Goal: Information Seeking & Learning: Find contact information

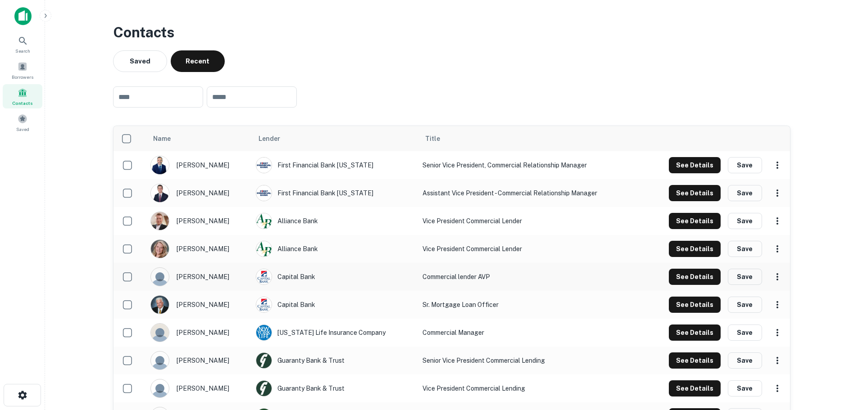
scroll to position [45, 0]
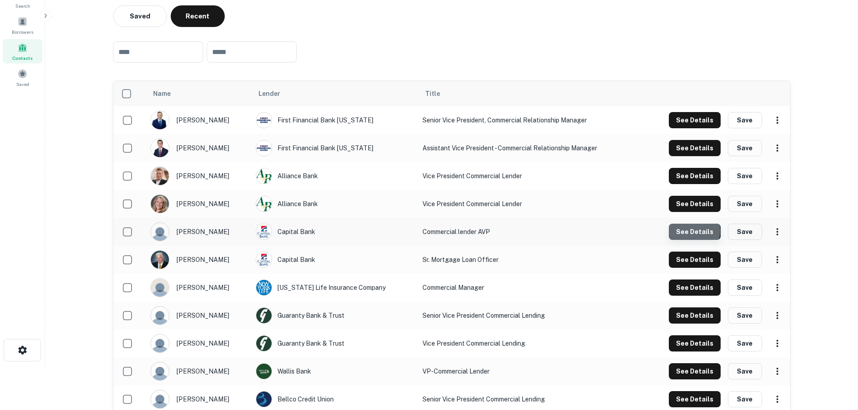
click at [687, 231] on button "See Details" at bounding box center [695, 232] width 52 height 16
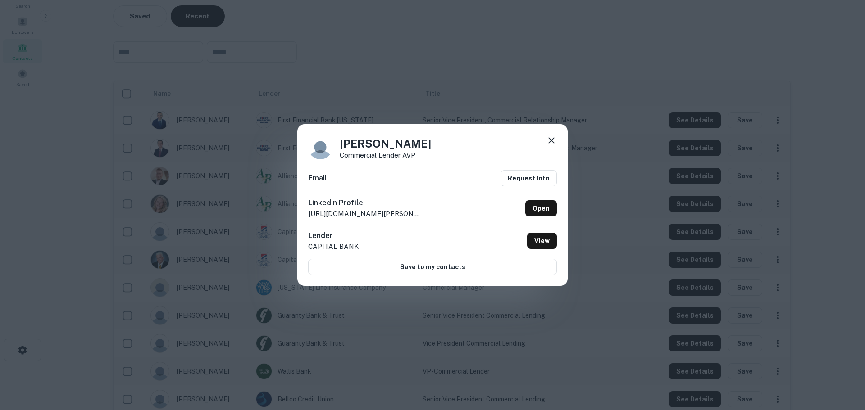
click at [552, 136] on icon at bounding box center [551, 140] width 11 height 11
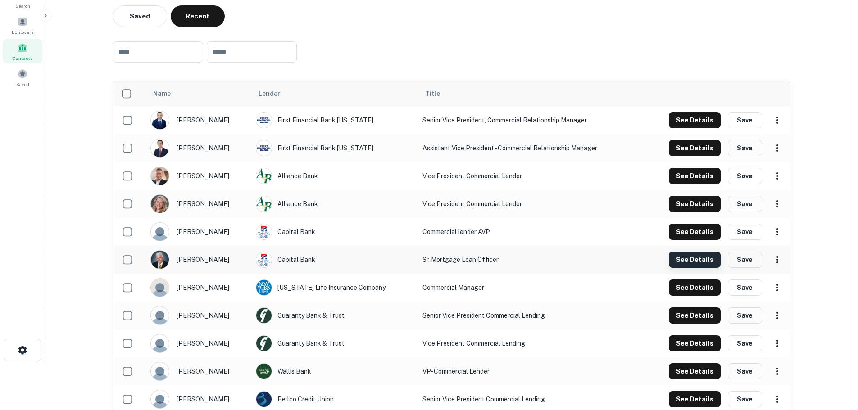
click at [705, 263] on button "See Details" at bounding box center [695, 260] width 52 height 16
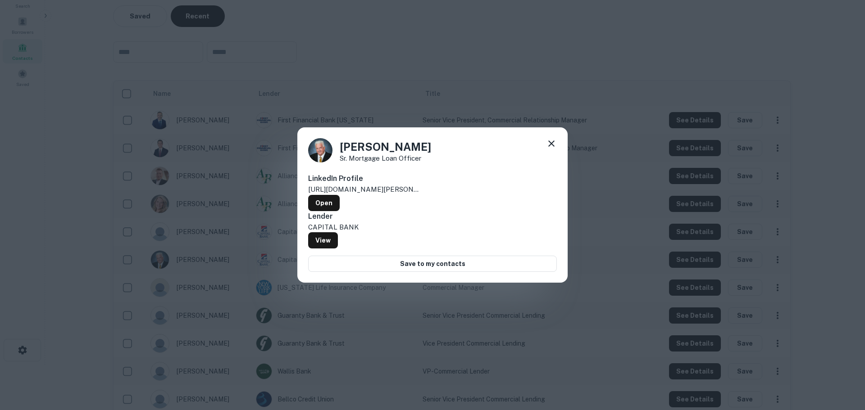
click at [551, 149] on icon at bounding box center [551, 143] width 11 height 11
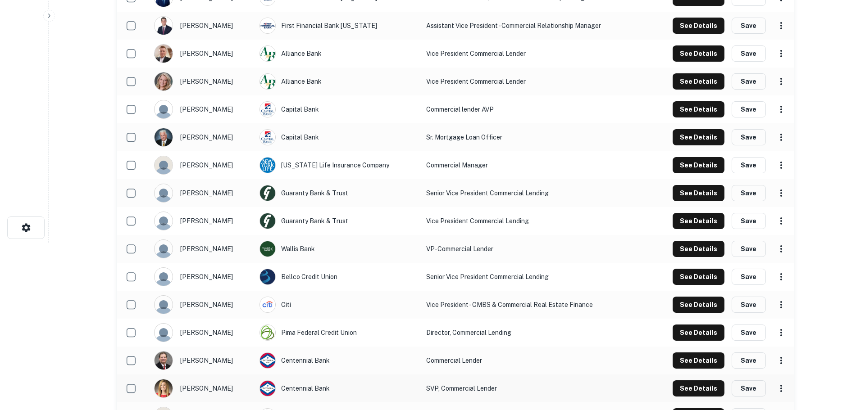
scroll to position [220, 0]
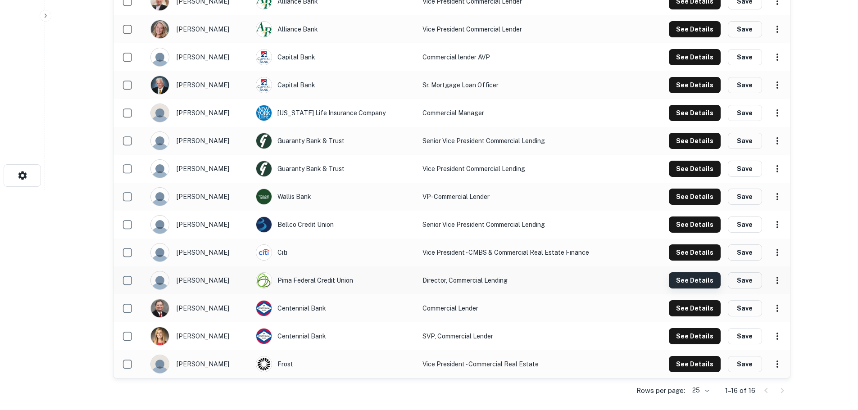
click at [684, 277] on button "See Details" at bounding box center [695, 281] width 52 height 16
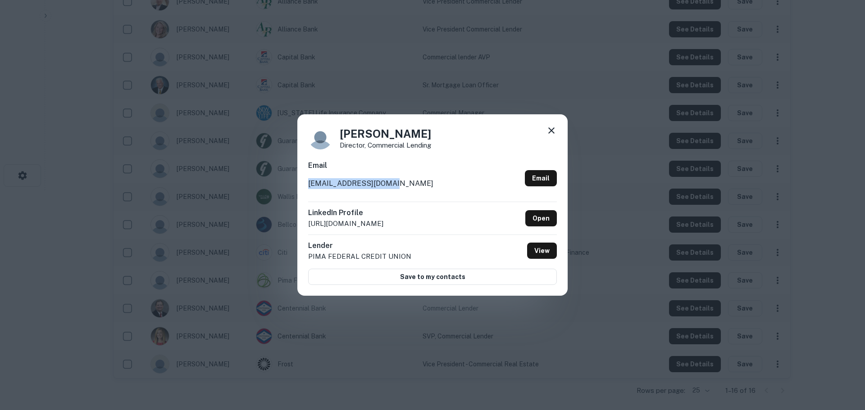
drag, startPoint x: 384, startPoint y: 183, endPoint x: 306, endPoint y: 184, distance: 78.4
click at [306, 184] on div "Meagan Reid Director, Commercial Lending Email mreid@pimafederal.org Email Link…" at bounding box center [432, 205] width 270 height 182
copy p "mreid@pimafederal.org"
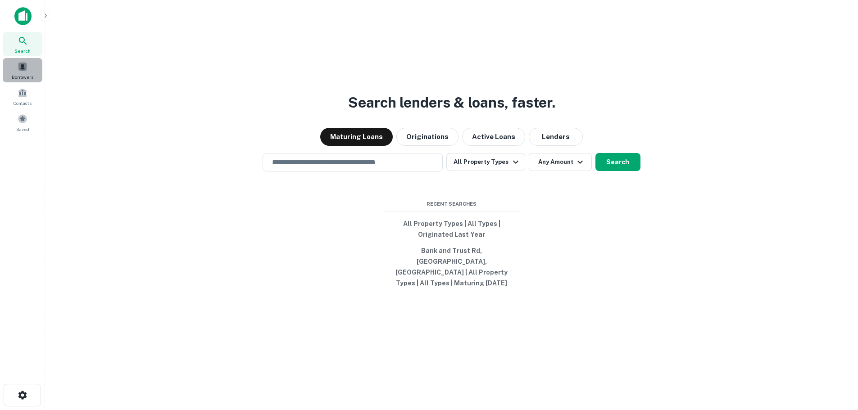
click at [27, 73] on span "Borrowers" at bounding box center [23, 76] width 22 height 7
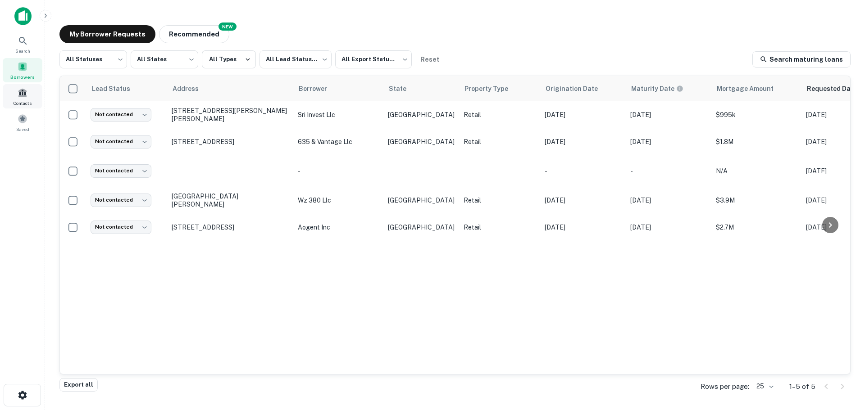
click at [29, 105] on span "Contacts" at bounding box center [23, 103] width 18 height 7
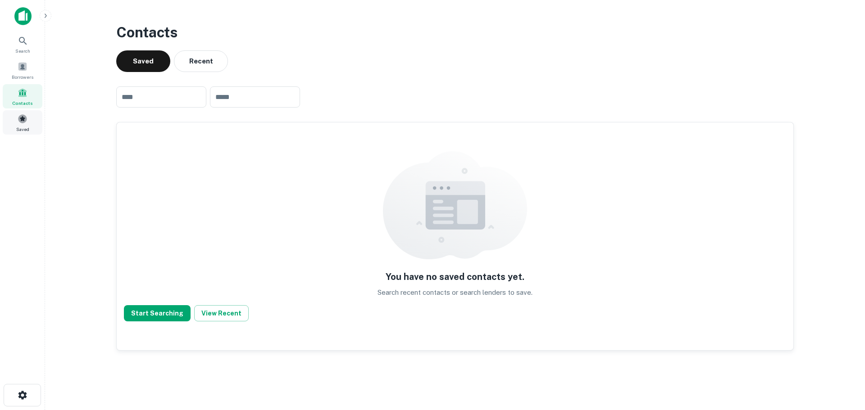
click at [28, 126] on span "Saved" at bounding box center [22, 129] width 13 height 7
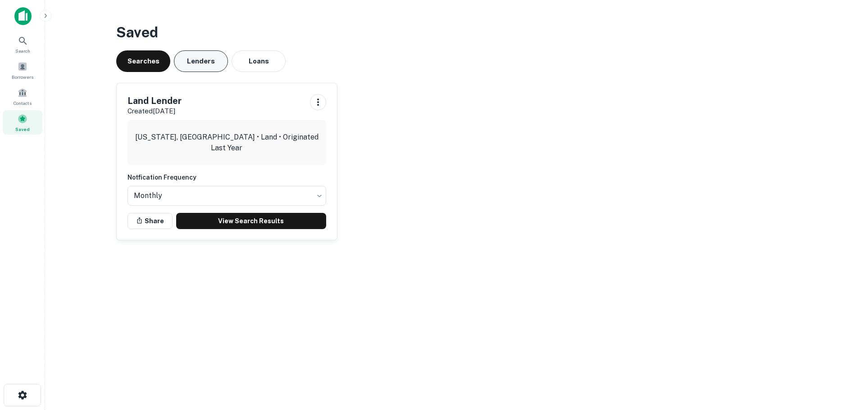
click at [206, 65] on button "Lenders" at bounding box center [201, 61] width 54 height 22
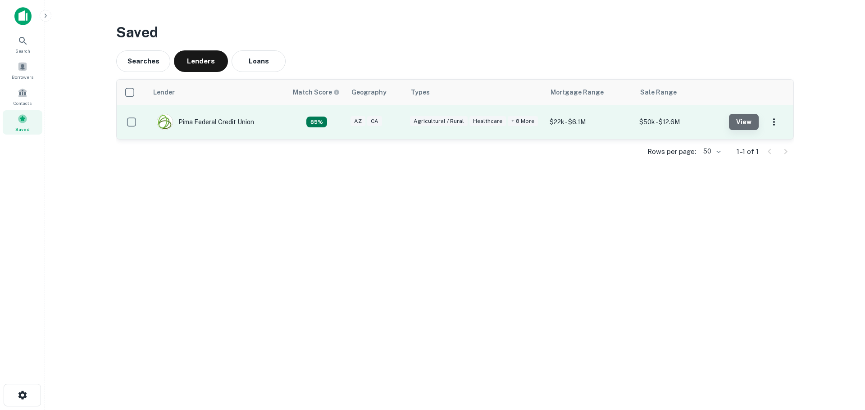
click at [750, 122] on button "View" at bounding box center [744, 122] width 30 height 16
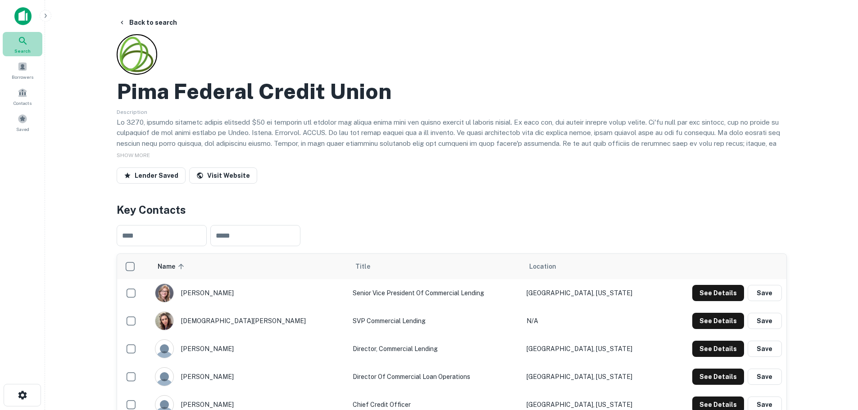
click at [25, 46] on div "Search" at bounding box center [23, 44] width 40 height 24
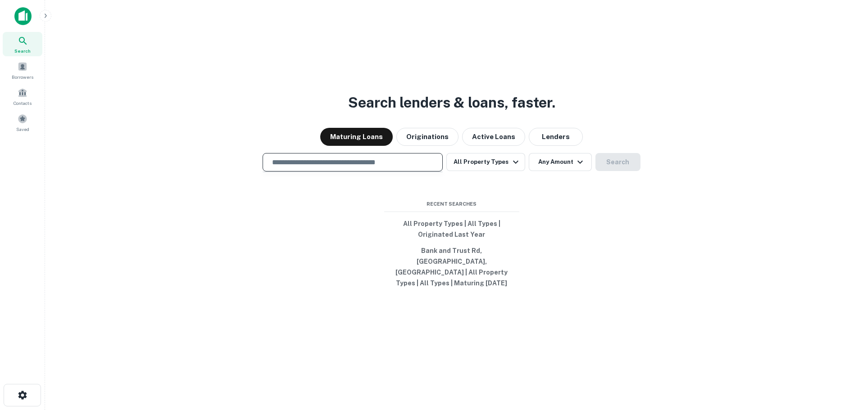
click at [307, 167] on input "text" at bounding box center [353, 162] width 172 height 10
type input "**********"
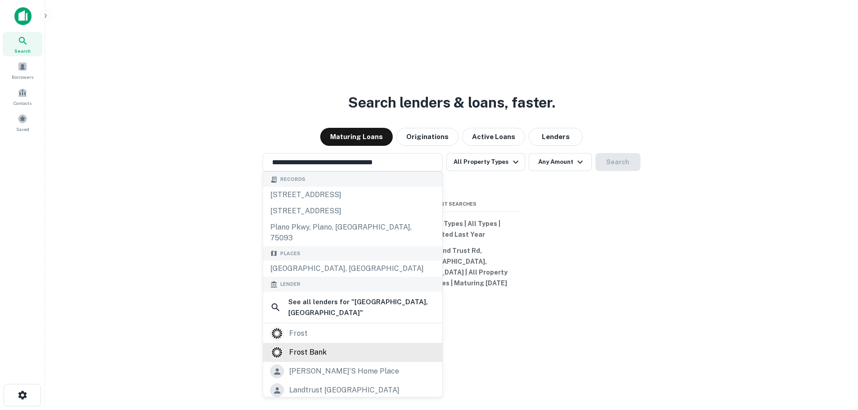
click at [327, 346] on div "frost bank" at bounding box center [307, 353] width 37 height 14
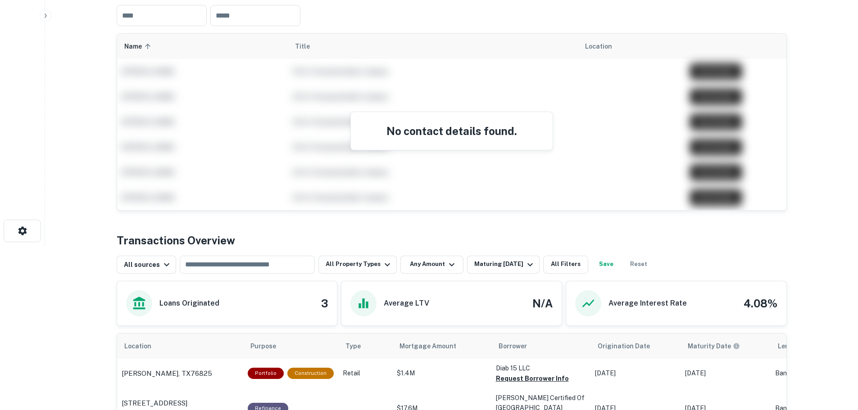
scroll to position [180, 0]
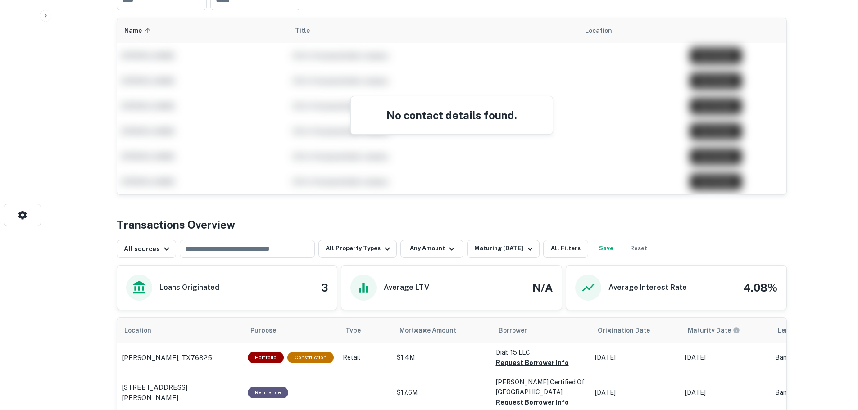
click at [486, 121] on h4 "No contact details found." at bounding box center [452, 115] width 180 height 16
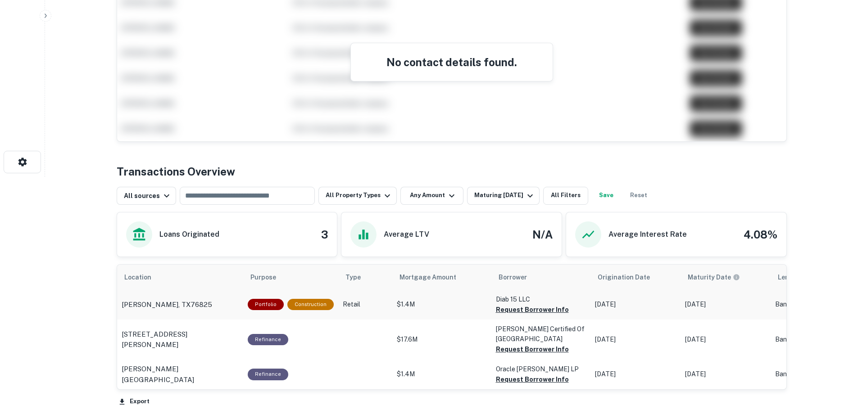
scroll to position [228, 0]
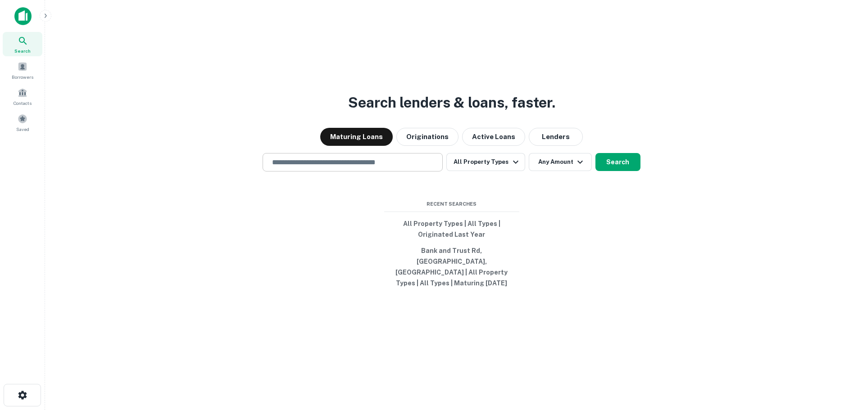
click at [300, 167] on input "text" at bounding box center [353, 162] width 172 height 10
type input "**********"
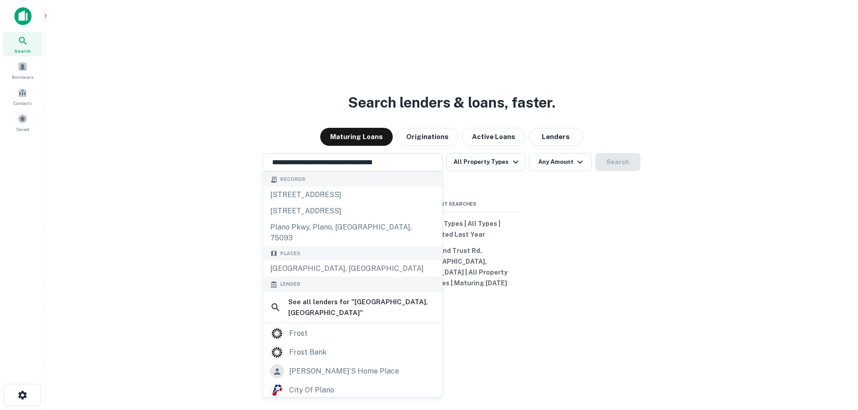
click at [227, 211] on div "**********" at bounding box center [451, 227] width 799 height 410
drag, startPoint x: 413, startPoint y: 166, endPoint x: 314, endPoint y: 168, distance: 98.7
click at [314, 168] on input "**********" at bounding box center [346, 162] width 159 height 10
click at [313, 331] on div "frost" at bounding box center [352, 334] width 165 height 14
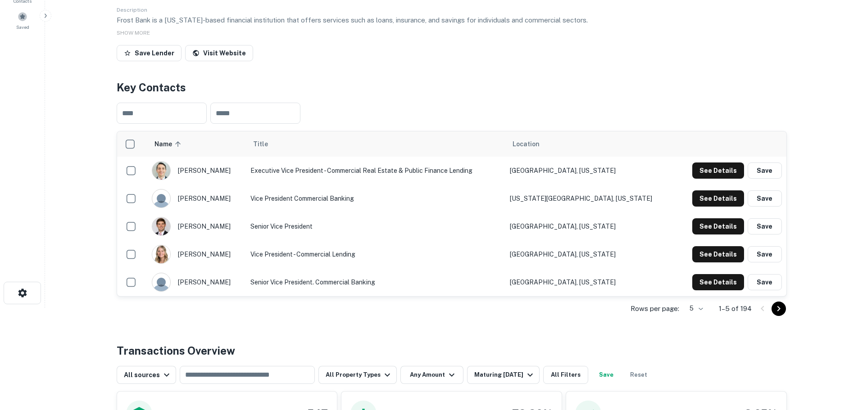
scroll to position [135, 0]
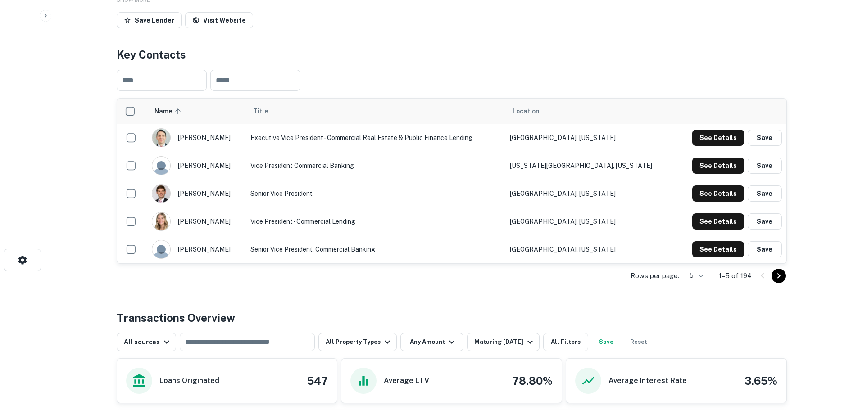
click at [170, 137] on img "scrollable content" at bounding box center [161, 138] width 18 height 18
click at [198, 140] on div "aaron echols" at bounding box center [197, 137] width 90 height 19
click at [710, 137] on button "See Details" at bounding box center [718, 138] width 52 height 16
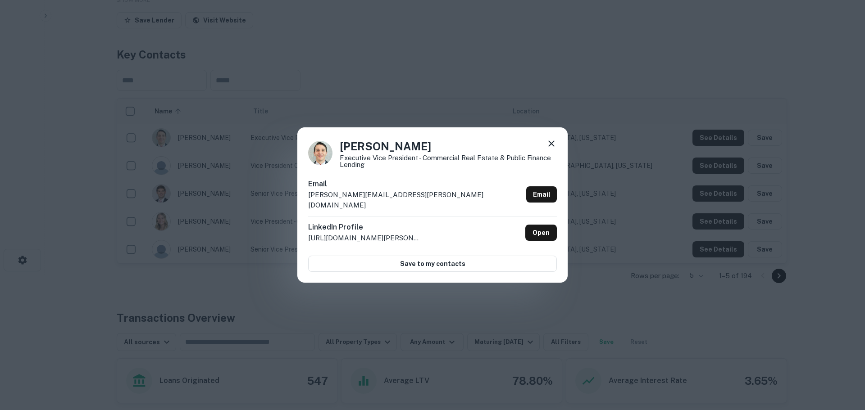
click at [549, 148] on icon at bounding box center [551, 143] width 11 height 11
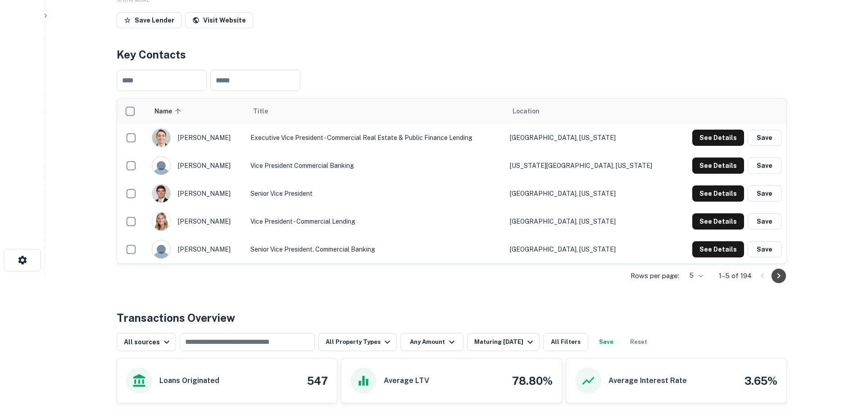
click at [775, 276] on icon "Go to next page" at bounding box center [778, 276] width 11 height 11
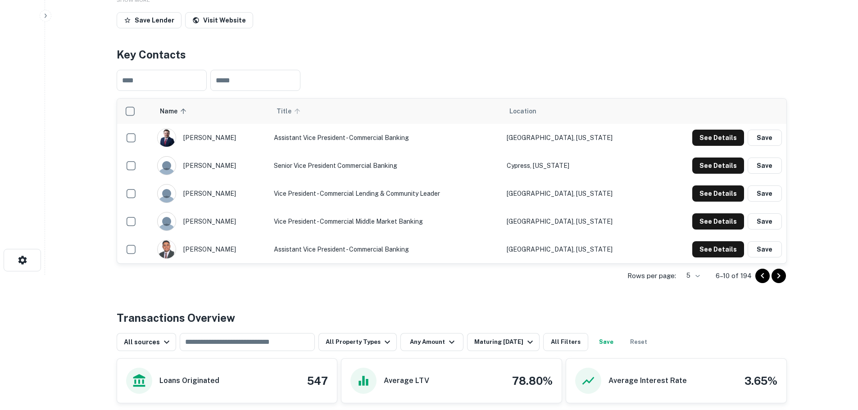
click at [303, 116] on span "Title" at bounding box center [290, 111] width 27 height 11
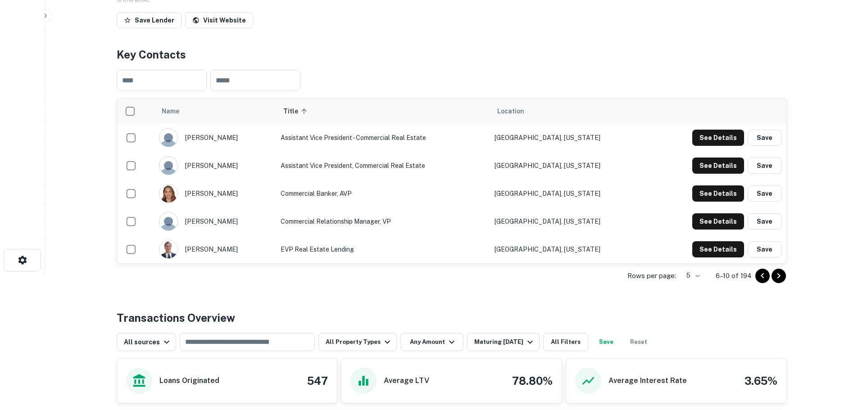
click at [697, 274] on body "Search Borrowers Contacts Saved Back to search Frost Description Frost Bank is …" at bounding box center [429, 70] width 858 height 410
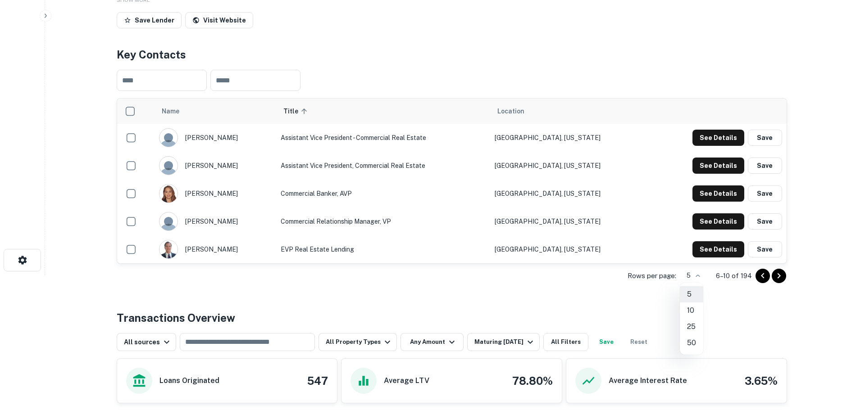
click at [692, 322] on li "25" at bounding box center [691, 327] width 23 height 16
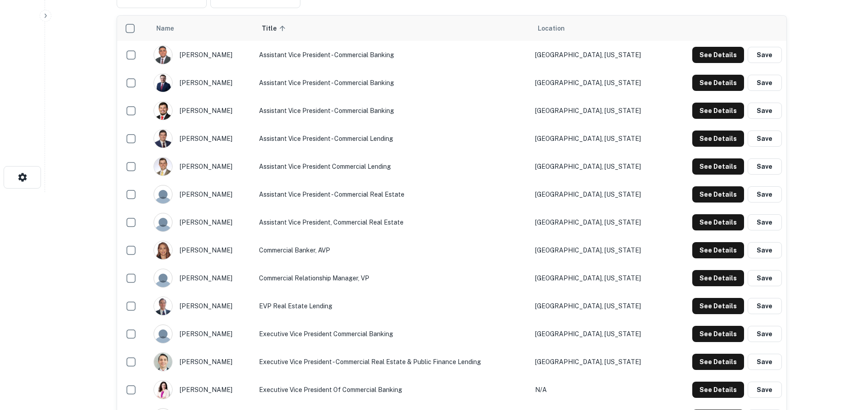
scroll to position [225, 0]
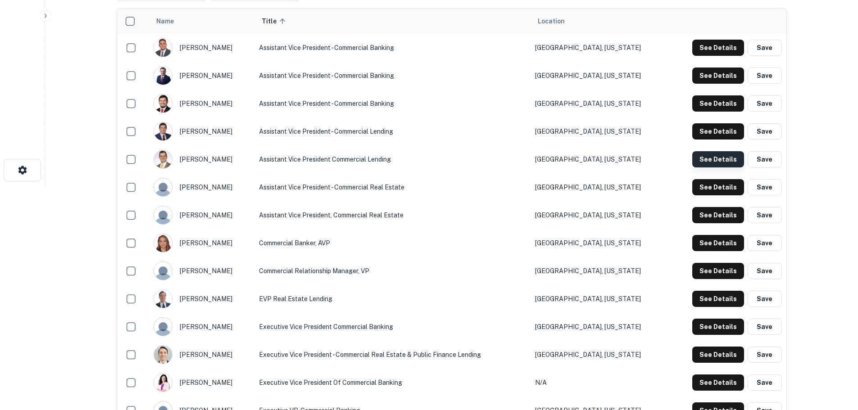
click at [734, 159] on button "See Details" at bounding box center [718, 159] width 52 height 16
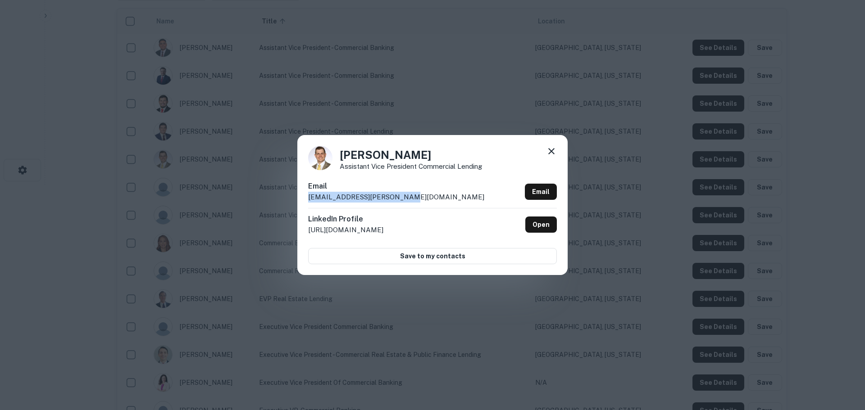
drag, startPoint x: 374, startPoint y: 196, endPoint x: 317, endPoint y: 195, distance: 57.2
click at [283, 197] on div "Dallas Smith Assistant Vice President Commercial Lending Email dallas.smith@fro…" at bounding box center [432, 205] width 865 height 410
copy p "dallas.smith@frostbank.com"
click at [552, 148] on icon at bounding box center [551, 151] width 11 height 11
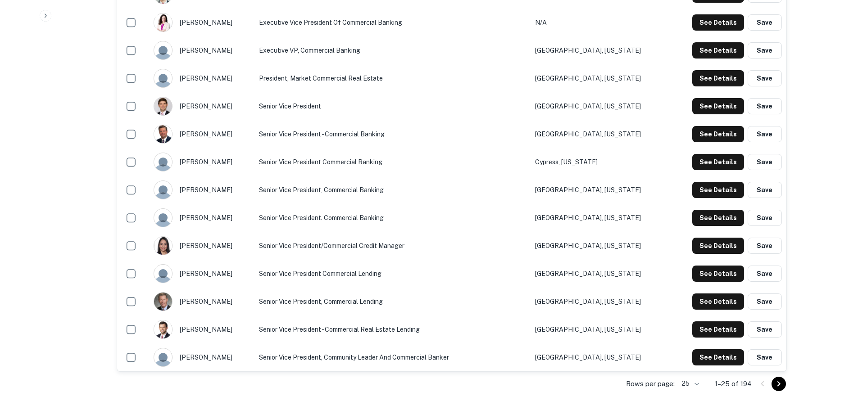
scroll to position [631, 0]
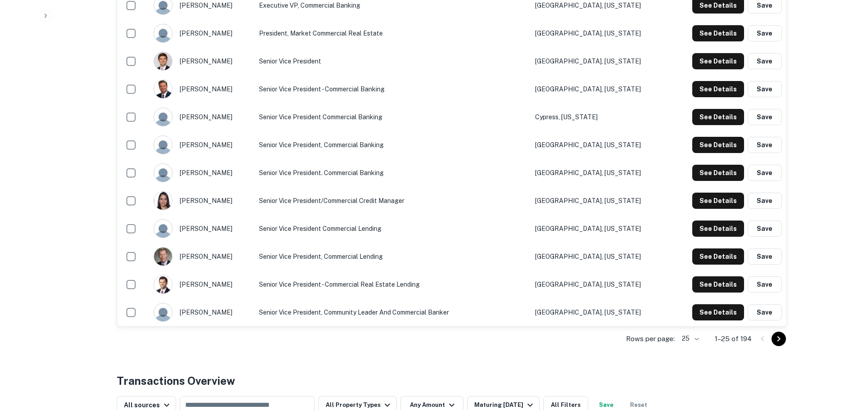
click at [777, 337] on icon "Go to next page" at bounding box center [778, 338] width 3 height 5
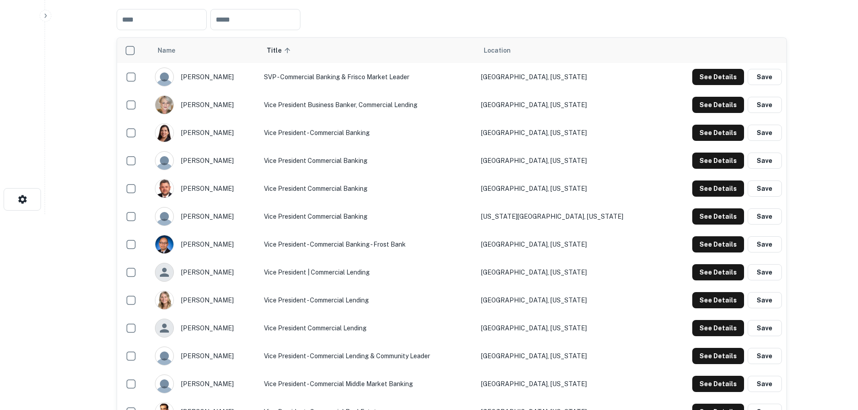
scroll to position [180, 0]
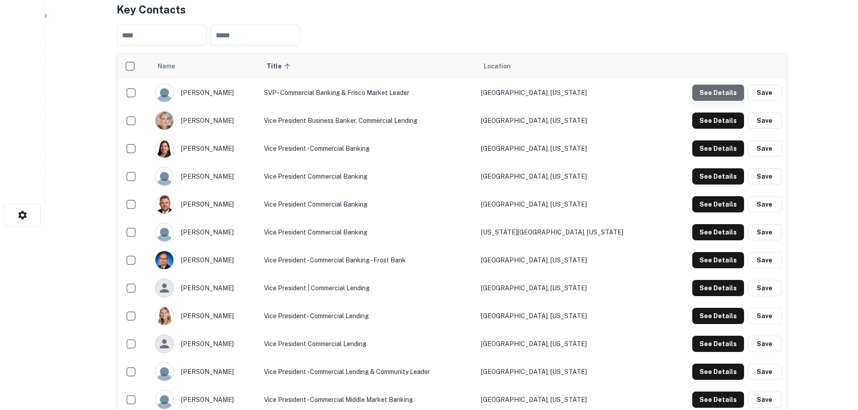
click at [719, 87] on button "See Details" at bounding box center [718, 93] width 52 height 16
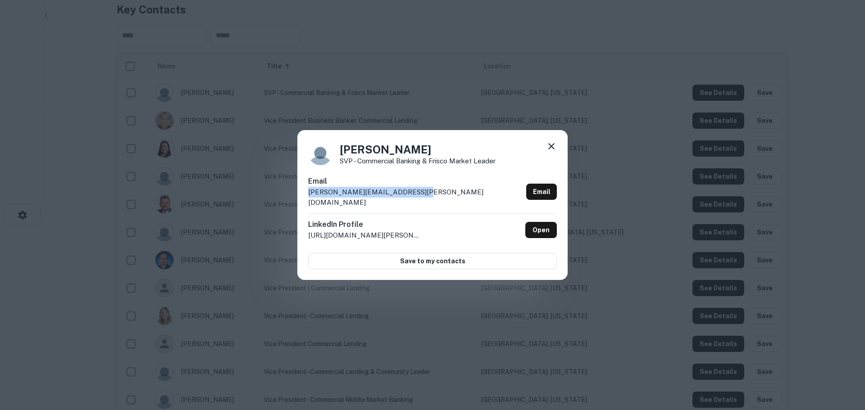
drag, startPoint x: 421, startPoint y: 196, endPoint x: 299, endPoint y: 200, distance: 122.6
click at [299, 200] on div "Justin Shoemaker SVP - Commercial Banking & Frisco Market Leader Email justin.s…" at bounding box center [432, 205] width 270 height 150
copy p "justin.shoemaker@frostbank.com"
click at [553, 151] on icon at bounding box center [551, 146] width 11 height 11
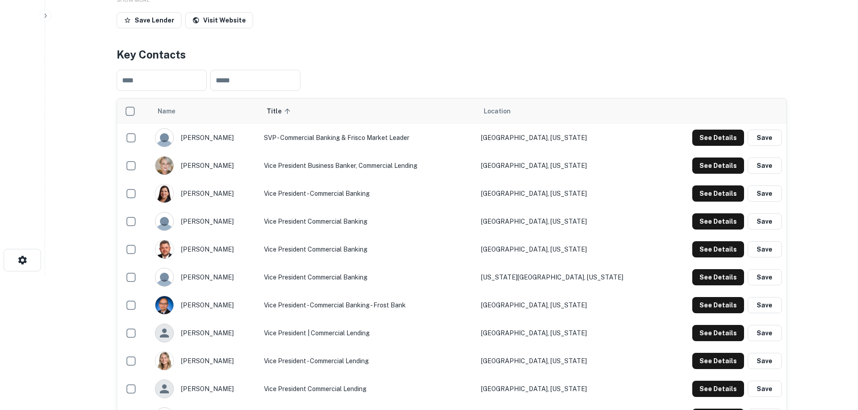
scroll to position [0, 0]
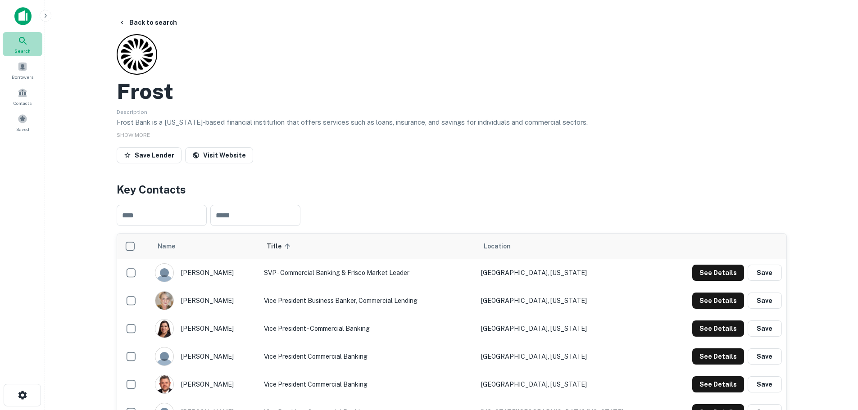
click at [22, 41] on icon at bounding box center [23, 41] width 11 height 11
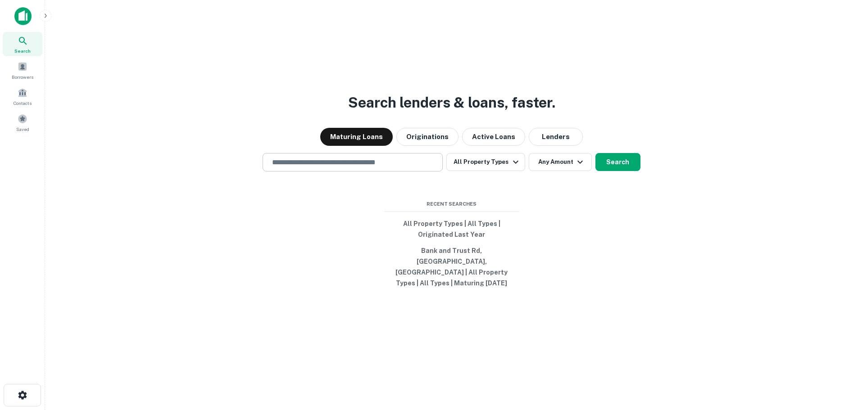
click at [353, 168] on input "text" at bounding box center [353, 162] width 172 height 10
type input "**********"
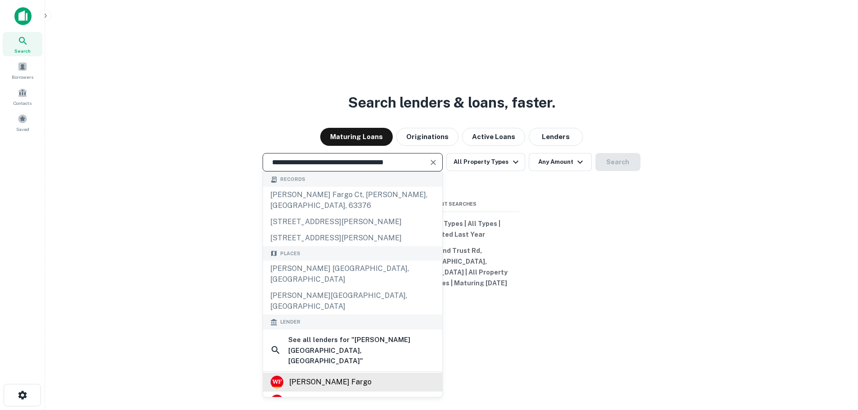
click at [328, 376] on div "[PERSON_NAME] fargo" at bounding box center [330, 383] width 82 height 14
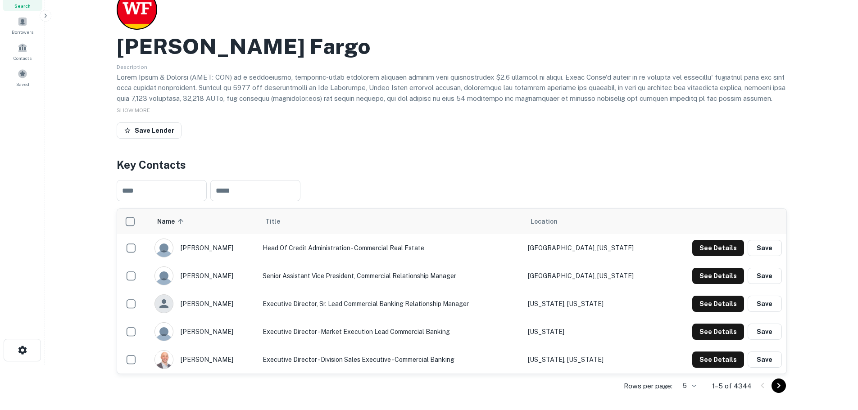
scroll to position [90, 0]
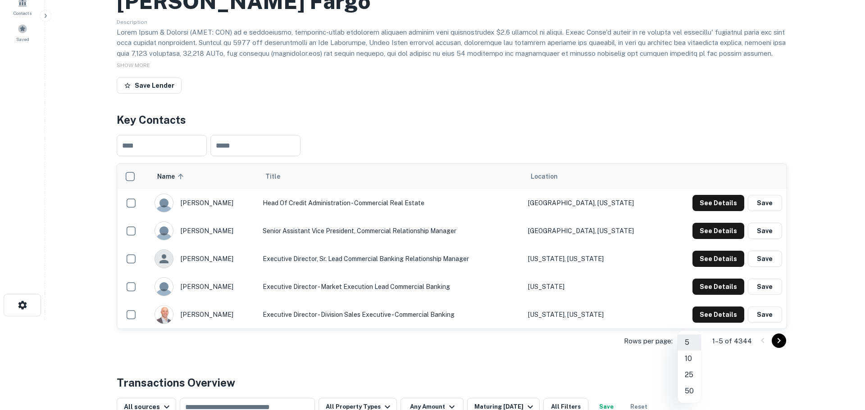
click at [690, 320] on body "Search Borrowers Contacts Saved Back to search [PERSON_NAME] Fargo Description …" at bounding box center [432, 115] width 865 height 410
click at [690, 378] on li "25" at bounding box center [688, 375] width 23 height 16
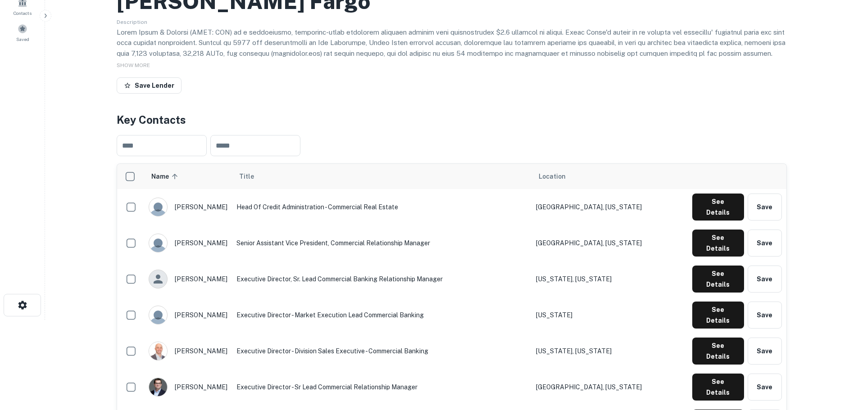
click at [566, 179] on span "Location" at bounding box center [552, 176] width 27 height 11
click at [628, 183] on th "Location" at bounding box center [610, 176] width 156 height 25
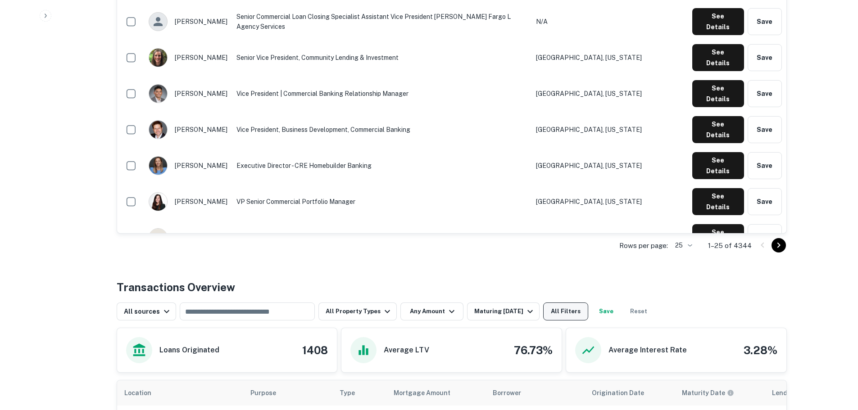
scroll to position [766, 0]
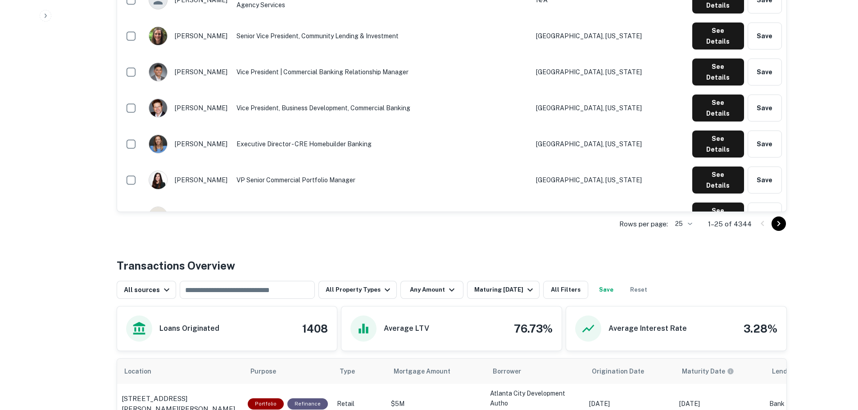
click at [782, 224] on icon "Go to next page" at bounding box center [778, 223] width 11 height 11
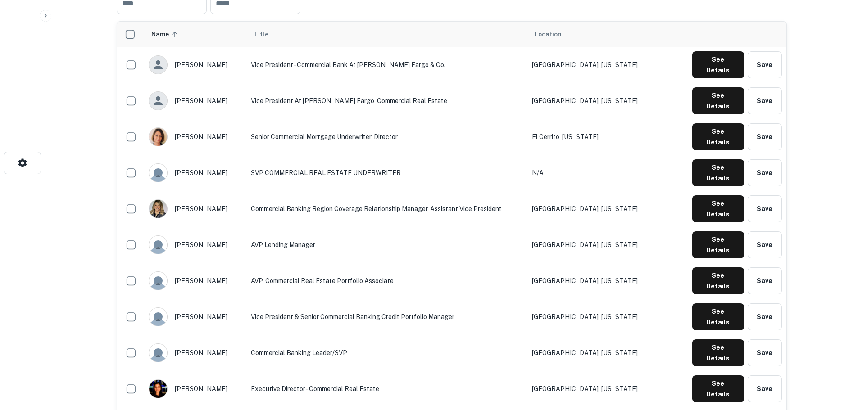
scroll to position [207, 0]
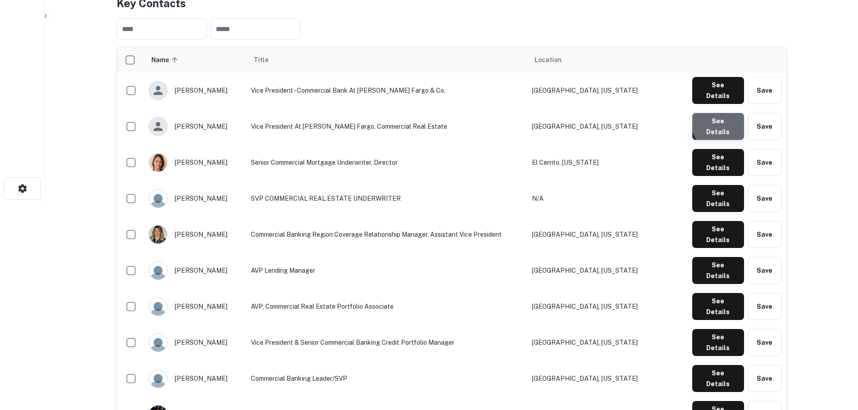
click at [730, 113] on button "See Details" at bounding box center [718, 126] width 52 height 27
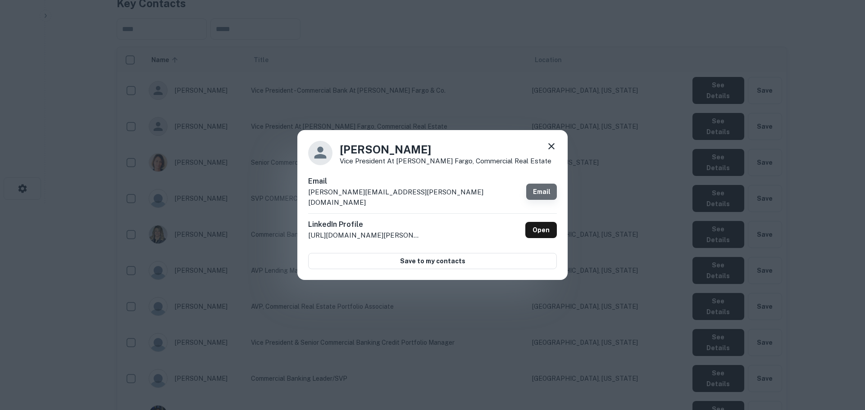
click at [540, 192] on link "Email" at bounding box center [541, 192] width 31 height 16
drag, startPoint x: 560, startPoint y: 82, endPoint x: 544, endPoint y: 96, distance: 21.1
click at [560, 82] on div "Anna Hugg Vice President at Wells Fargo, Commercial Real Estate Email anna.hugg…" at bounding box center [432, 205] width 865 height 410
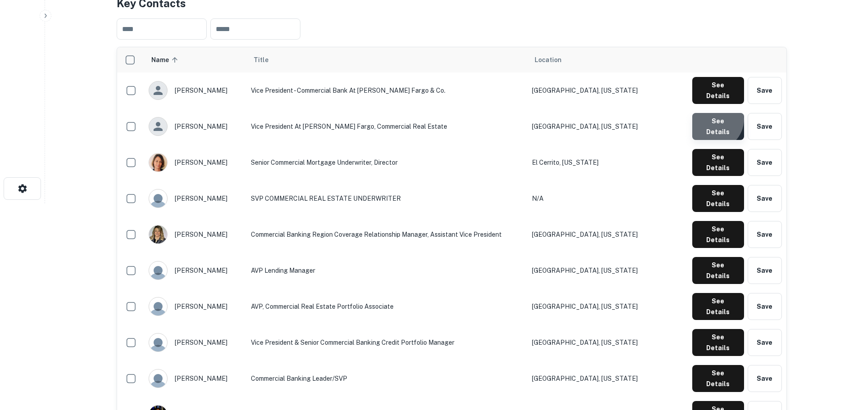
click at [714, 113] on button "See Details" at bounding box center [718, 126] width 52 height 27
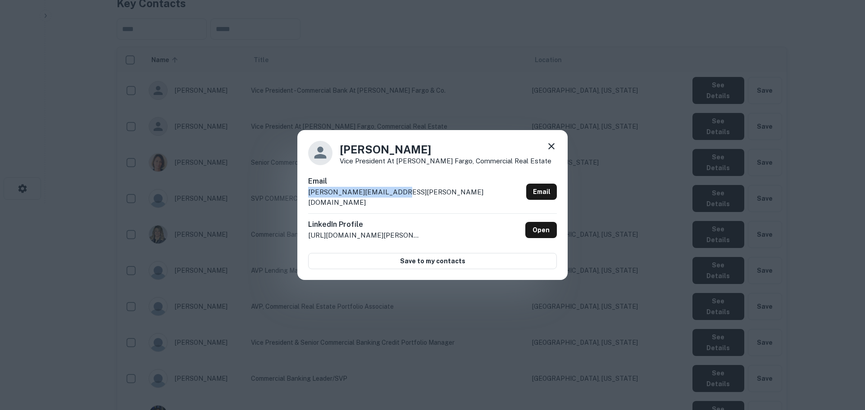
drag, startPoint x: 401, startPoint y: 194, endPoint x: 314, endPoint y: 198, distance: 87.5
click at [303, 198] on div "Anna Hugg Vice President at Wells Fargo, Commercial Real Estate Email anna.hugg…" at bounding box center [432, 205] width 270 height 150
copy p "anna.hugg@wellsfargo.com"
click at [549, 150] on icon at bounding box center [551, 146] width 11 height 11
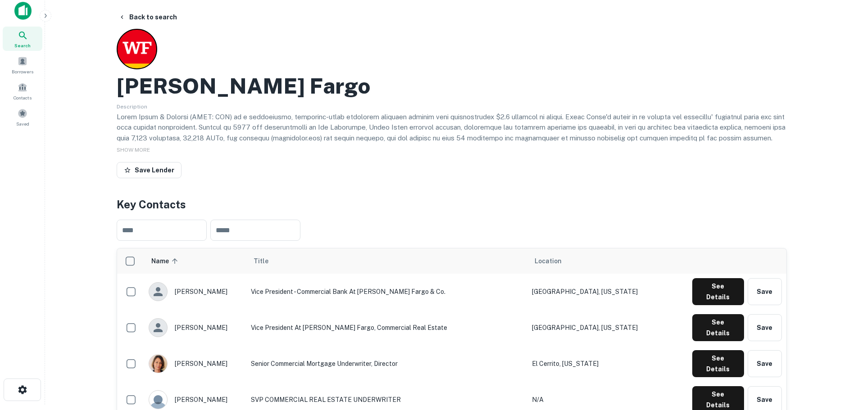
scroll to position [0, 0]
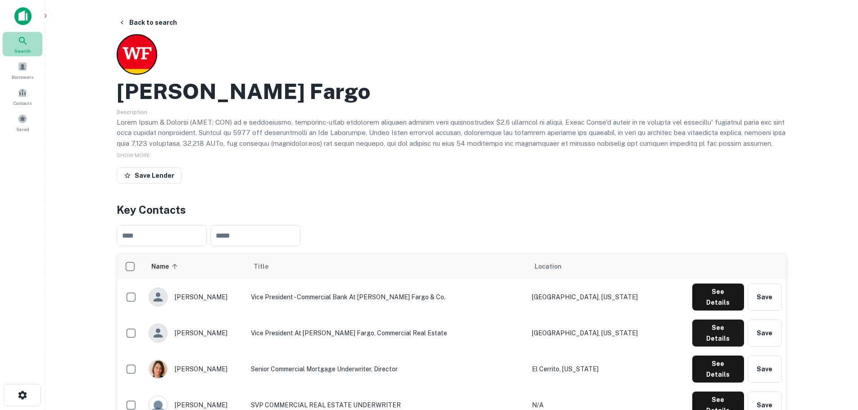
click at [31, 44] on div "Search" at bounding box center [23, 44] width 40 height 24
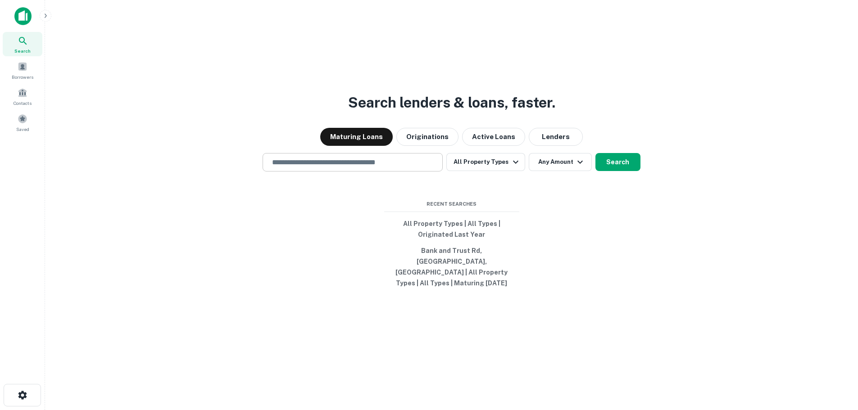
click at [320, 163] on input "text" at bounding box center [353, 162] width 172 height 10
type input "**********"
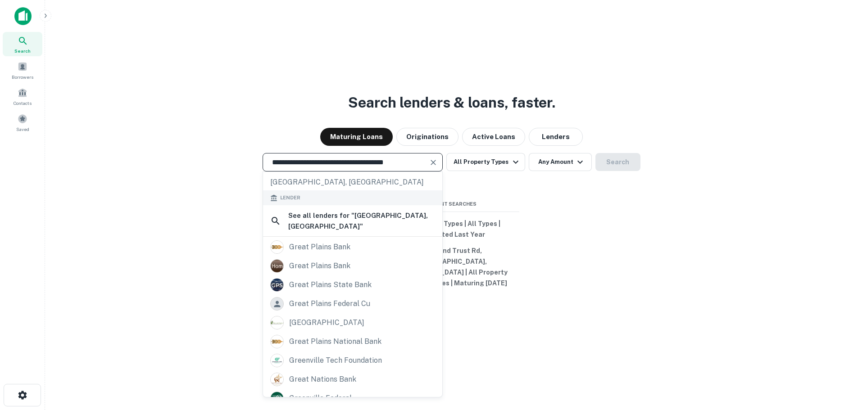
scroll to position [60, 0]
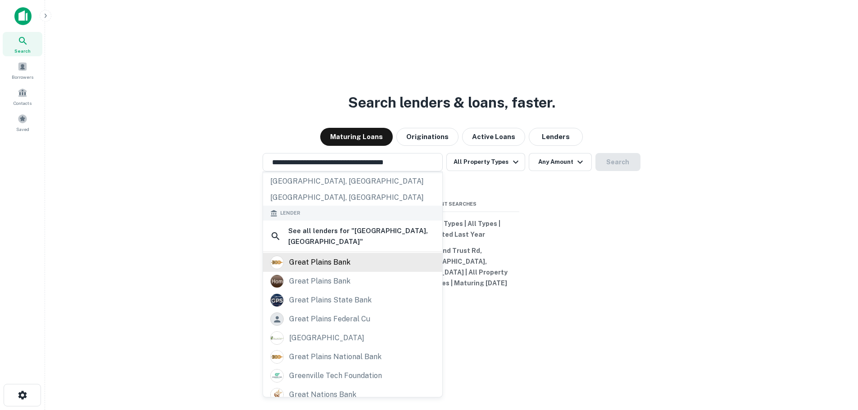
click at [332, 268] on div "great plains bank" at bounding box center [319, 263] width 61 height 14
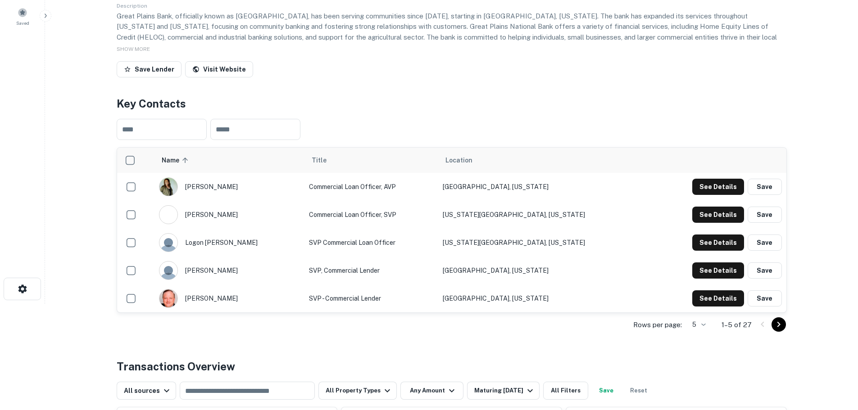
scroll to position [180, 0]
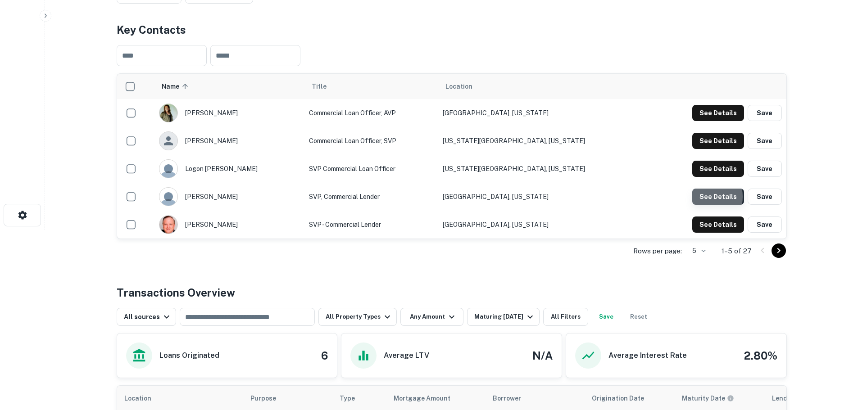
click at [702, 197] on button "See Details" at bounding box center [718, 197] width 52 height 16
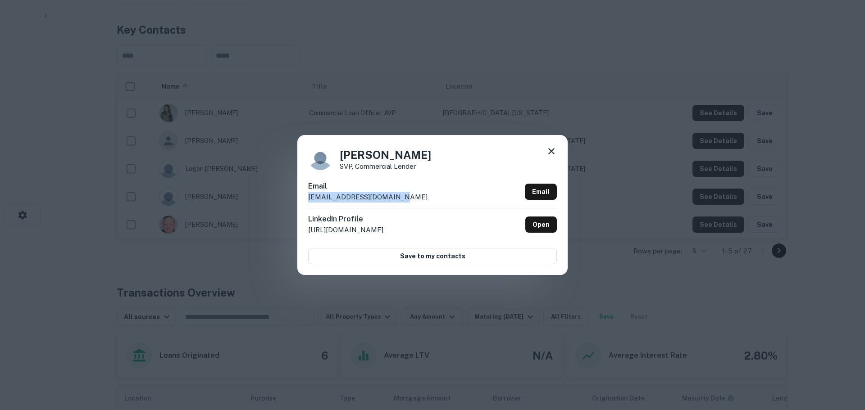
drag, startPoint x: 410, startPoint y: 198, endPoint x: 297, endPoint y: 198, distance: 113.5
click at [297, 198] on div "Mark Marrie SVP, Commercial Lender Email mark.marrie@gpbankok.com Email LinkedI…" at bounding box center [432, 205] width 865 height 410
copy p "mark.marrie@gpbankok.com"
click at [558, 152] on div "Mark Marrie SVP, Commercial Lender Email mark.marrie@gpbankok.com Email LinkedI…" at bounding box center [432, 205] width 270 height 140
click at [555, 152] on icon at bounding box center [551, 151] width 11 height 11
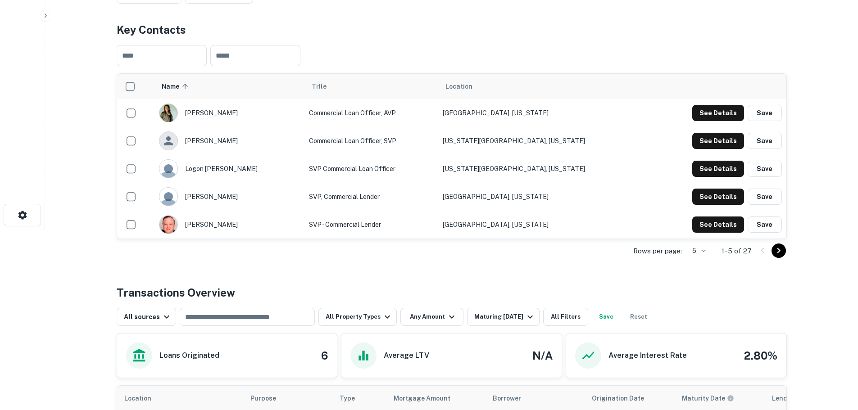
click at [776, 251] on icon "Go to next page" at bounding box center [778, 250] width 11 height 11
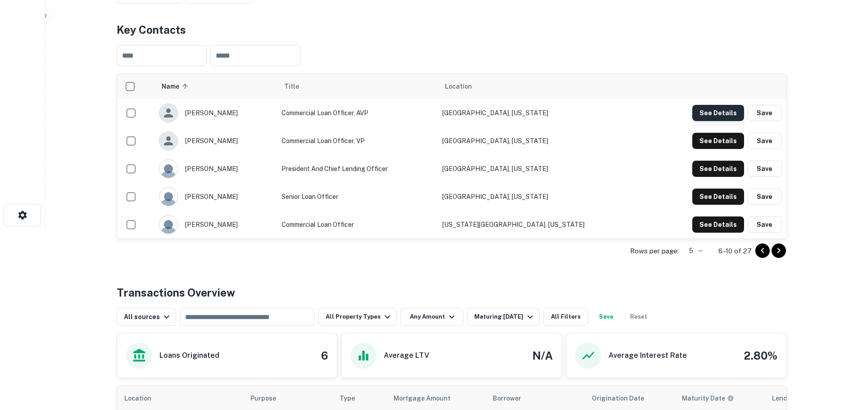
click at [706, 116] on button "See Details" at bounding box center [718, 113] width 52 height 16
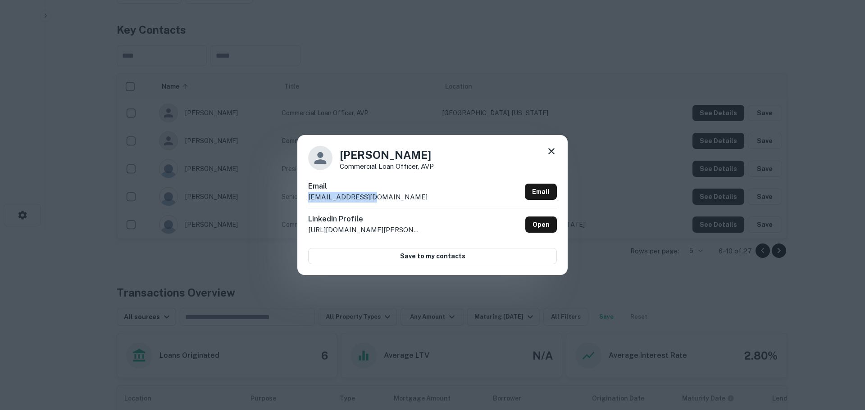
drag, startPoint x: 376, startPoint y: 201, endPoint x: 300, endPoint y: 200, distance: 76.1
click at [300, 200] on div "Robert Liu Commercial Loan Officer, AVP Email rliu@gpbanktx.net Email LinkedIn …" at bounding box center [432, 205] width 270 height 140
copy p "rliu@gpbanktx.net"
click at [552, 150] on icon at bounding box center [551, 151] width 11 height 11
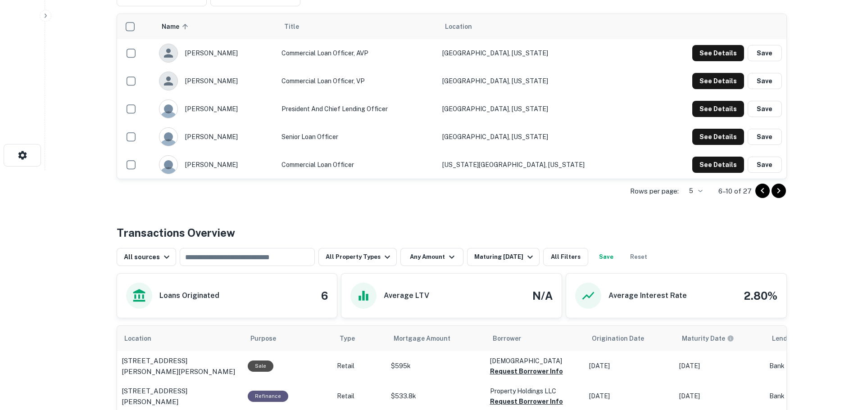
scroll to position [251, 0]
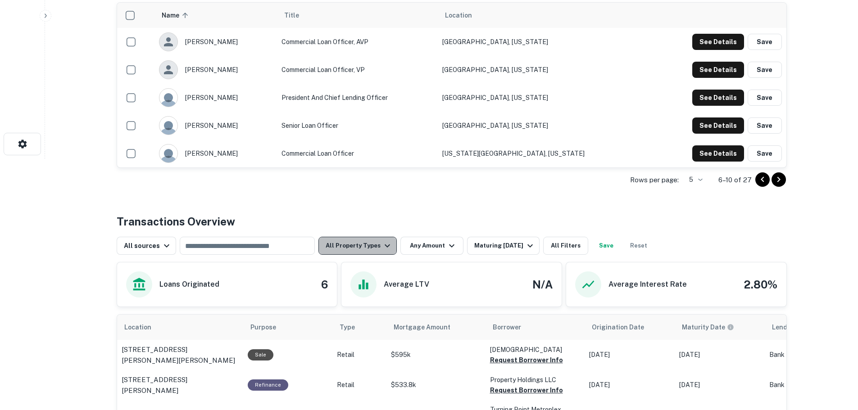
click at [364, 252] on button "All Property Types" at bounding box center [357, 246] width 78 height 18
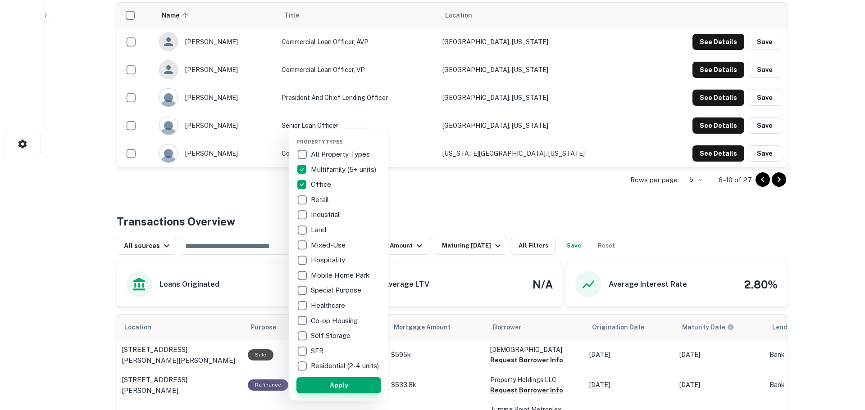
click at [341, 391] on button "Apply" at bounding box center [338, 385] width 85 height 16
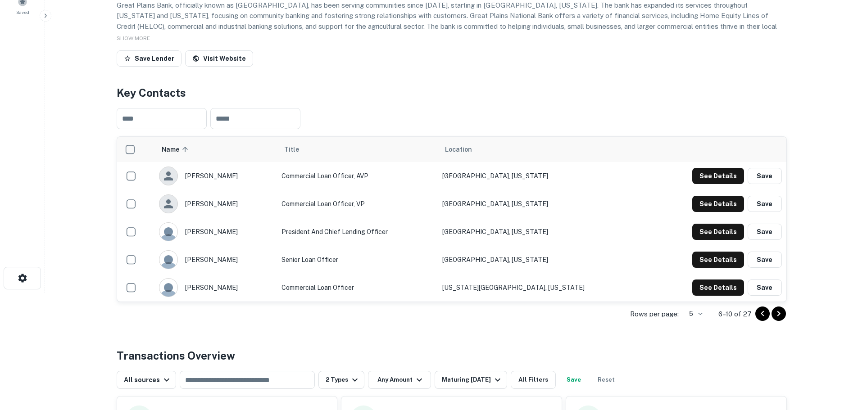
scroll to position [116, 0]
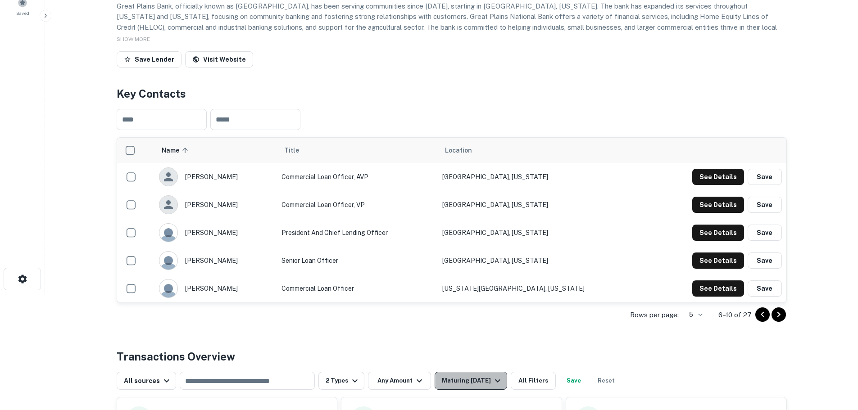
click at [451, 386] on div "Maturing [DATE]" at bounding box center [472, 381] width 61 height 11
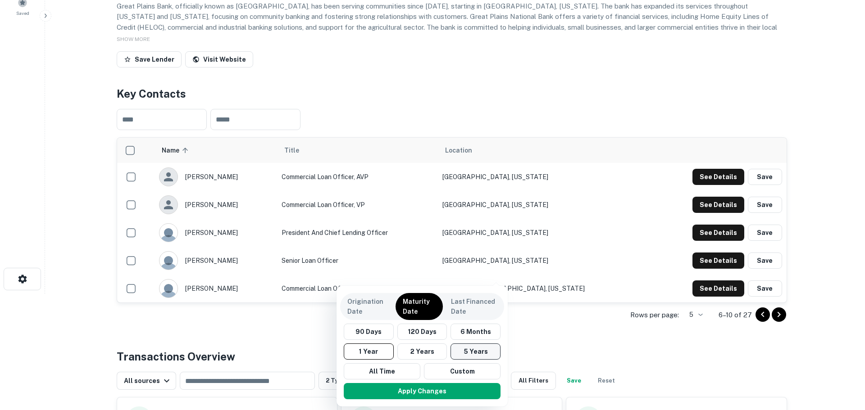
click at [461, 348] on button "5 Years" at bounding box center [475, 352] width 50 height 16
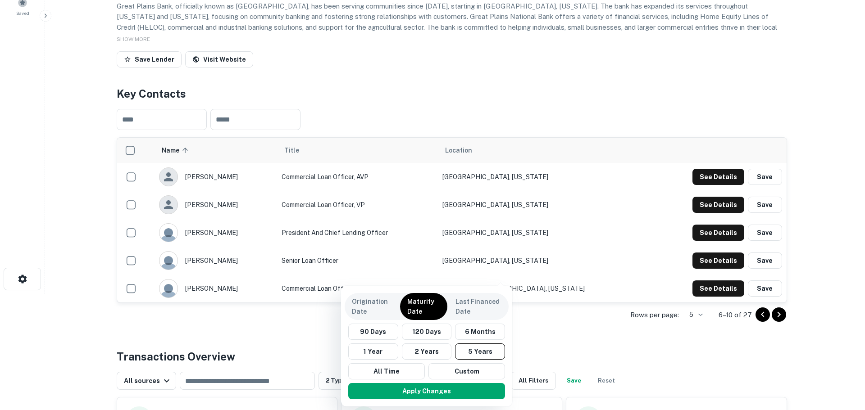
click at [579, 350] on div at bounding box center [432, 205] width 865 height 410
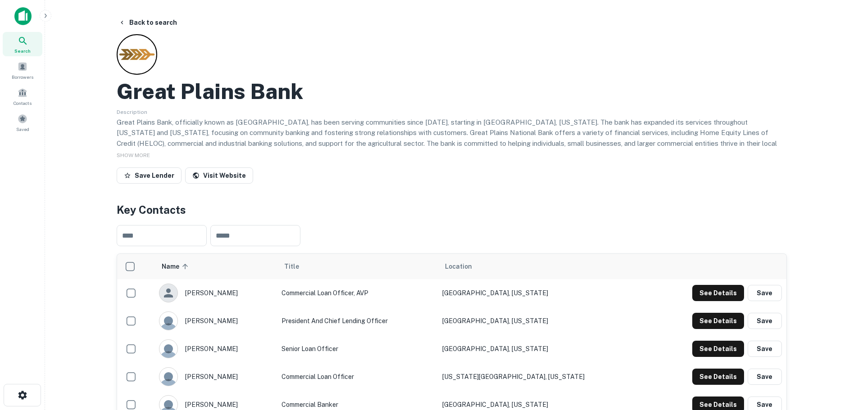
click at [21, 21] on img at bounding box center [22, 16] width 17 height 18
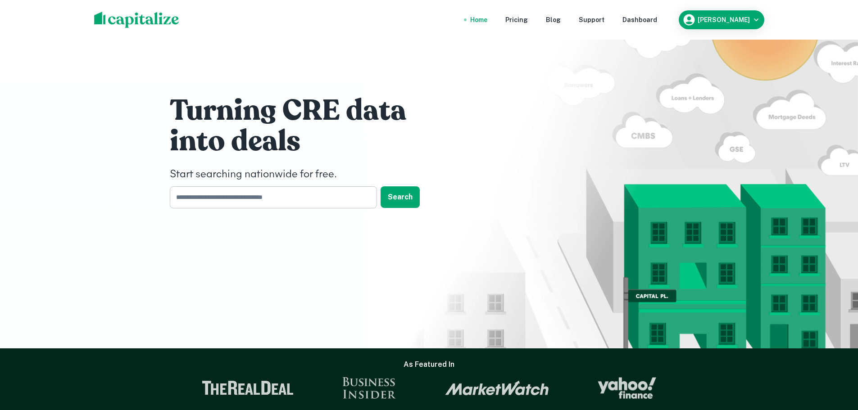
click at [264, 191] on input "text" at bounding box center [270, 197] width 201 height 22
type input "**********"
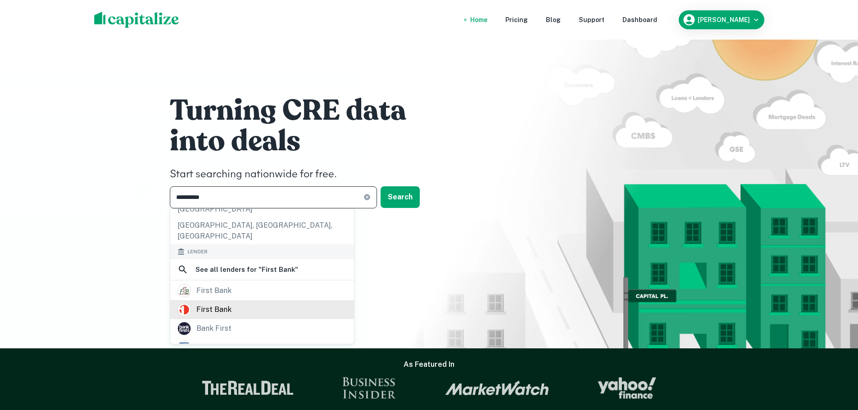
scroll to position [135, 0]
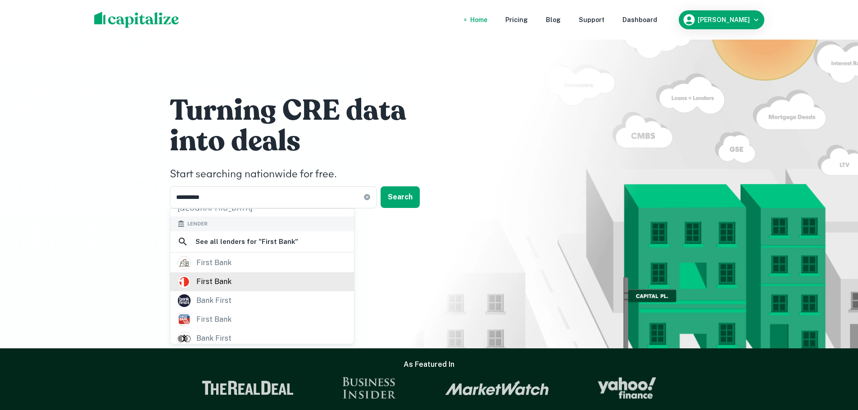
click at [249, 275] on div "first bank" at bounding box center [261, 282] width 169 height 14
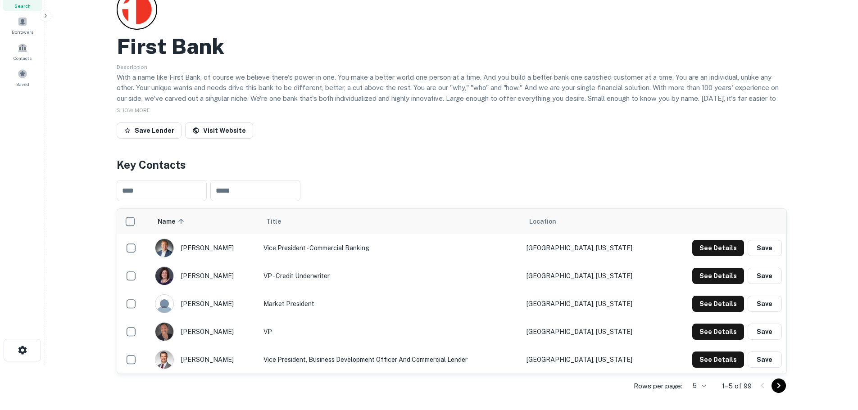
scroll to position [90, 0]
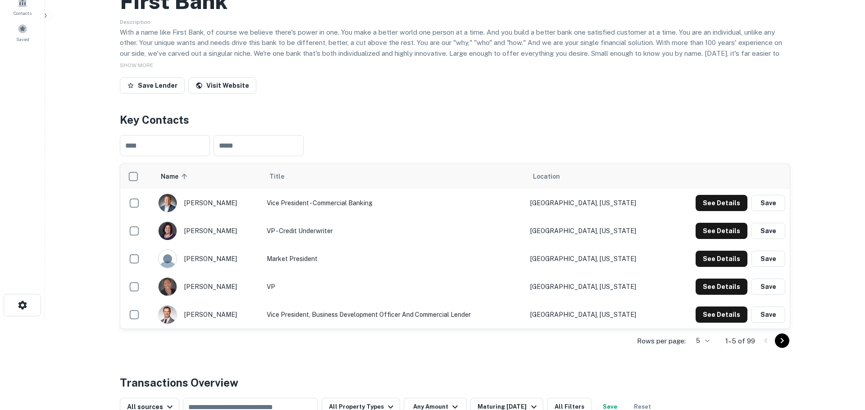
click at [699, 320] on body "Search Borrowers Contacts Saved Back to search First Bank Description SHOW MORE…" at bounding box center [432, 115] width 865 height 410
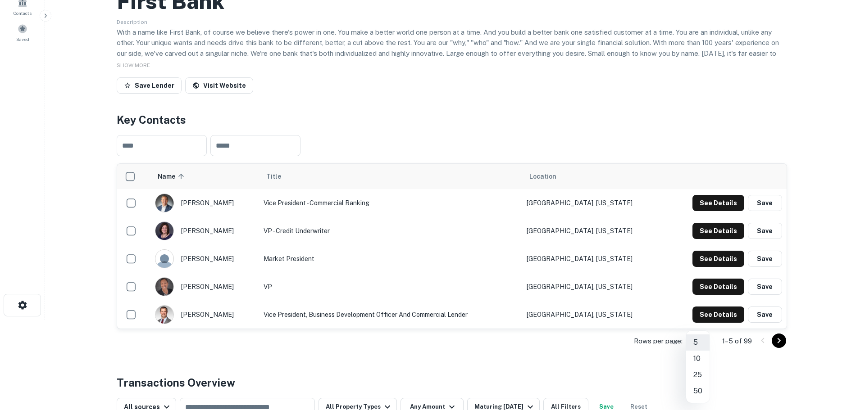
click at [695, 374] on li "25" at bounding box center [697, 375] width 23 height 16
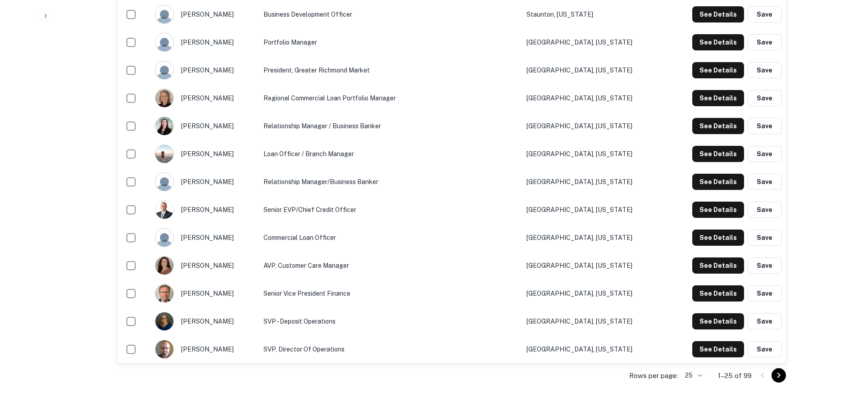
scroll to position [676, 0]
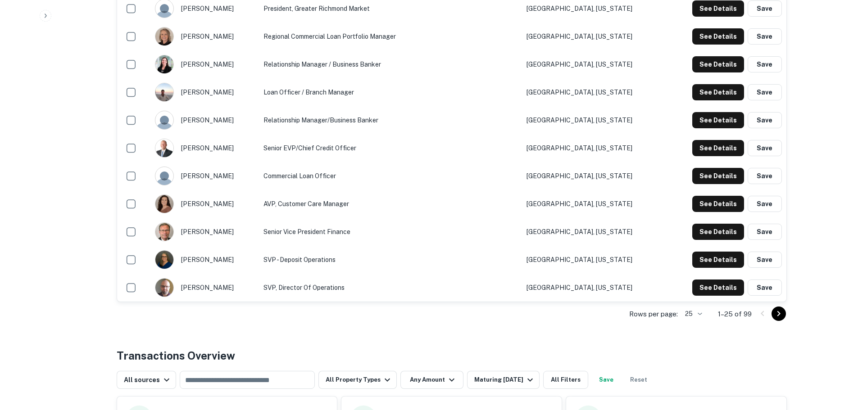
click at [786, 314] on button "Go to next page" at bounding box center [779, 314] width 14 height 14
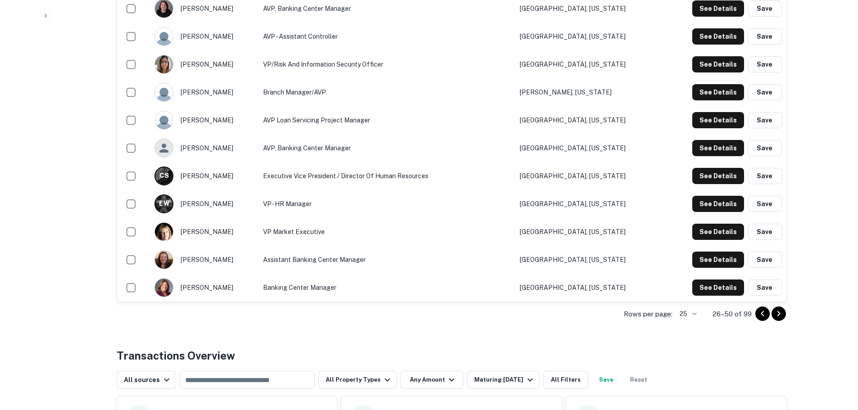
click at [780, 316] on icon "Go to next page" at bounding box center [778, 314] width 11 height 11
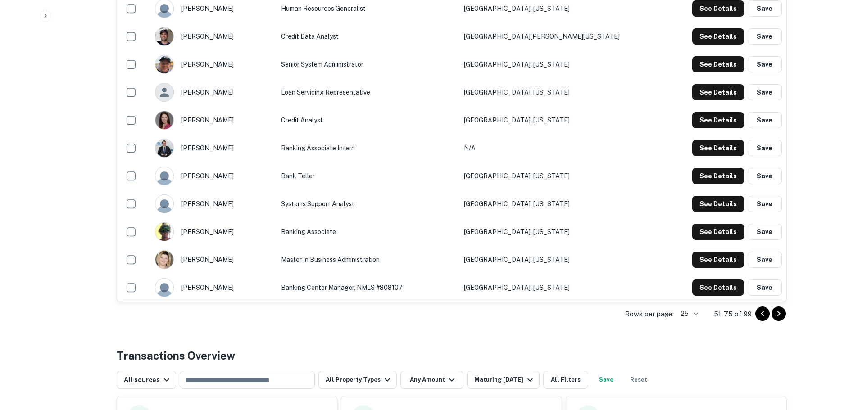
click at [776, 314] on icon "Go to next page" at bounding box center [778, 314] width 11 height 11
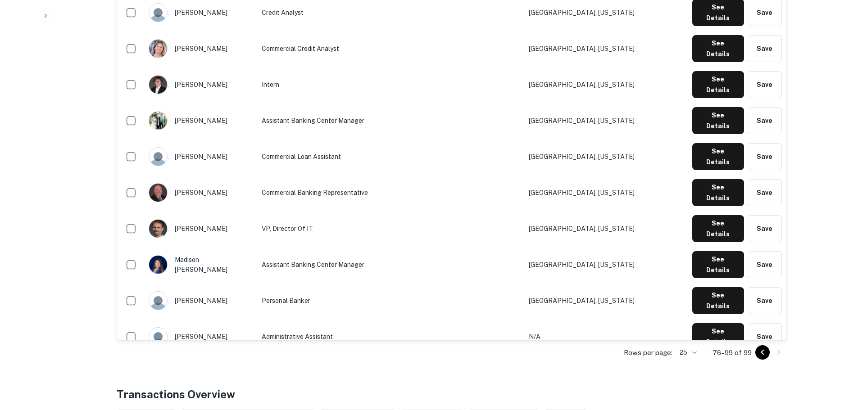
scroll to position [586, 0]
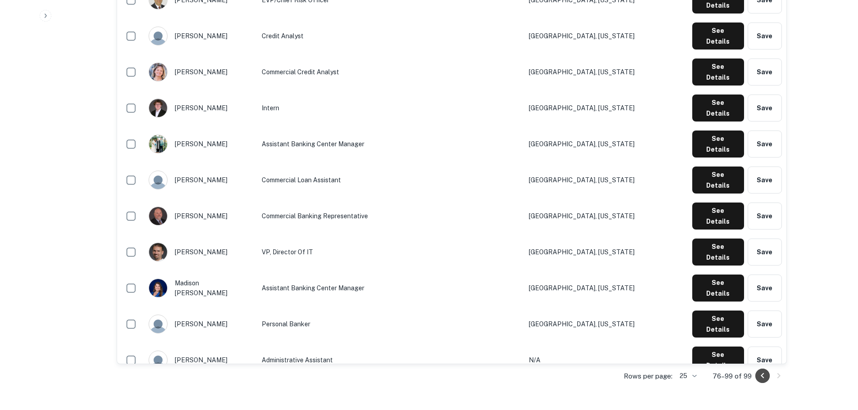
click at [759, 378] on icon "Go to previous page" at bounding box center [762, 376] width 11 height 11
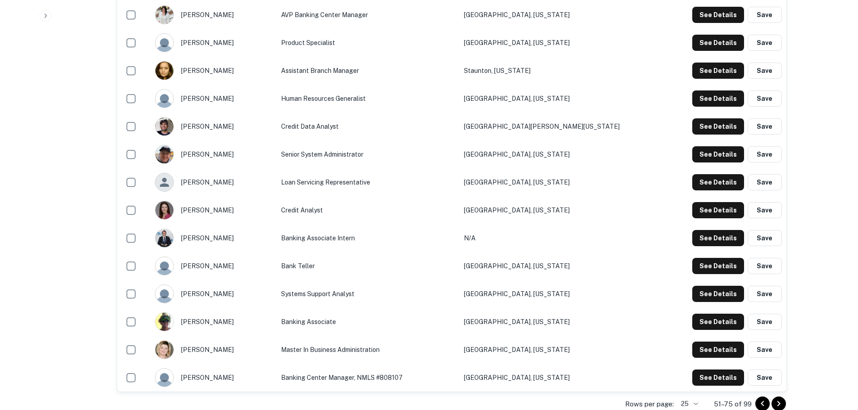
click at [759, 378] on button "Save" at bounding box center [765, 378] width 34 height 16
click at [839, 15] on icon "close" at bounding box center [842, 16] width 6 height 7
click at [760, 402] on icon "Go to previous page" at bounding box center [762, 404] width 11 height 11
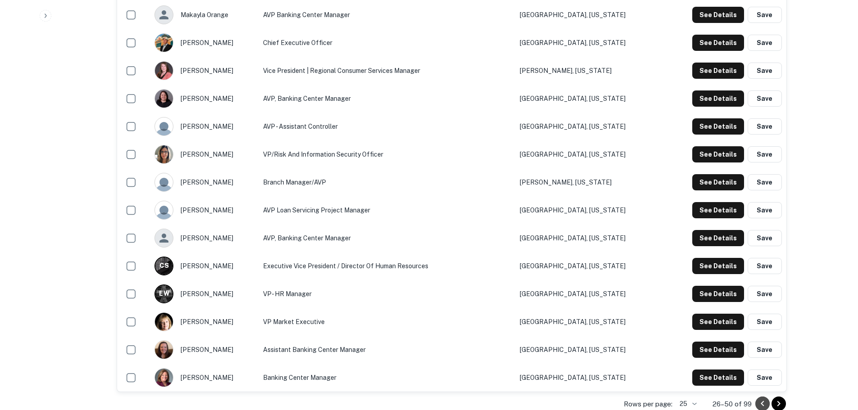
click at [760, 402] on icon "Go to previous page" at bounding box center [762, 404] width 11 height 11
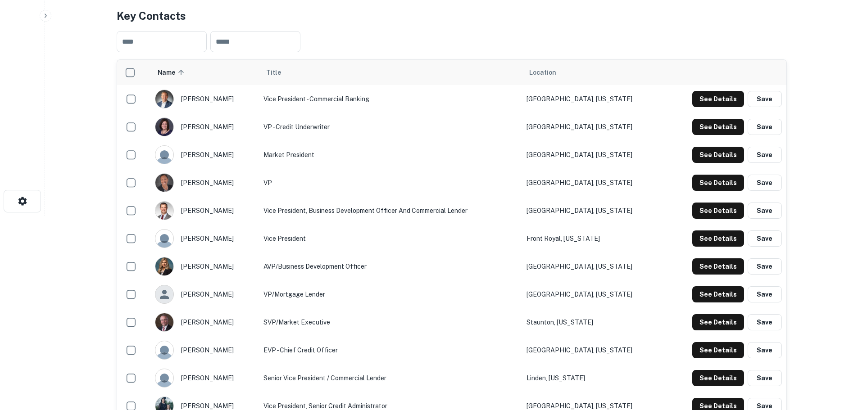
scroll to position [180, 0]
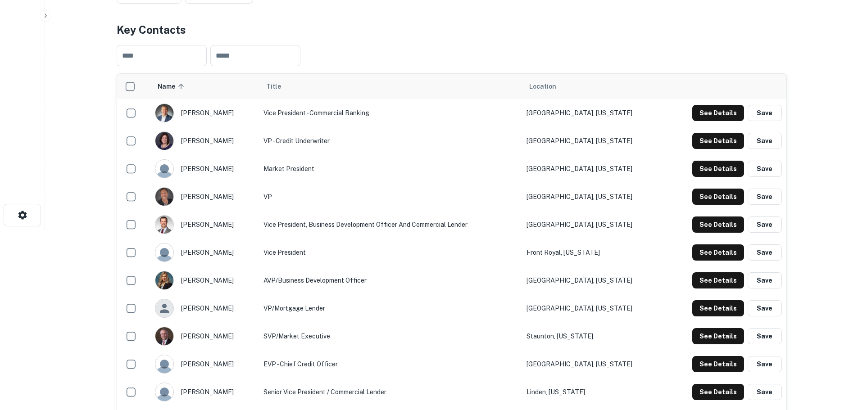
click at [709, 122] on td "See Details Save" at bounding box center [725, 113] width 122 height 28
click at [709, 119] on button "See Details" at bounding box center [718, 113] width 52 height 16
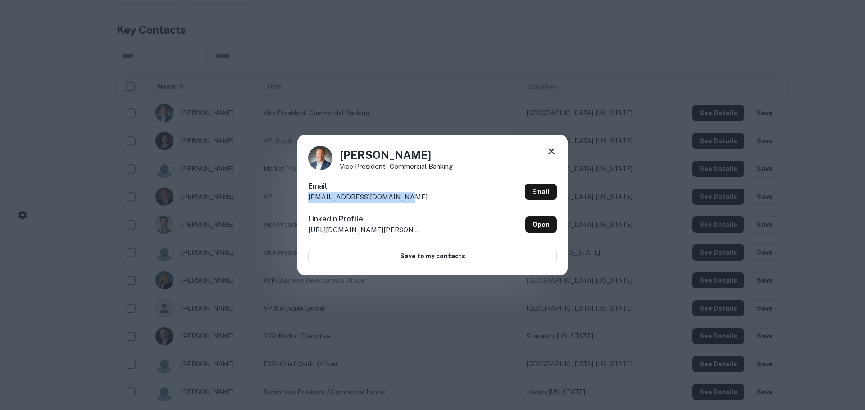
drag, startPoint x: 394, startPoint y: 195, endPoint x: 303, endPoint y: 197, distance: 91.0
click at [303, 197] on div "Adam Alexander Vice President - Commercial Banking Email aalexander@fbvirginia.…" at bounding box center [432, 205] width 270 height 140
copy p "aalexander@fbvirginia.com"
click at [535, 102] on div "Adam Alexander Vice President - Commercial Banking Email aalexander@fbvirginia.…" at bounding box center [432, 205] width 865 height 410
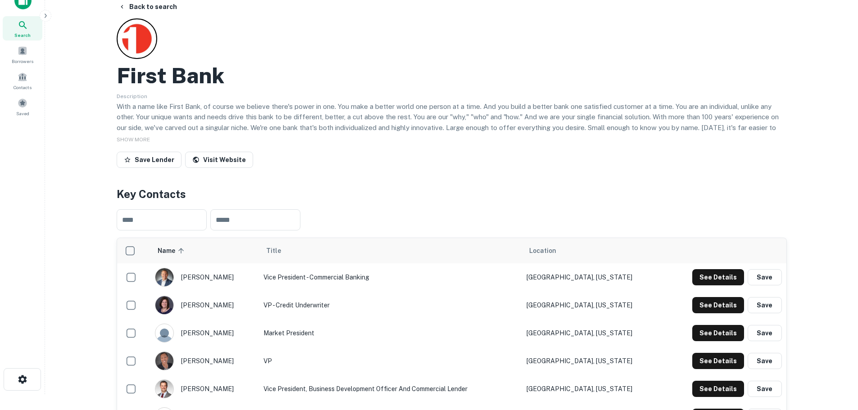
scroll to position [0, 0]
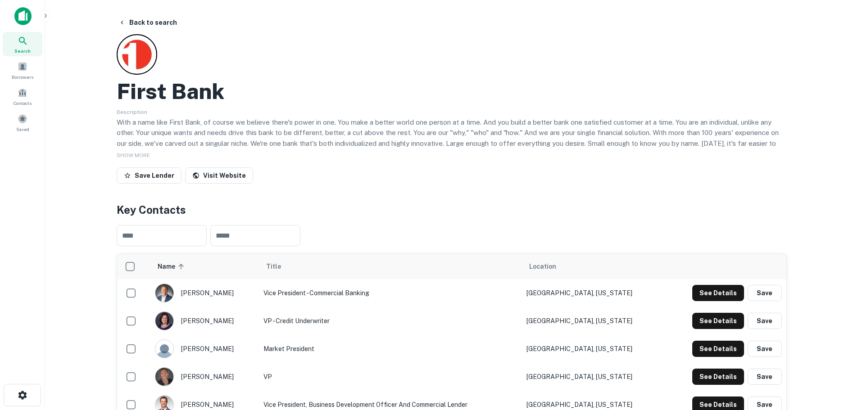
click at [20, 45] on icon at bounding box center [23, 41] width 11 height 11
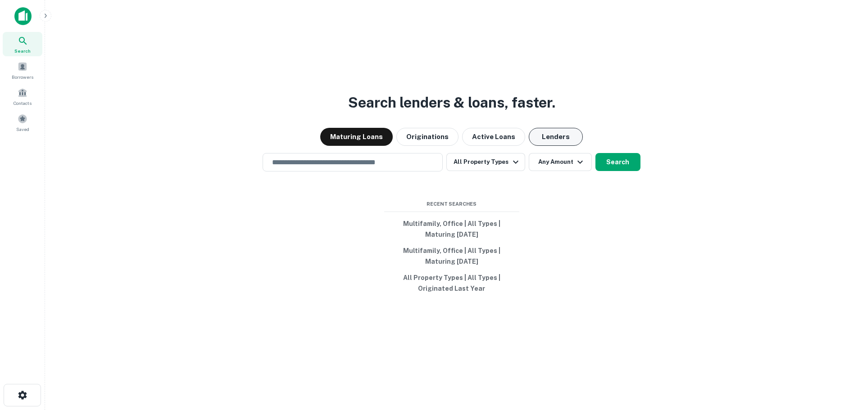
click at [556, 137] on button "Lenders" at bounding box center [556, 137] width 54 height 18
click at [623, 174] on div "Search lenders & loans, faster. Maturing Loans Originations Active Loans Lender…" at bounding box center [451, 227] width 799 height 410
click at [627, 166] on button "Search" at bounding box center [618, 162] width 45 height 18
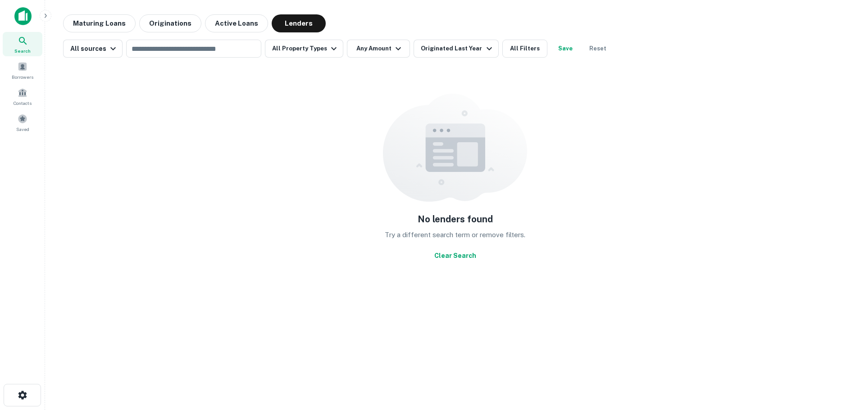
click at [27, 37] on icon at bounding box center [23, 41] width 11 height 11
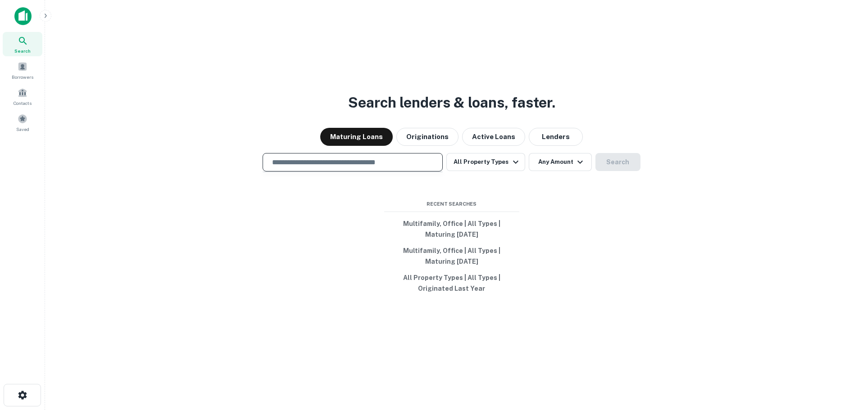
click at [377, 166] on input "text" at bounding box center [353, 162] width 172 height 10
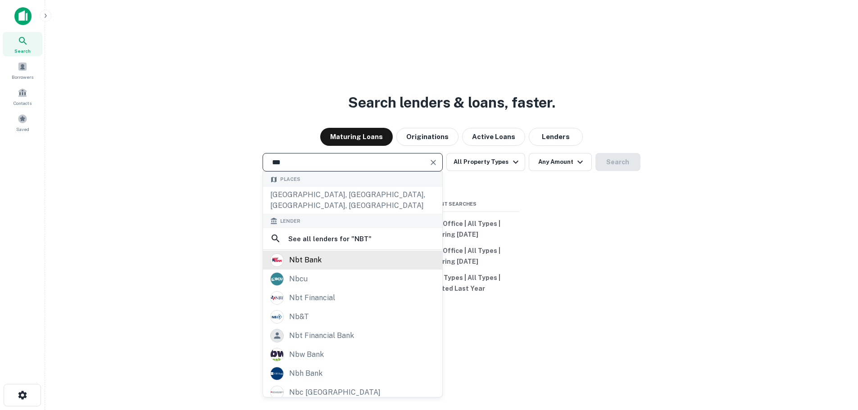
type input "***"
click at [324, 258] on div "nbt bank" at bounding box center [352, 260] width 179 height 19
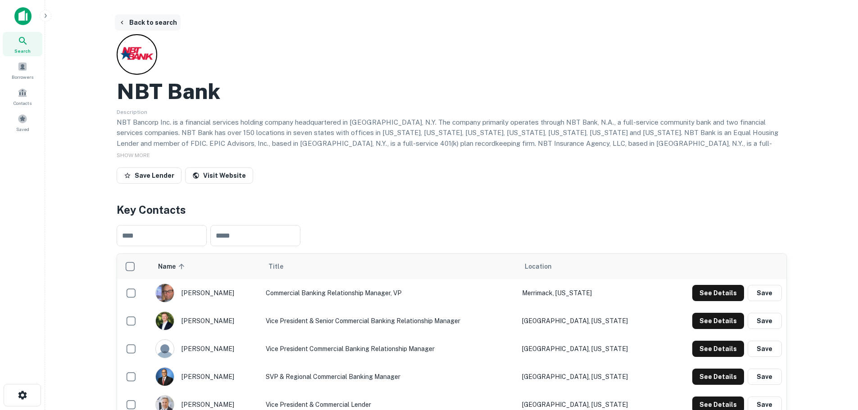
click at [130, 23] on button "Back to search" at bounding box center [148, 22] width 66 height 16
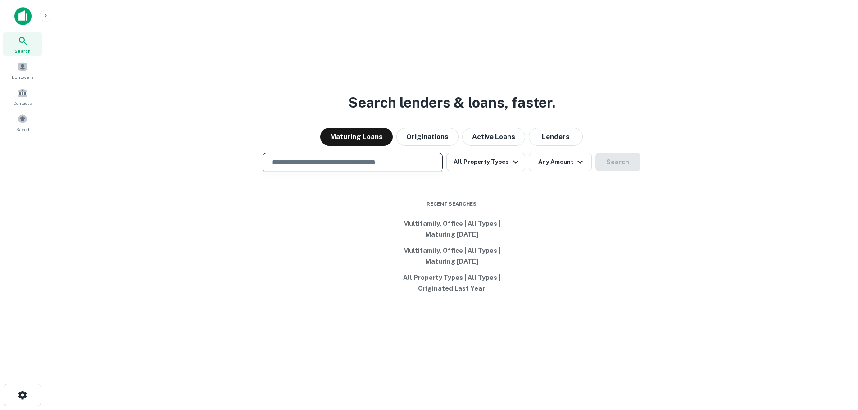
click at [338, 167] on input "text" at bounding box center [353, 162] width 172 height 10
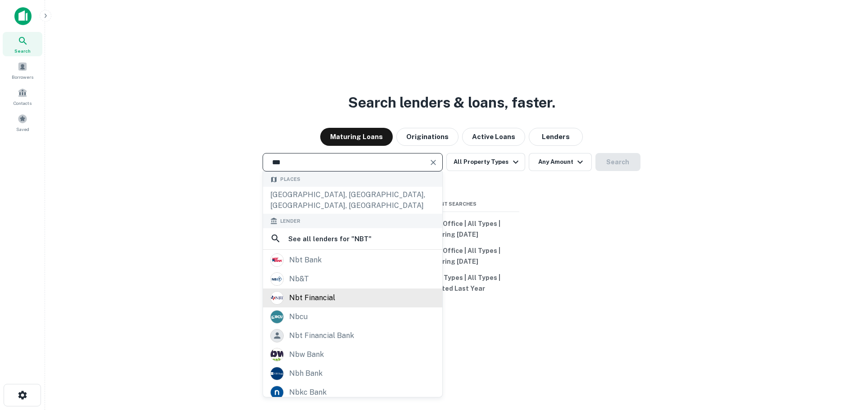
type input "***"
click at [353, 291] on div "nbt financial" at bounding box center [352, 298] width 165 height 14
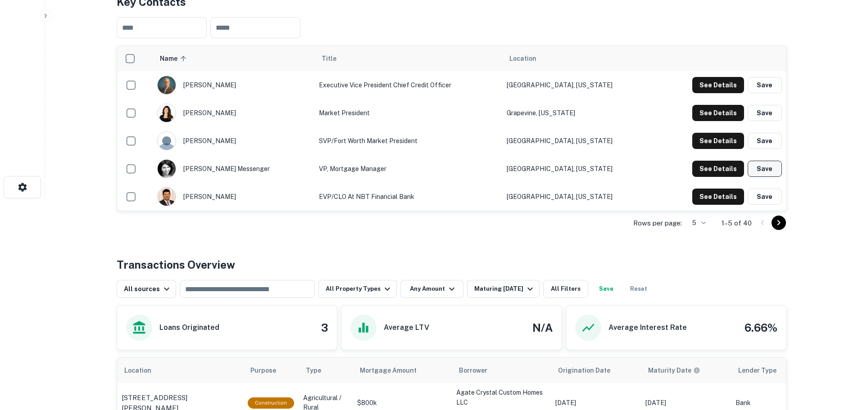
scroll to position [180, 0]
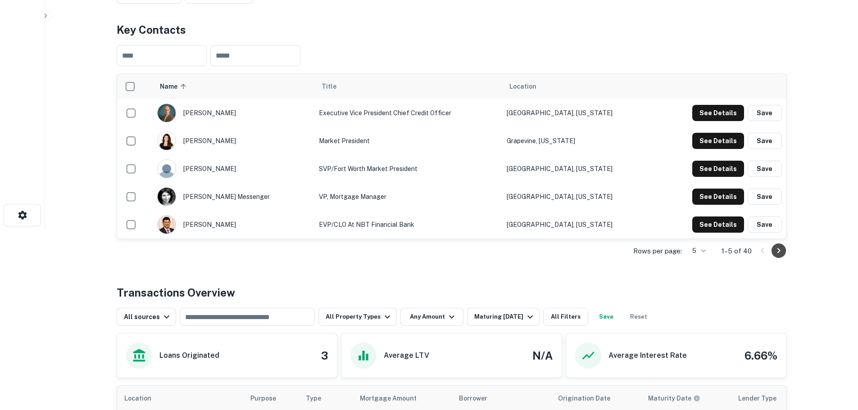
click at [782, 251] on icon "Go to next page" at bounding box center [778, 250] width 11 height 11
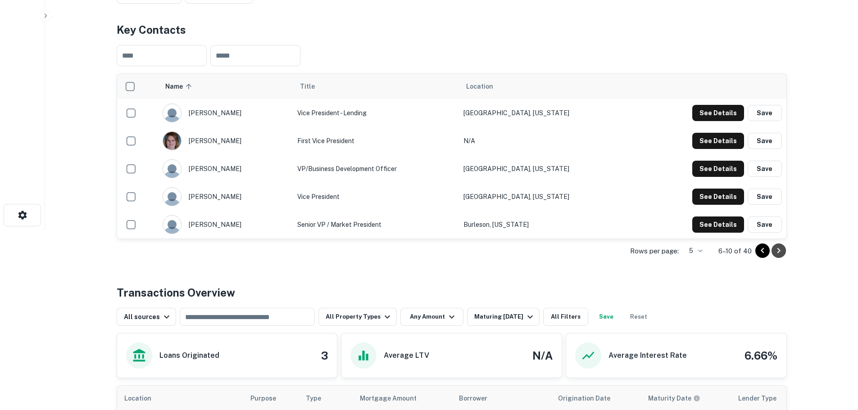
click at [783, 253] on icon "Go to next page" at bounding box center [778, 250] width 11 height 11
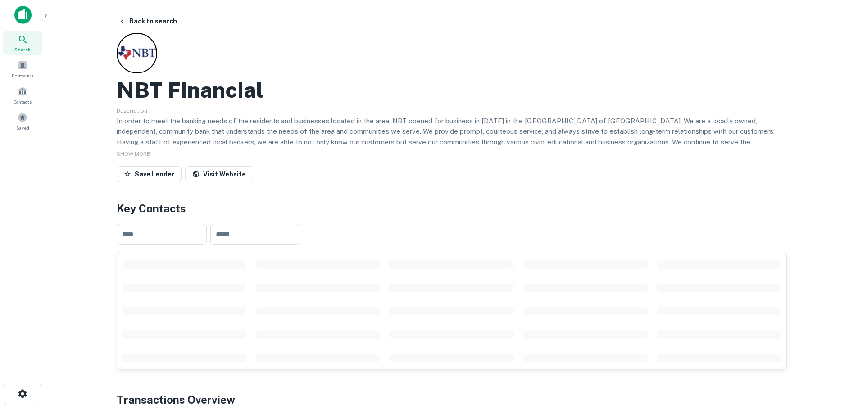
scroll to position [0, 0]
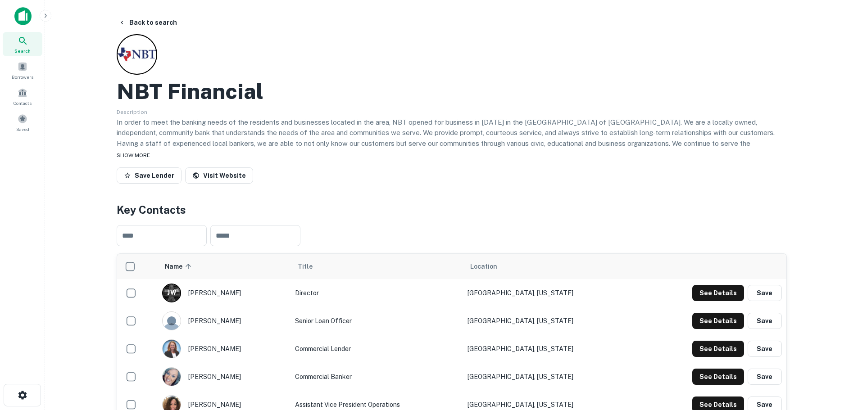
click at [129, 151] on div "SHOW MORE" at bounding box center [452, 155] width 670 height 11
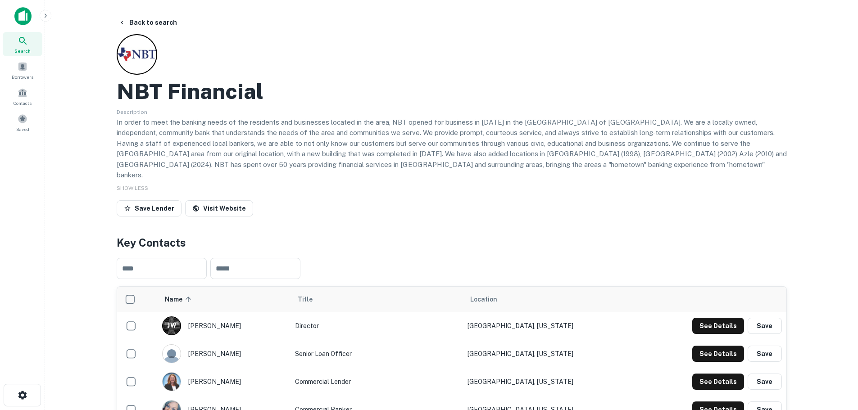
click at [27, 42] on icon at bounding box center [23, 41] width 11 height 11
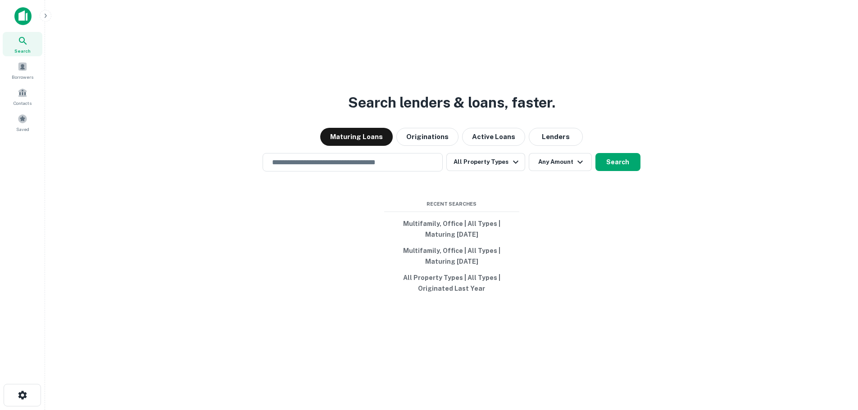
click at [325, 328] on div "Search lenders & loans, faster. Maturing Loans Originations Active Loans Lender…" at bounding box center [451, 227] width 799 height 410
click at [554, 130] on button "Lenders" at bounding box center [556, 137] width 54 height 18
click at [25, 14] on img at bounding box center [22, 16] width 17 height 18
click at [384, 161] on input "text" at bounding box center [353, 162] width 172 height 10
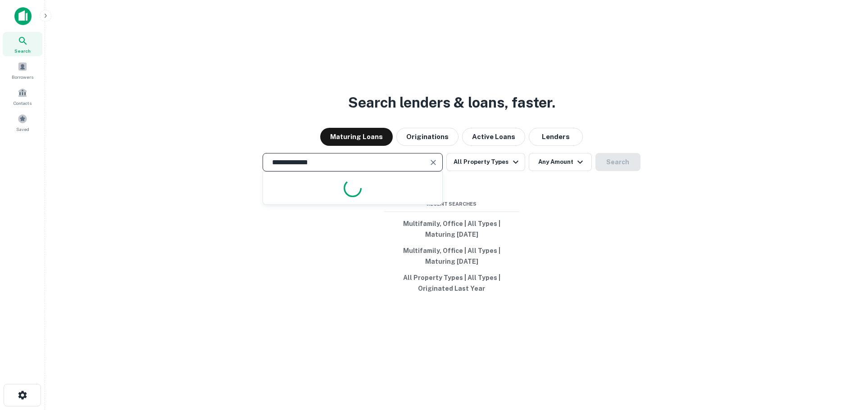
type input "**********"
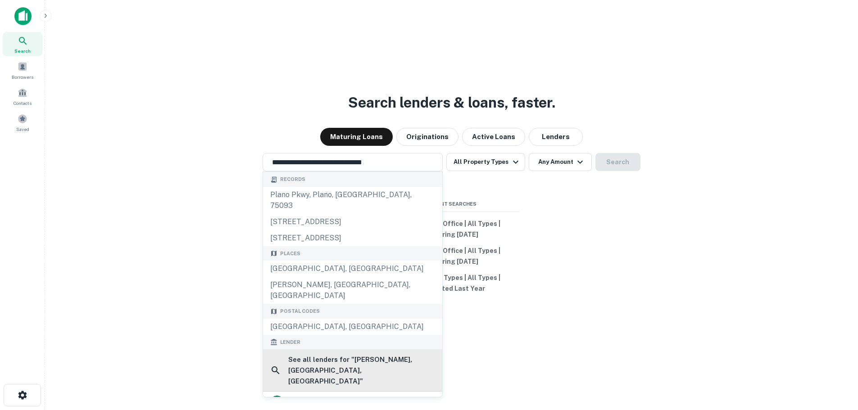
scroll to position [45, 0]
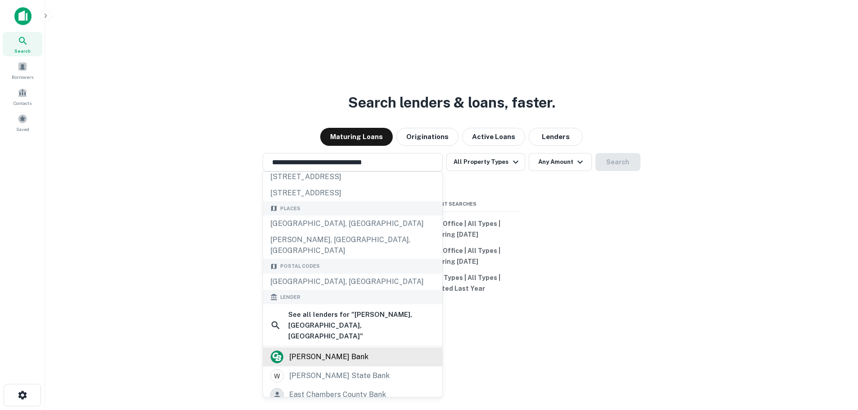
click at [338, 350] on div "[PERSON_NAME] bank" at bounding box center [328, 357] width 79 height 14
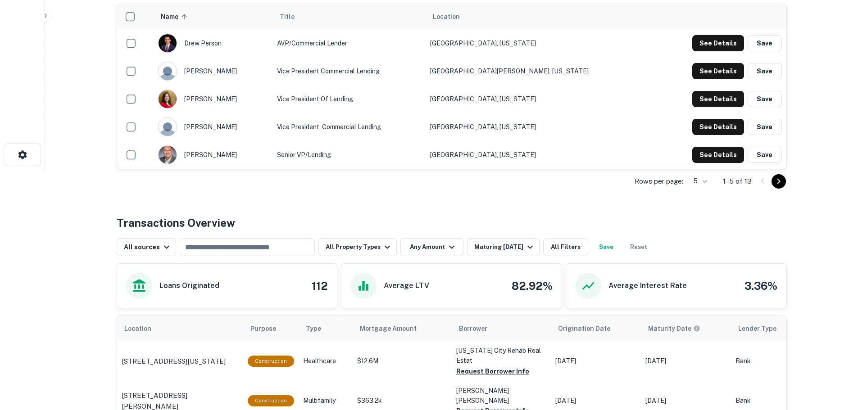
scroll to position [225, 0]
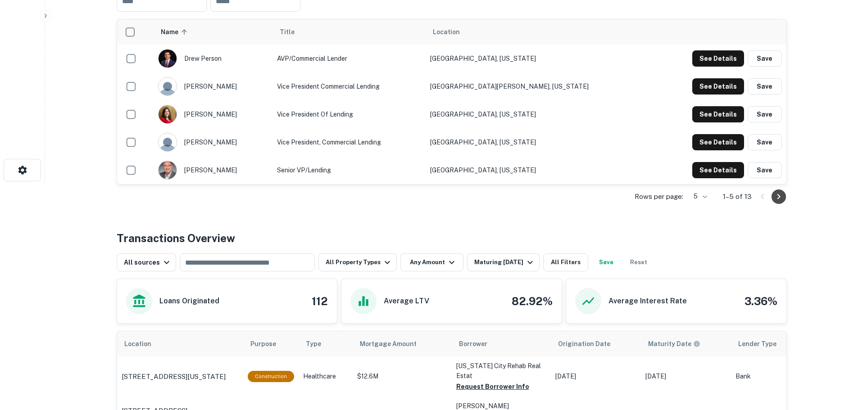
click at [776, 196] on icon "Go to next page" at bounding box center [778, 196] width 11 height 11
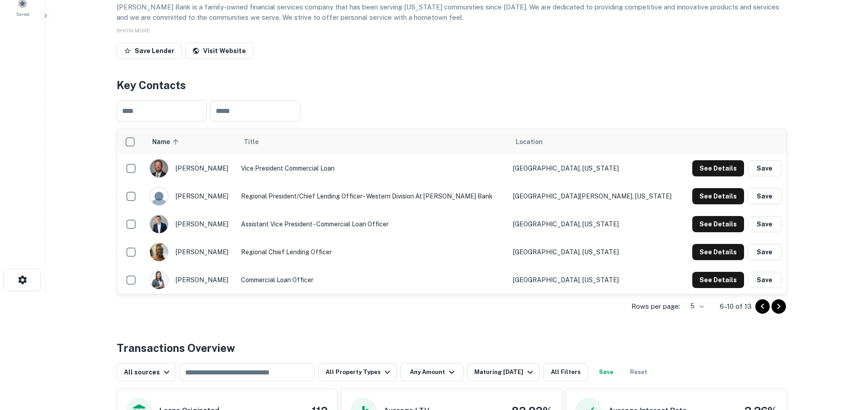
scroll to position [90, 0]
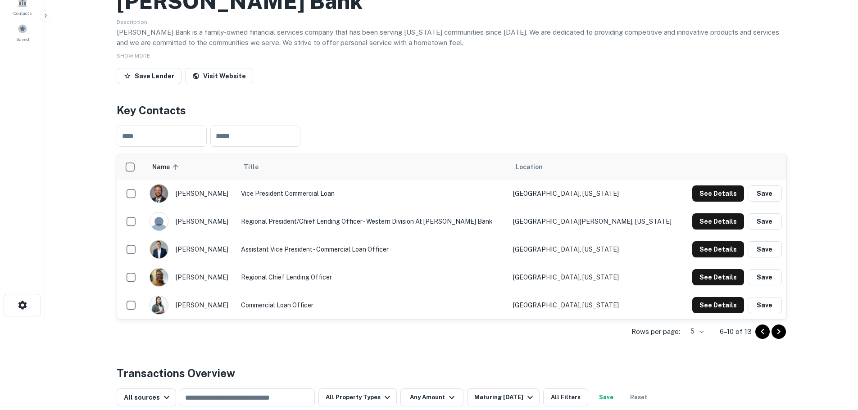
click at [759, 329] on icon "Go to previous page" at bounding box center [762, 332] width 11 height 11
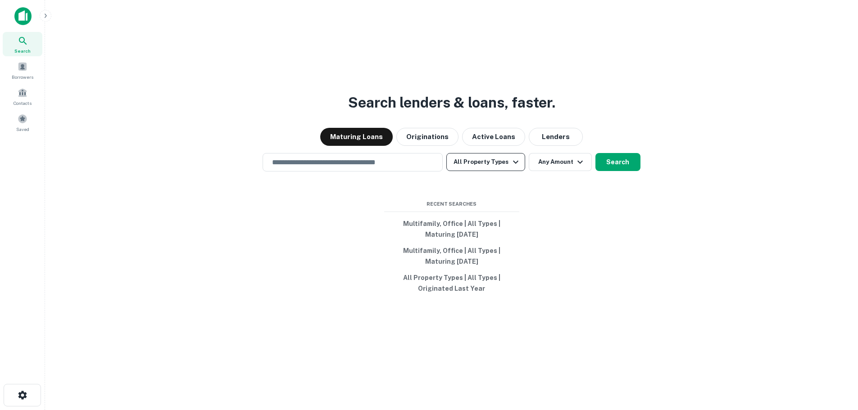
click at [513, 159] on icon "button" at bounding box center [515, 162] width 11 height 11
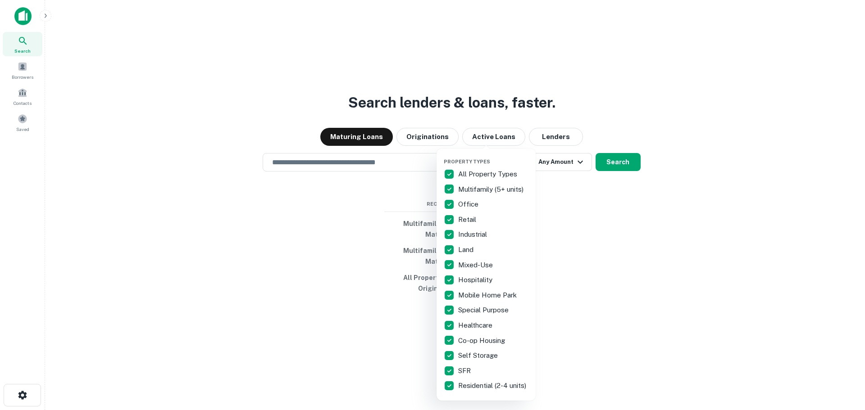
click at [367, 175] on div at bounding box center [432, 205] width 865 height 410
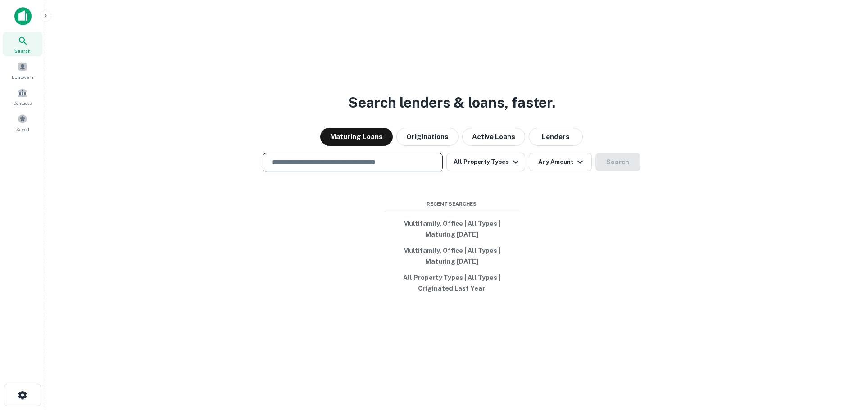
click at [370, 164] on input "text" at bounding box center [353, 162] width 172 height 10
type input "**********"
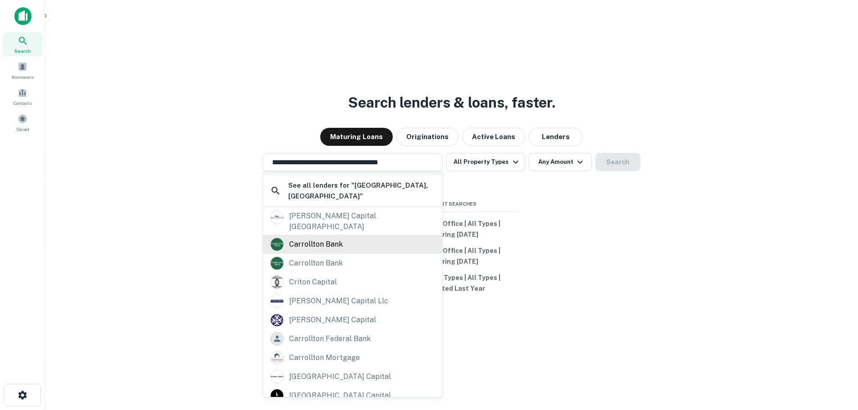
click at [323, 241] on div "carrollton bank" at bounding box center [316, 245] width 54 height 14
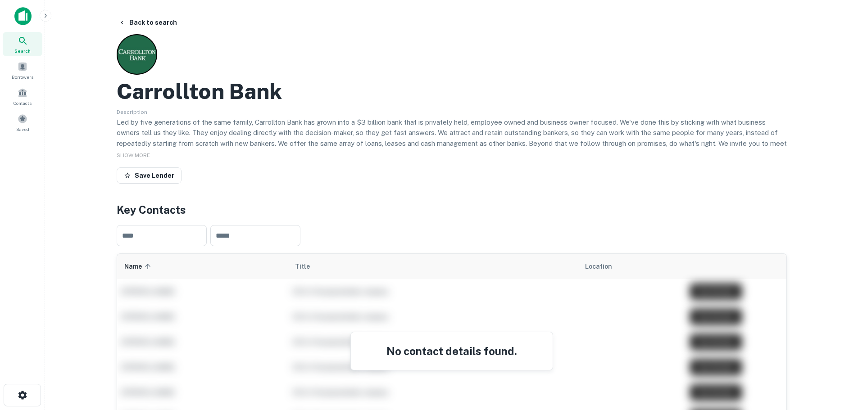
click at [17, 43] on div "Search" at bounding box center [23, 44] width 40 height 24
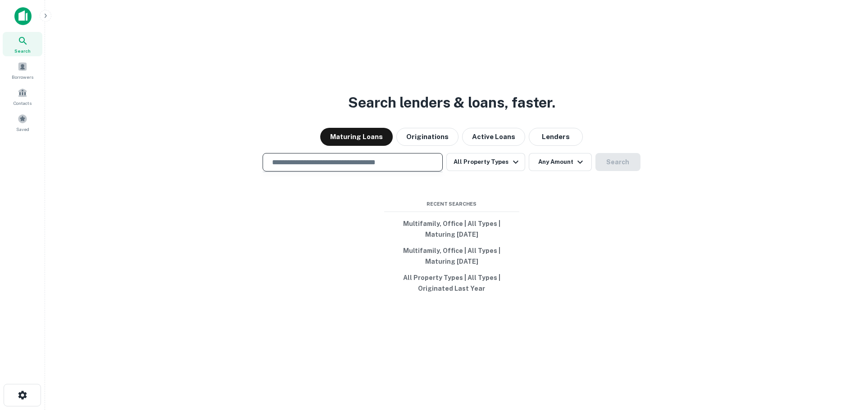
click at [344, 162] on input "text" at bounding box center [353, 162] width 172 height 10
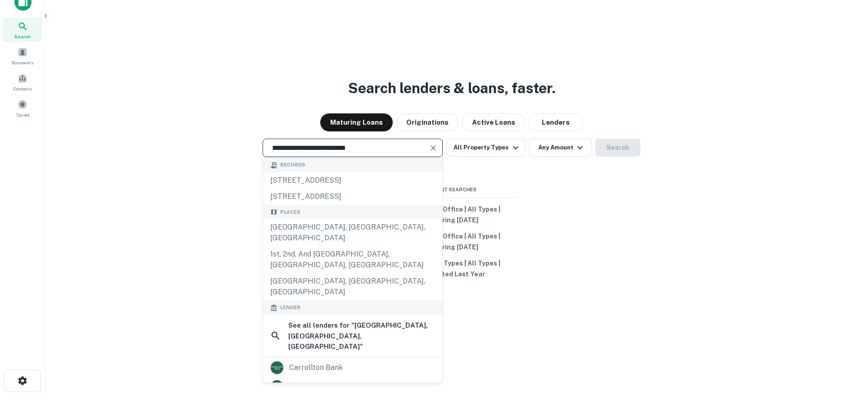
drag, startPoint x: 368, startPoint y: 150, endPoint x: 271, endPoint y: 151, distance: 96.9
click at [271, 151] on input "**********" at bounding box center [346, 148] width 159 height 10
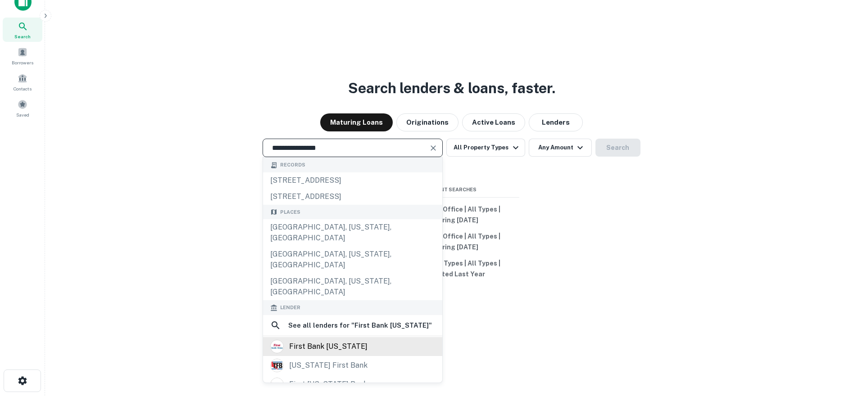
type input "**********"
click at [321, 340] on div "first bank [US_STATE]" at bounding box center [328, 347] width 78 height 14
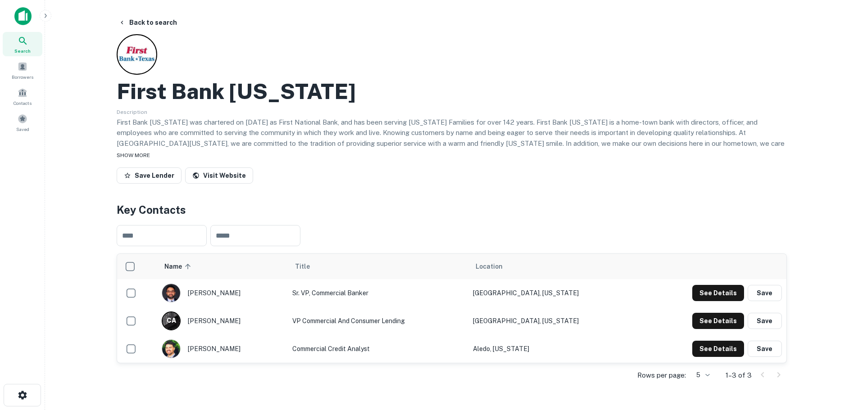
click at [138, 153] on span "SHOW MORE" at bounding box center [133, 155] width 33 height 6
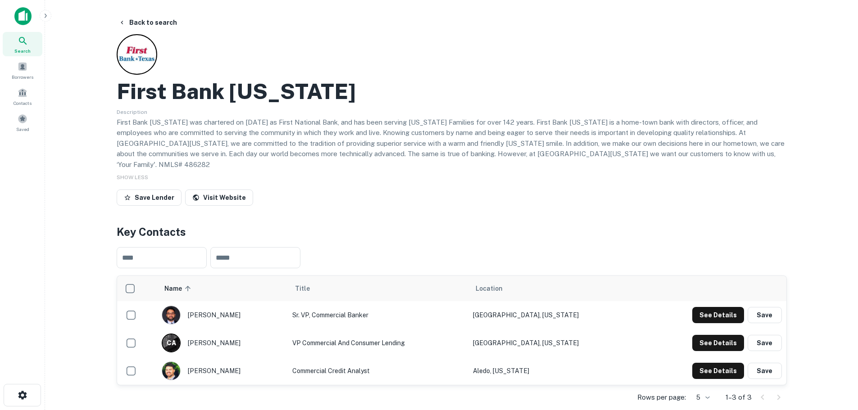
click at [23, 40] on icon at bounding box center [23, 41] width 11 height 11
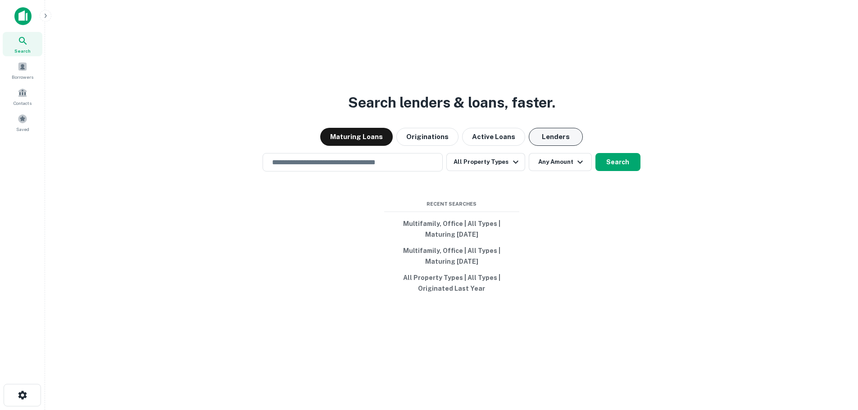
click at [569, 130] on button "Lenders" at bounding box center [556, 137] width 54 height 18
click at [369, 159] on input "text" at bounding box center [353, 162] width 172 height 10
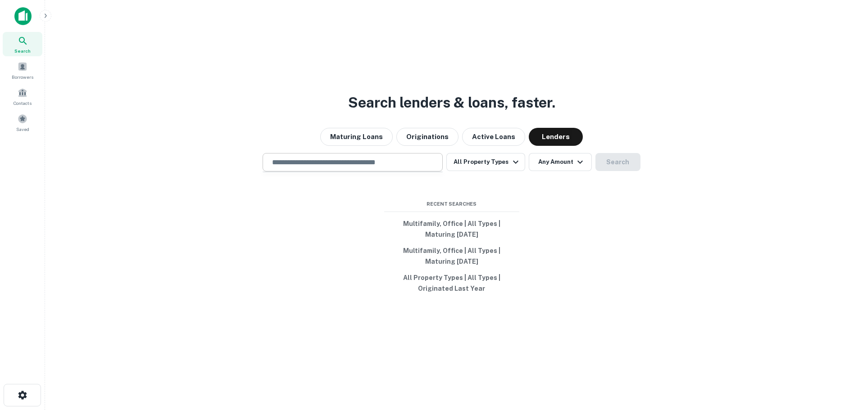
click at [309, 168] on div "​" at bounding box center [353, 162] width 180 height 18
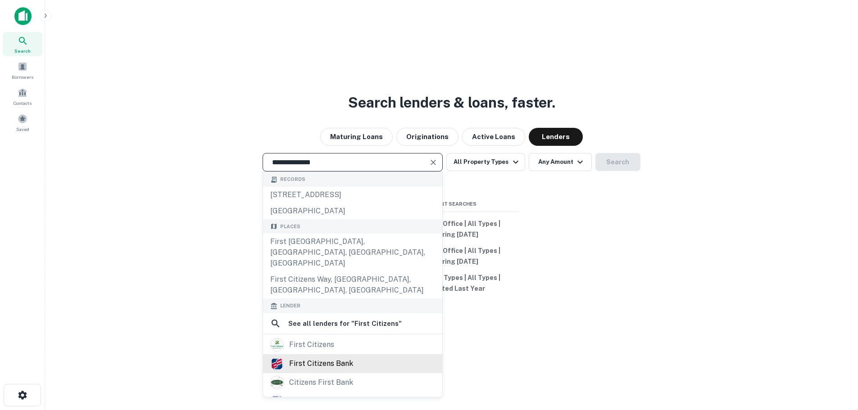
type input "**********"
click at [365, 357] on div "first citizens bank" at bounding box center [352, 364] width 165 height 14
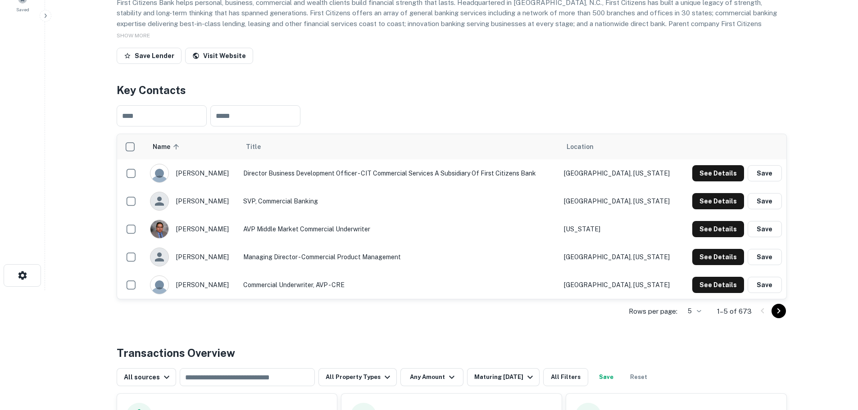
scroll to position [135, 0]
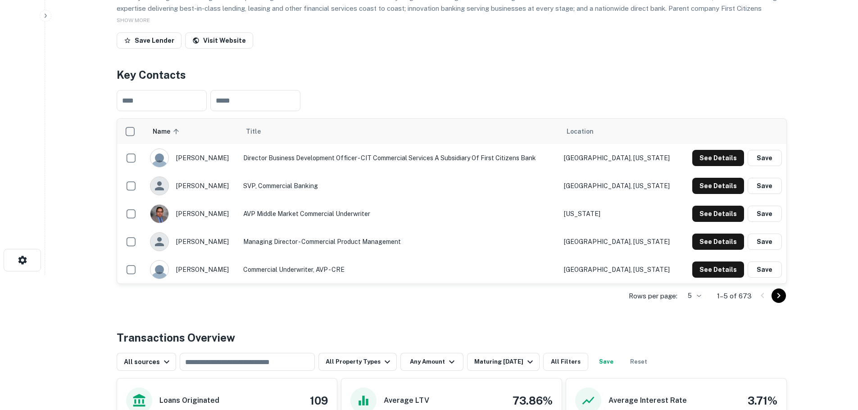
click at [774, 296] on icon "Go to next page" at bounding box center [778, 296] width 11 height 11
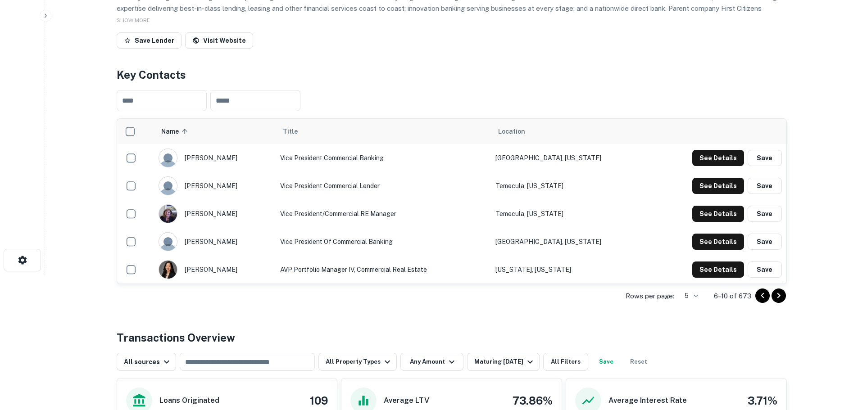
click at [781, 299] on icon "Go to next page" at bounding box center [778, 296] width 11 height 11
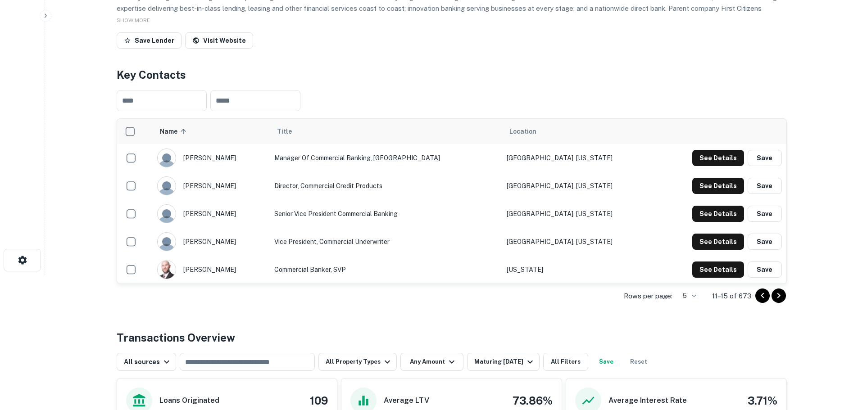
click at [779, 294] on icon "Go to next page" at bounding box center [778, 296] width 11 height 11
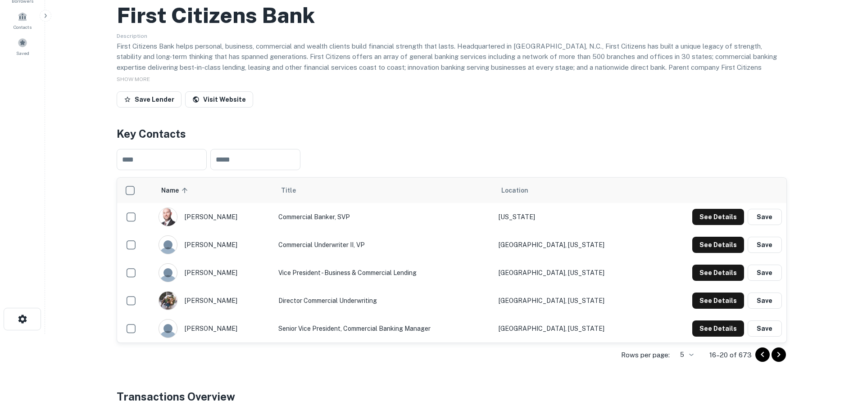
scroll to position [90, 0]
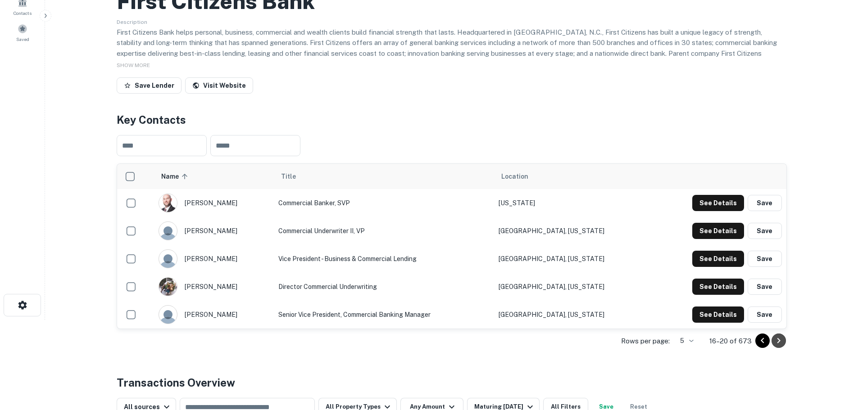
click at [779, 339] on icon "Go to next page" at bounding box center [778, 341] width 11 height 11
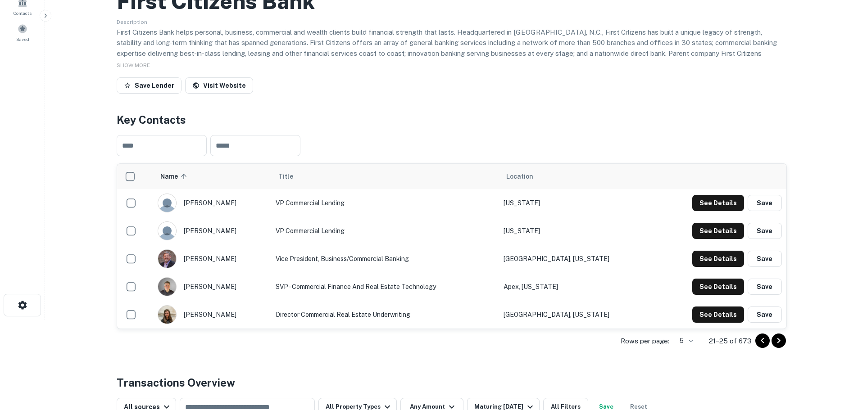
click at [781, 342] on icon "Go to next page" at bounding box center [778, 341] width 11 height 11
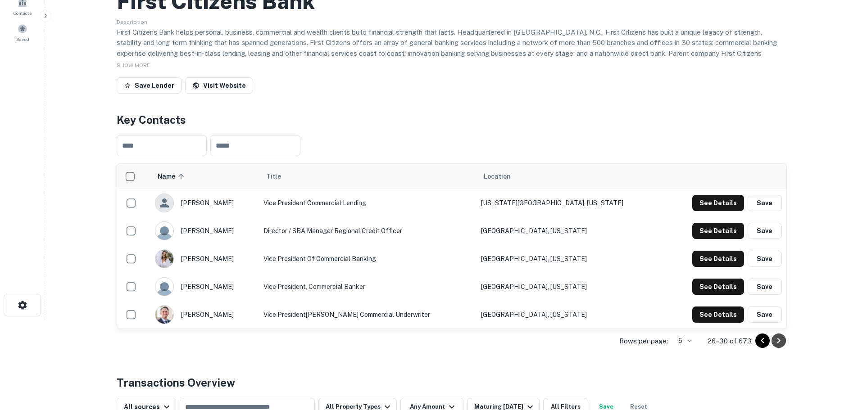
click at [780, 338] on icon "Go to next page" at bounding box center [778, 341] width 11 height 11
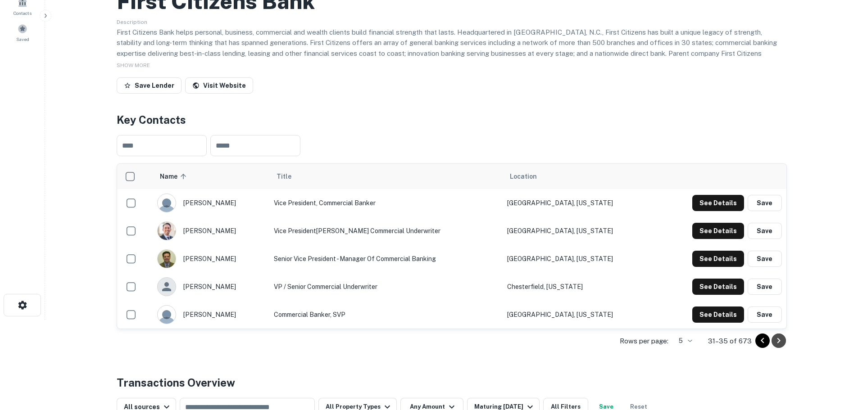
click at [779, 340] on icon "Go to next page" at bounding box center [778, 340] width 3 height 5
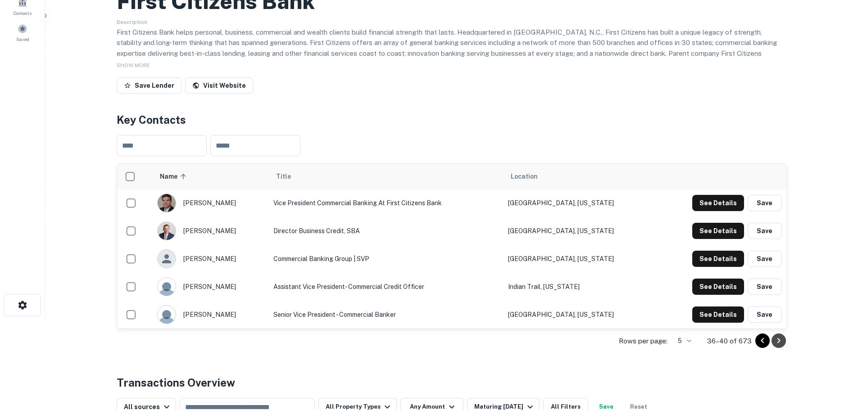
click at [778, 340] on icon "Go to next page" at bounding box center [778, 340] width 3 height 5
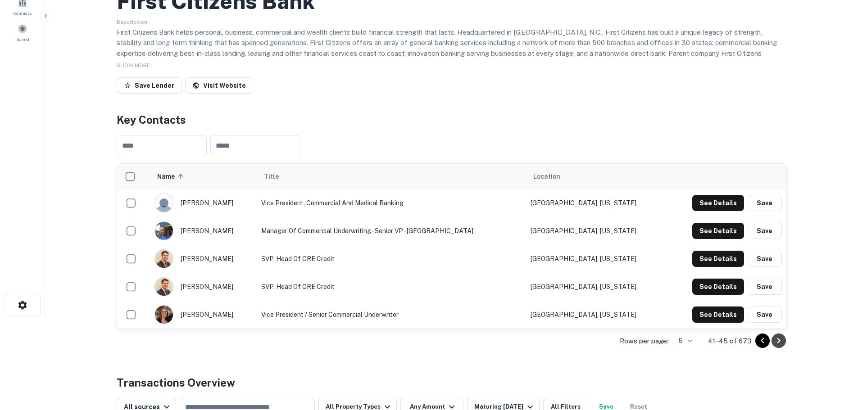
click at [778, 340] on icon "Go to next page" at bounding box center [778, 340] width 3 height 5
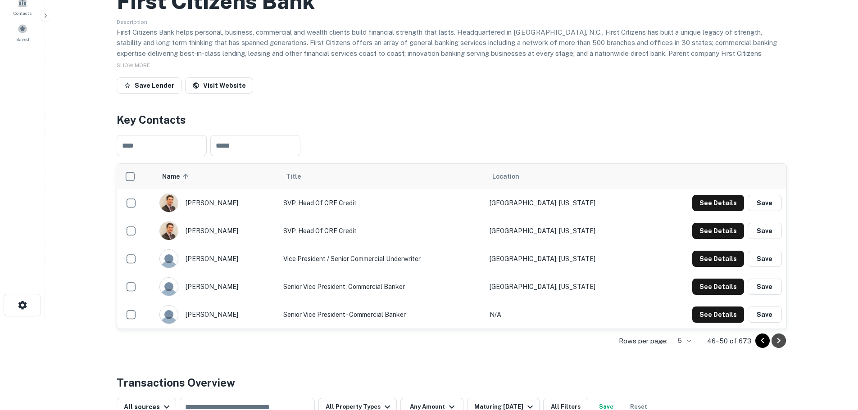
click at [778, 340] on icon "Go to next page" at bounding box center [778, 340] width 3 height 5
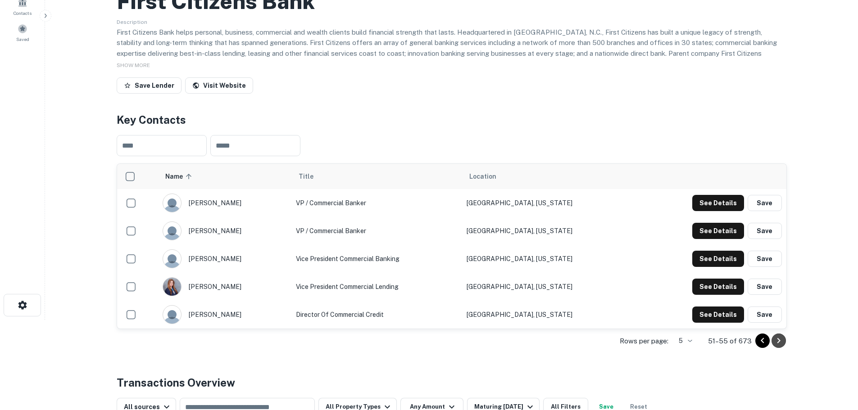
click at [778, 340] on icon "Go to next page" at bounding box center [778, 340] width 3 height 5
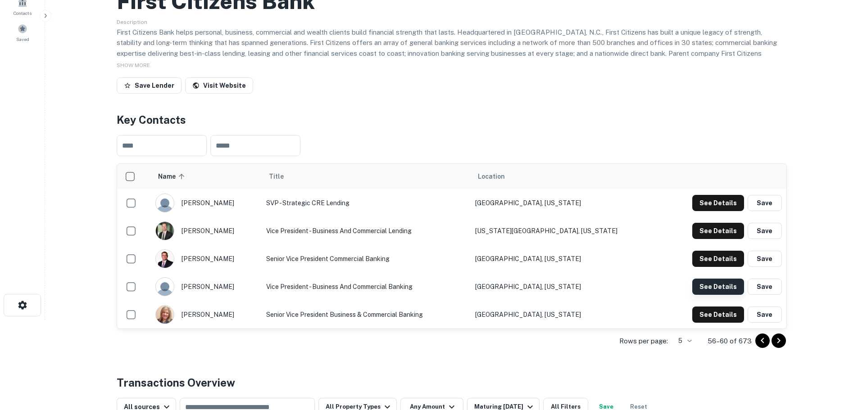
click at [732, 286] on button "See Details" at bounding box center [718, 287] width 52 height 16
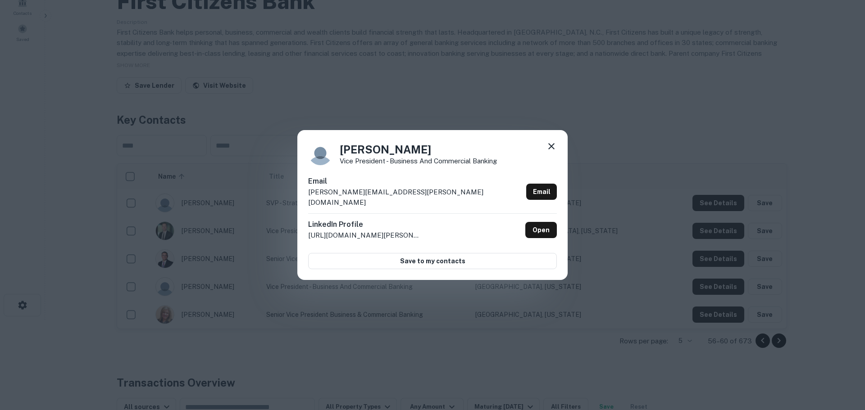
click at [552, 152] on icon at bounding box center [551, 146] width 11 height 11
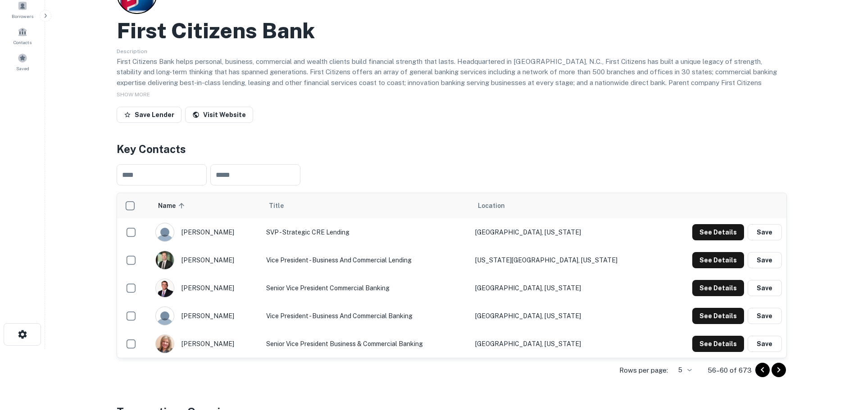
scroll to position [45, 0]
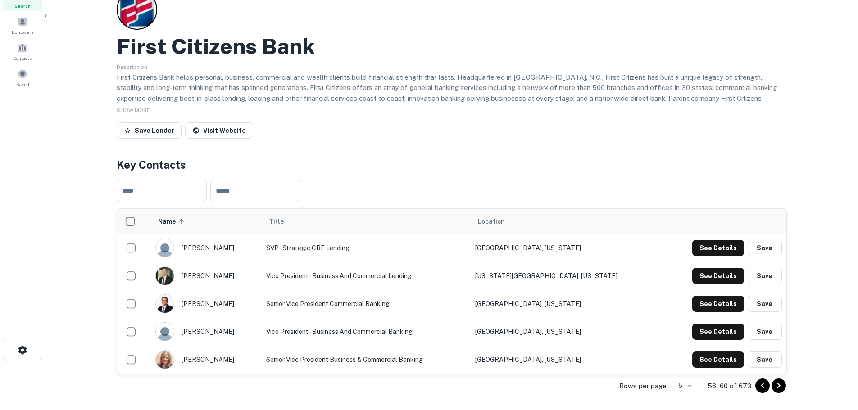
click at [142, 109] on span "SHOW MORE" at bounding box center [133, 110] width 33 height 6
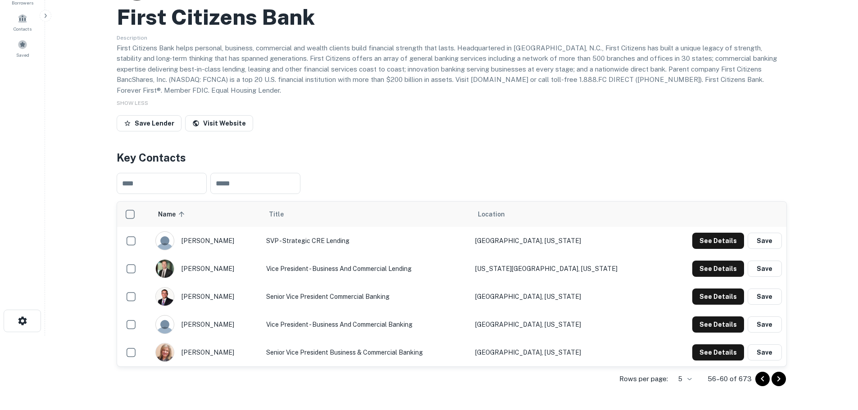
scroll to position [0, 0]
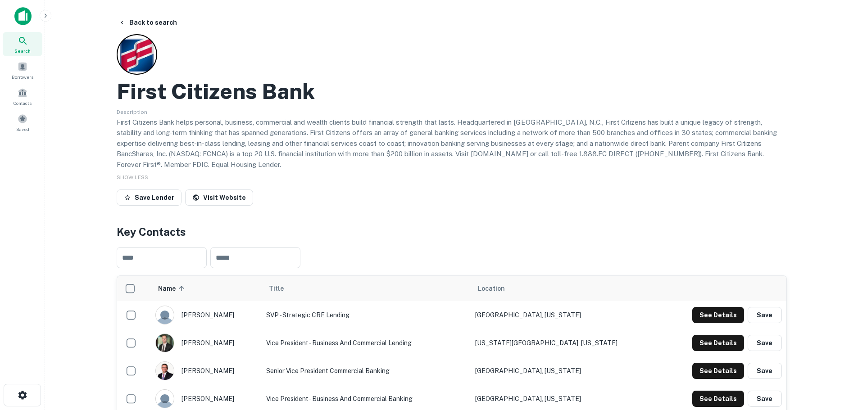
click at [26, 46] on div "Search" at bounding box center [23, 44] width 40 height 24
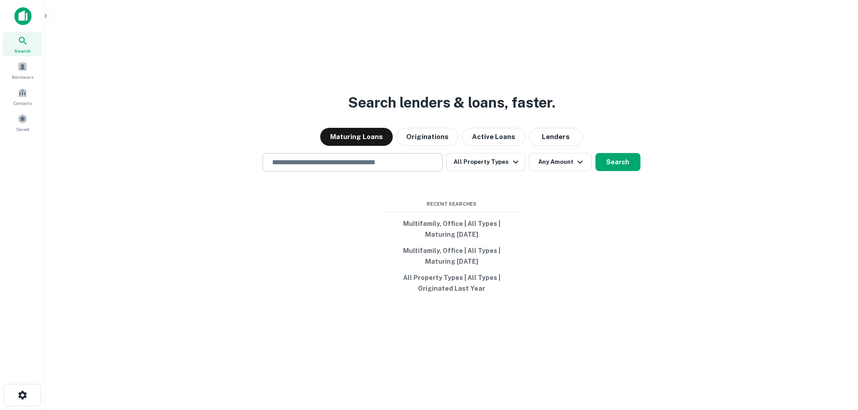
drag, startPoint x: 0, startPoint y: 0, endPoint x: 293, endPoint y: 159, distance: 333.4
click at [294, 159] on input "text" at bounding box center [353, 162] width 172 height 10
drag, startPoint x: 416, startPoint y: 164, endPoint x: 312, endPoint y: 169, distance: 104.2
click at [312, 169] on div "**********" at bounding box center [353, 162] width 180 height 18
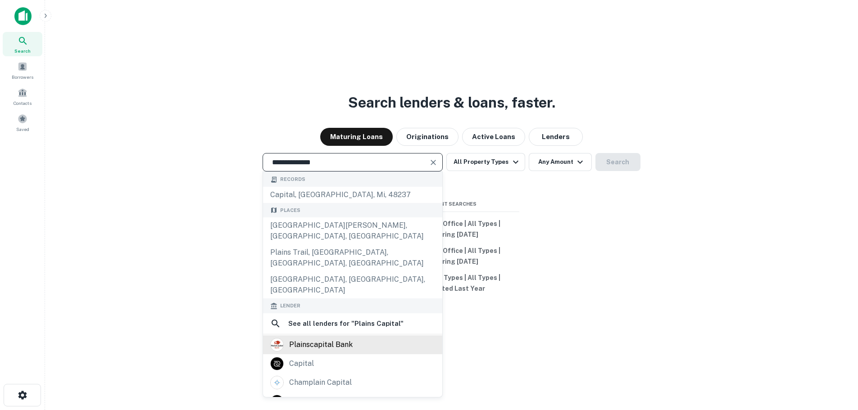
type input "**********"
click at [311, 338] on div "plainscapital bank" at bounding box center [321, 345] width 64 height 14
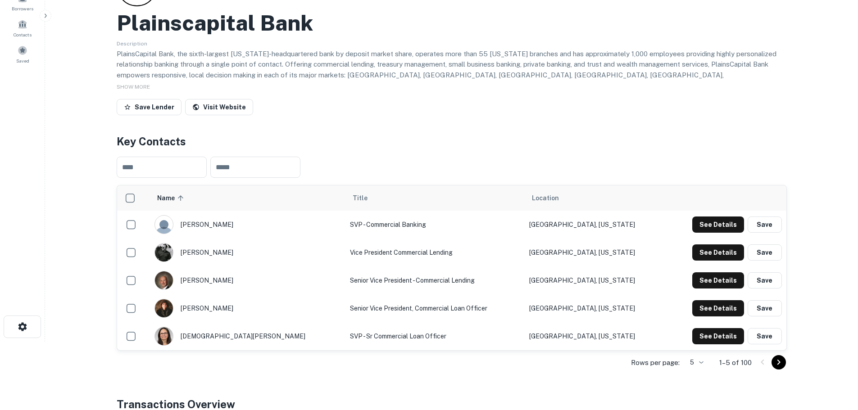
scroll to position [90, 0]
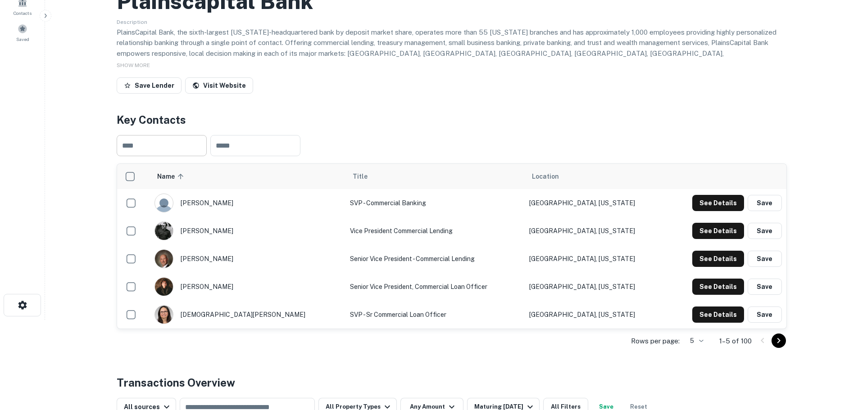
click at [153, 151] on input "text" at bounding box center [162, 145] width 90 height 21
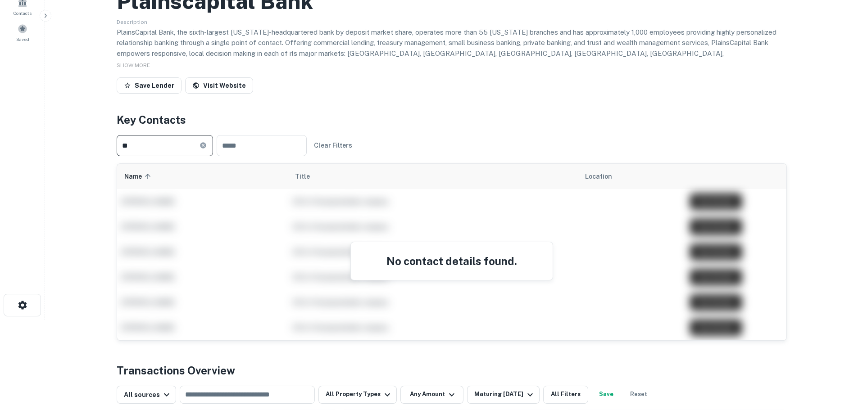
type input "*"
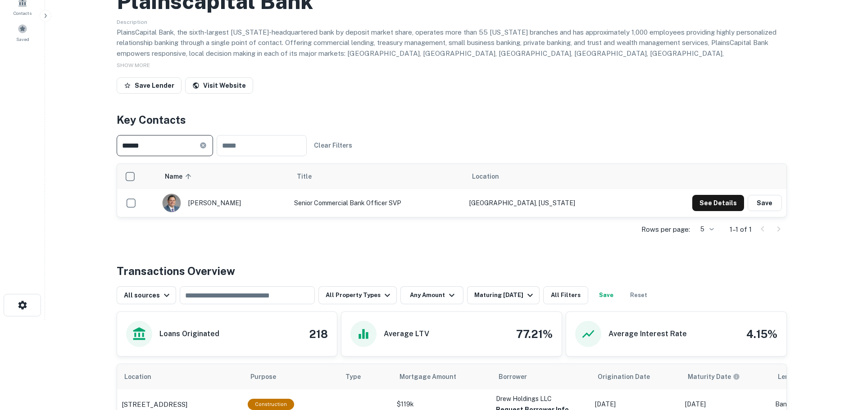
type input "******"
click at [207, 148] on icon at bounding box center [203, 145] width 7 height 7
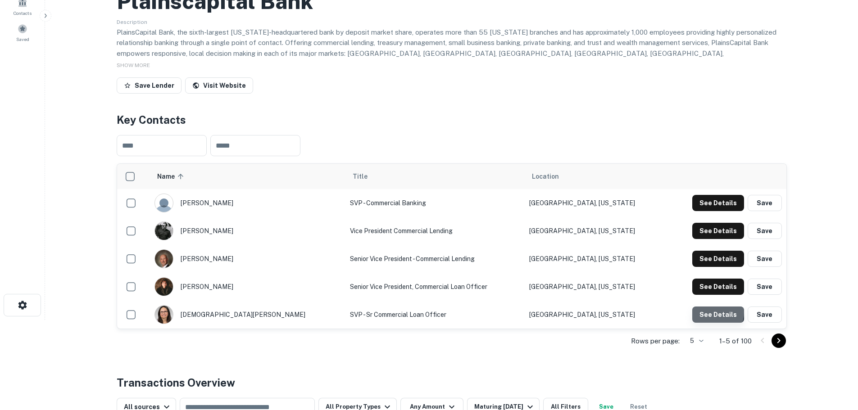
click at [710, 312] on button "See Details" at bounding box center [718, 315] width 52 height 16
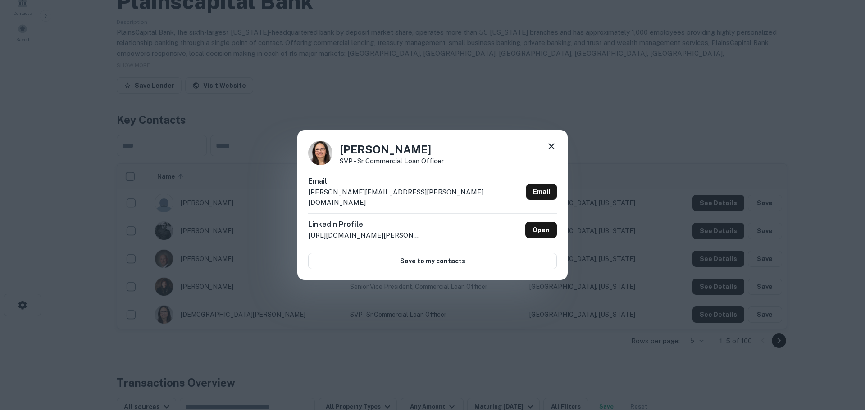
click at [388, 198] on p "[PERSON_NAME][EMAIL_ADDRESS][PERSON_NAME][DOMAIN_NAME]" at bounding box center [415, 197] width 214 height 21
drag, startPoint x: 425, startPoint y: 199, endPoint x: 296, endPoint y: 195, distance: 128.9
click at [300, 195] on div "[PERSON_NAME] SVP - Sr Commercial Loan Officer Email [PERSON_NAME][EMAIL_ADDRES…" at bounding box center [432, 205] width 270 height 150
copy p "ana.hernandez@plainscapital.com"
click at [552, 147] on icon at bounding box center [551, 146] width 11 height 11
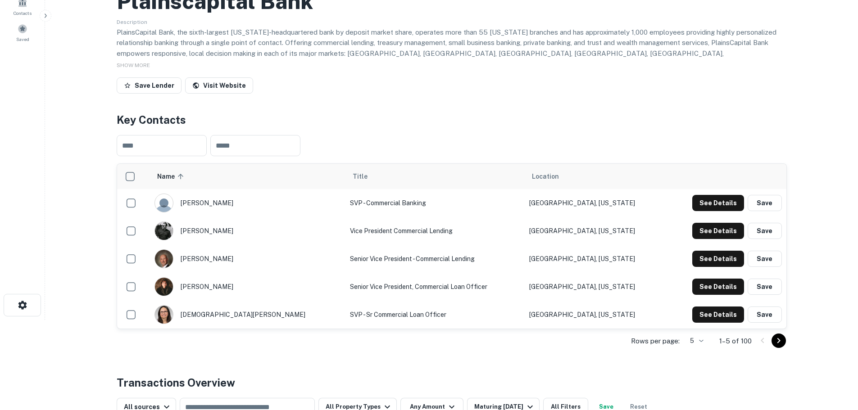
click at [778, 343] on icon "Go to next page" at bounding box center [778, 340] width 3 height 5
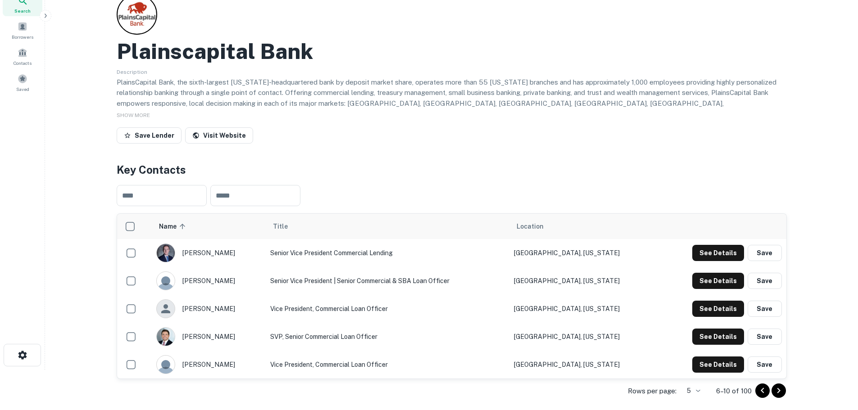
scroll to position [0, 0]
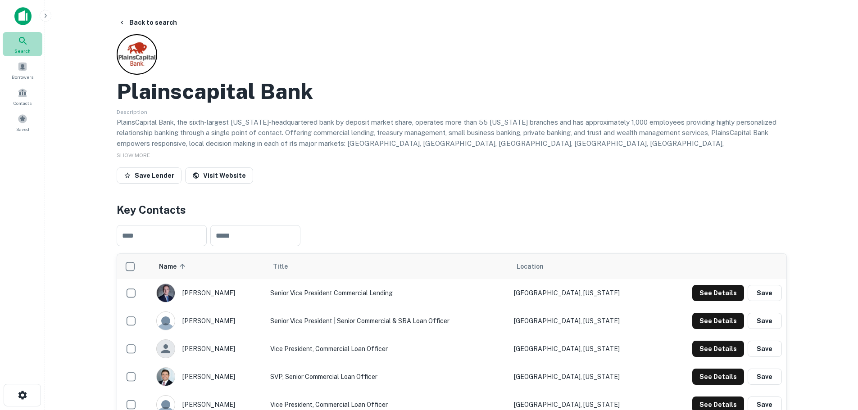
click at [27, 44] on icon at bounding box center [23, 41] width 11 height 11
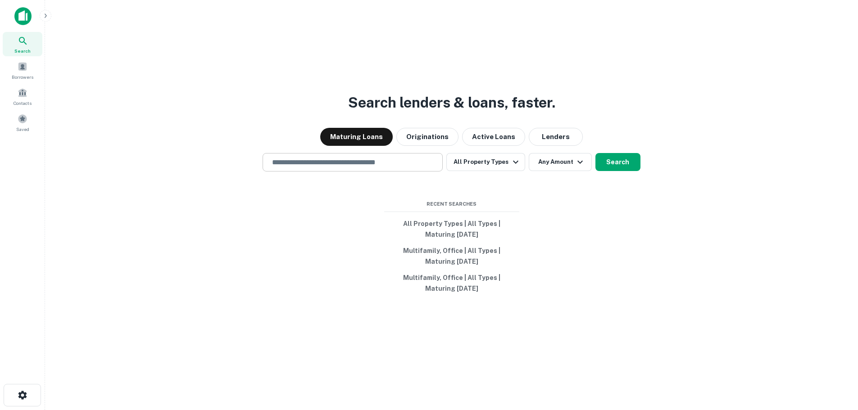
click at [312, 163] on input "text" at bounding box center [353, 162] width 172 height 10
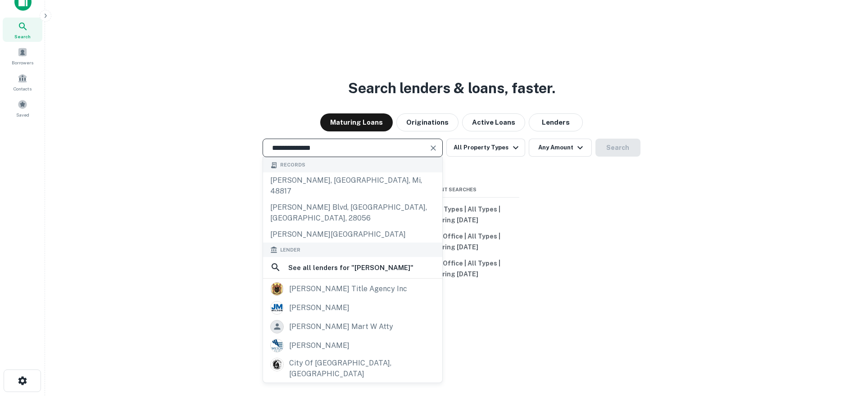
drag, startPoint x: 344, startPoint y: 150, endPoint x: 191, endPoint y: 152, distance: 153.2
click at [209, 155] on div "**********" at bounding box center [451, 148] width 799 height 18
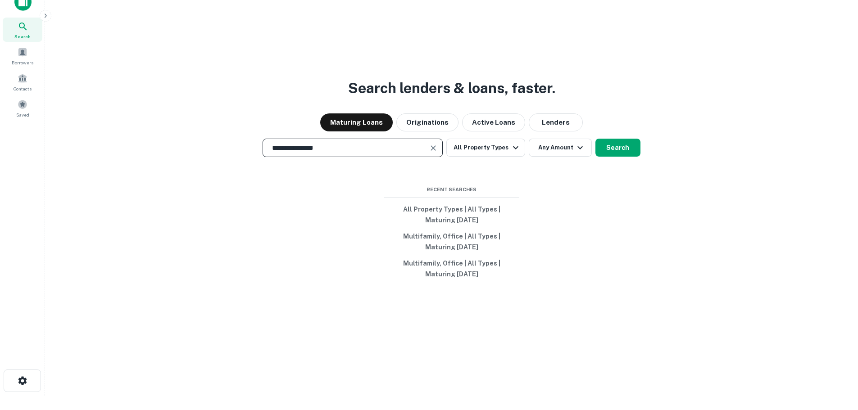
type input "**********"
click at [433, 147] on icon "Clear" at bounding box center [433, 148] width 9 height 9
type input "**********"
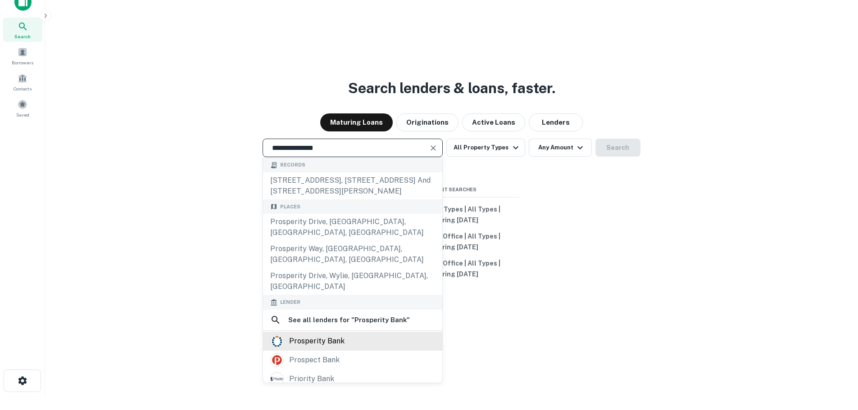
click at [365, 335] on div "prosperity bank" at bounding box center [352, 342] width 165 height 14
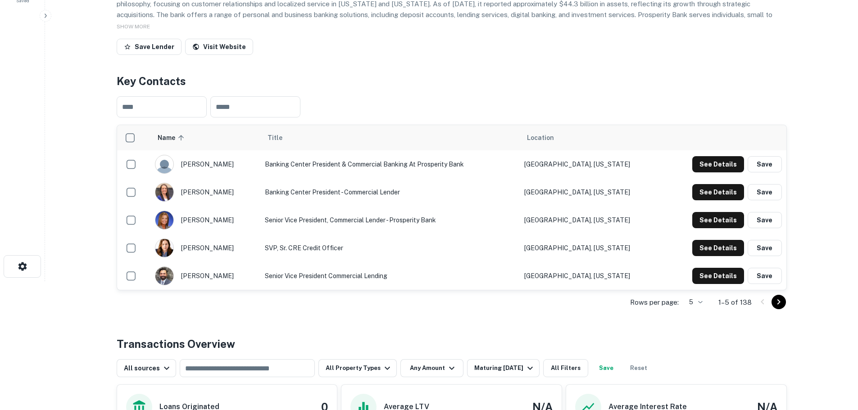
scroll to position [135, 0]
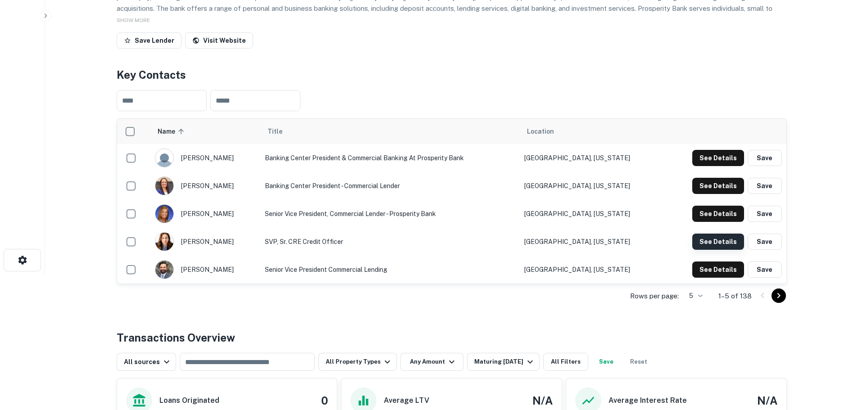
click at [709, 236] on button "See Details" at bounding box center [718, 242] width 52 height 16
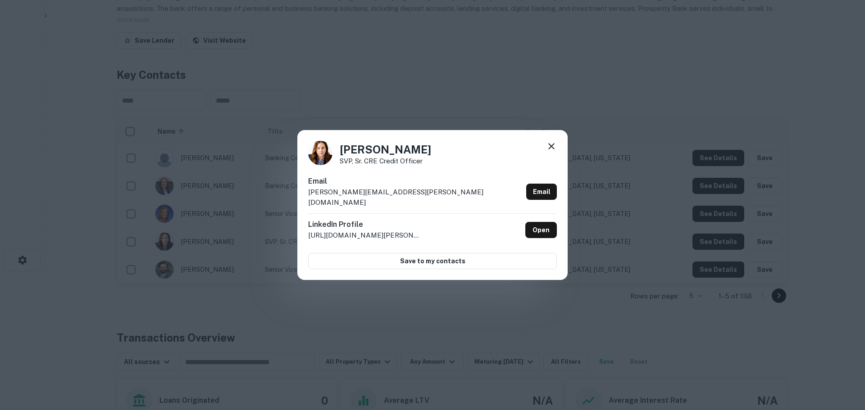
click at [549, 149] on icon at bounding box center [551, 146] width 6 height 6
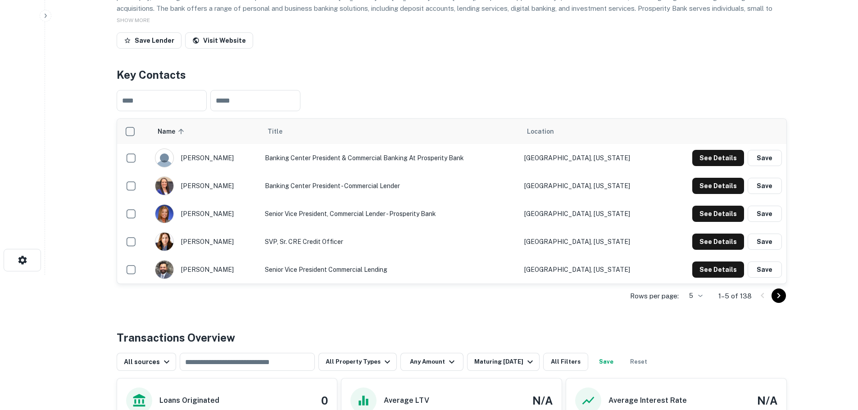
click at [777, 293] on icon "Go to next page" at bounding box center [778, 296] width 11 height 11
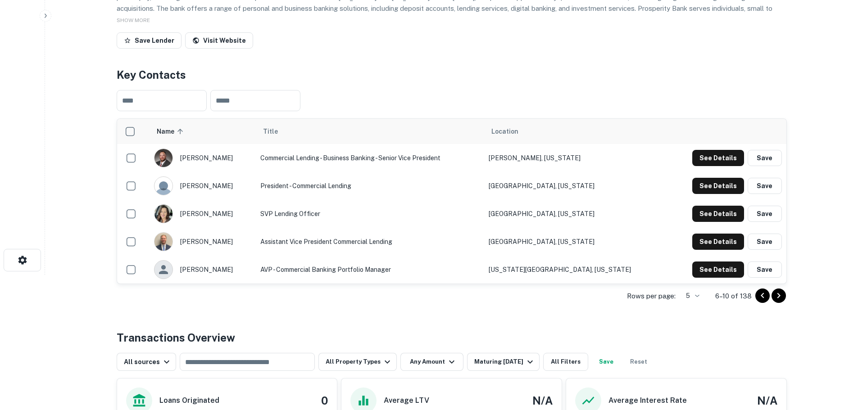
click at [680, 295] on div "Rows per page: 5 * 6–10 of 138" at bounding box center [452, 296] width 670 height 24
click at [699, 275] on body "Search Borrowers Contacts Saved Back to search Prosperity Bank Description Pros…" at bounding box center [429, 70] width 858 height 410
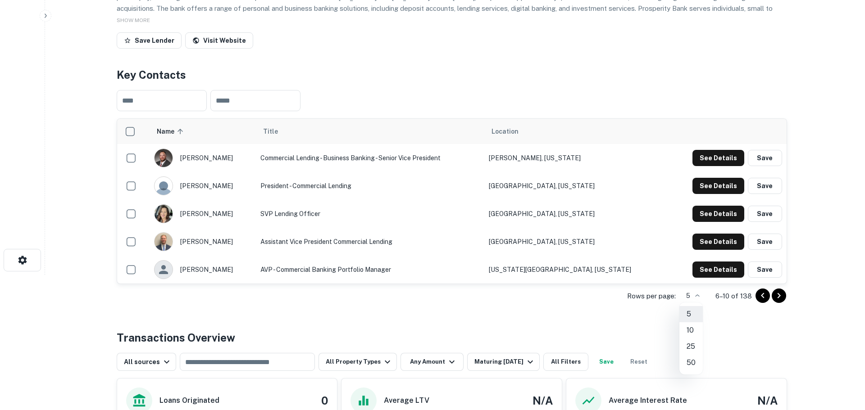
click at [692, 336] on li "10" at bounding box center [690, 331] width 23 height 16
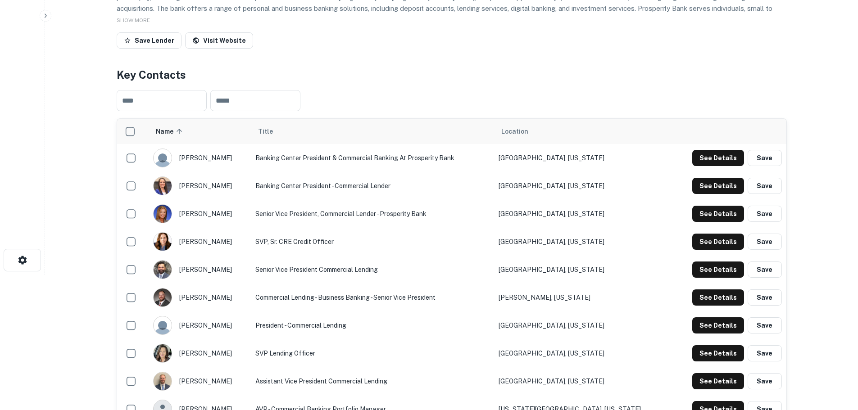
scroll to position [180, 0]
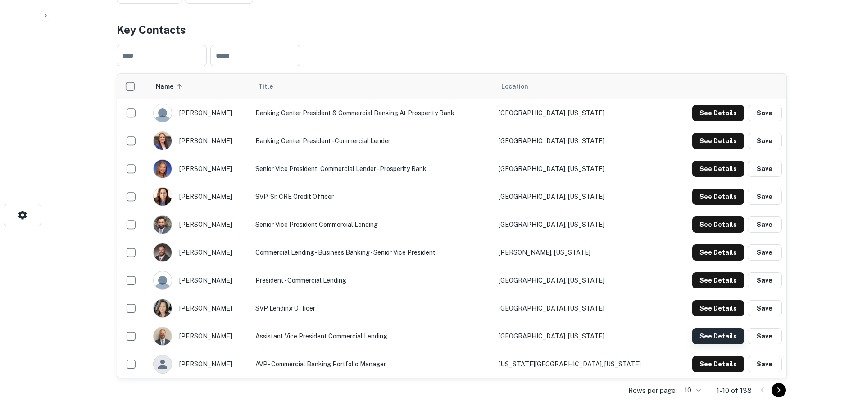
click at [715, 332] on button "See Details" at bounding box center [718, 336] width 52 height 16
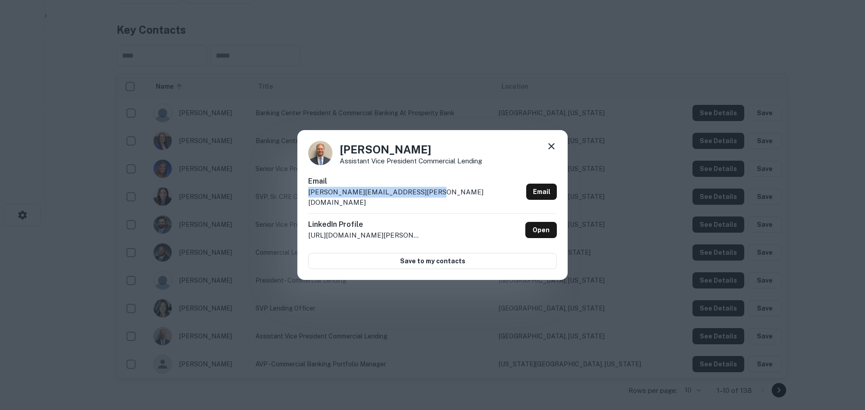
drag, startPoint x: 426, startPoint y: 200, endPoint x: 306, endPoint y: 198, distance: 119.4
click at [306, 198] on div "Blake Maples Assistant Vice President Commercial Lending Email blake.maples@pro…" at bounding box center [432, 205] width 270 height 150
drag, startPoint x: 441, startPoint y: 206, endPoint x: 440, endPoint y: 200, distance: 6.9
click at [441, 205] on div "Email blake.maples@prosperitybankusa.com Email" at bounding box center [432, 194] width 249 height 37
drag, startPoint x: 440, startPoint y: 199, endPoint x: 282, endPoint y: 192, distance: 157.8
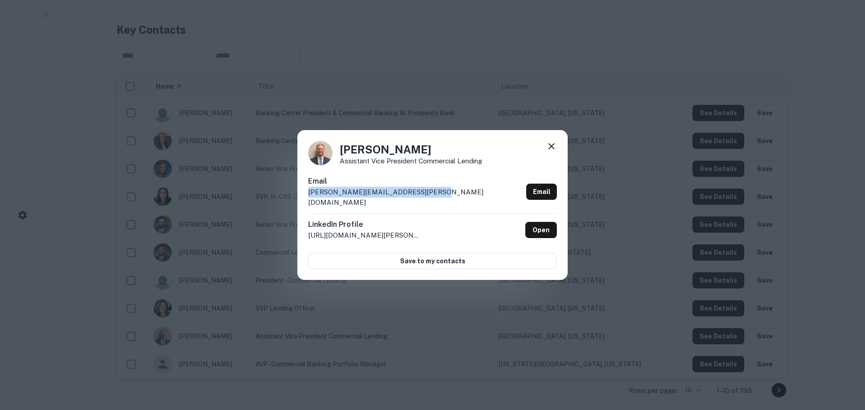
click at [282, 192] on div "Blake Maples Assistant Vice President Commercial Lending Email blake.maples@pro…" at bounding box center [432, 205] width 865 height 410
copy p "blake.maples@prosperitybankusa.com"
click at [553, 150] on icon at bounding box center [551, 146] width 6 height 6
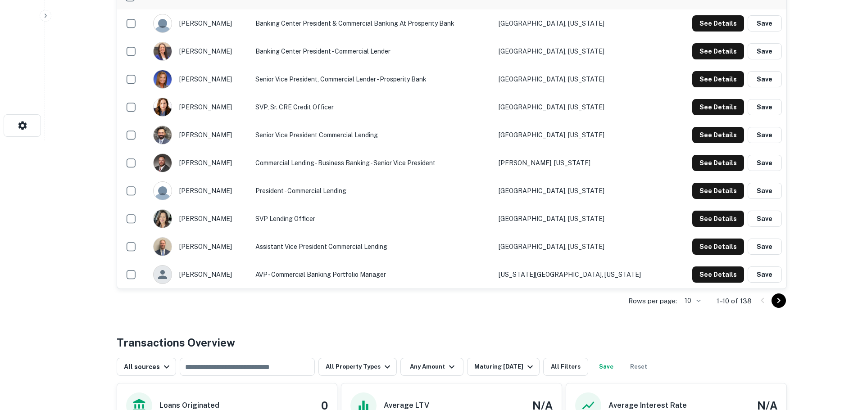
scroll to position [270, 0]
click at [782, 304] on icon "Go to next page" at bounding box center [778, 300] width 11 height 11
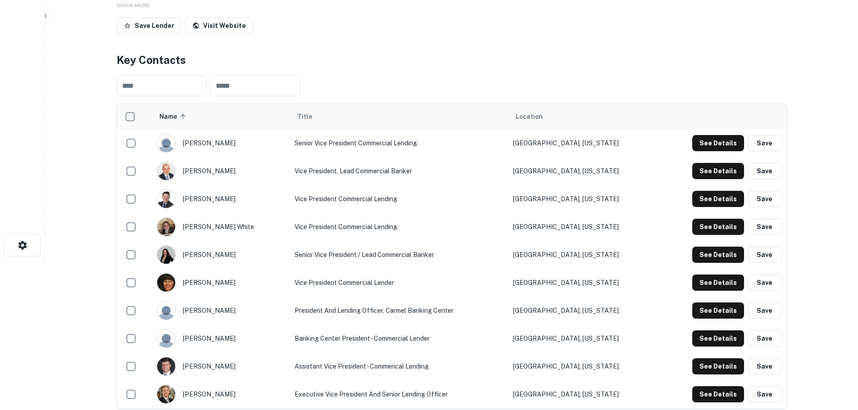
scroll to position [135, 0]
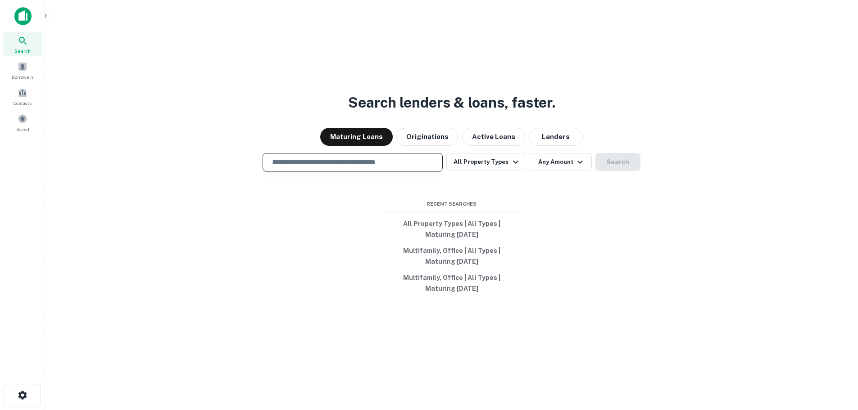
click at [307, 167] on input "text" at bounding box center [353, 162] width 172 height 10
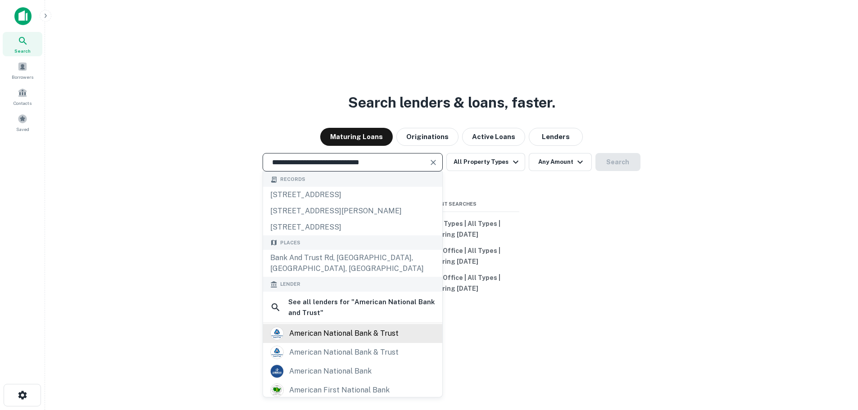
type input "**********"
click at [336, 327] on div "american national bank & trust" at bounding box center [343, 334] width 109 height 14
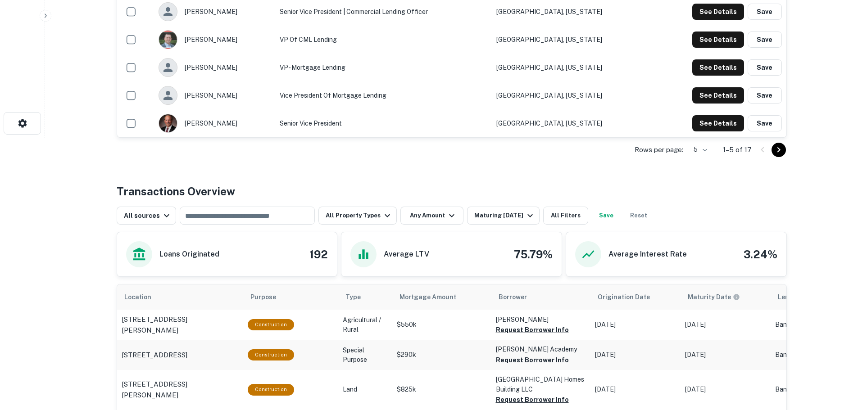
scroll to position [180, 0]
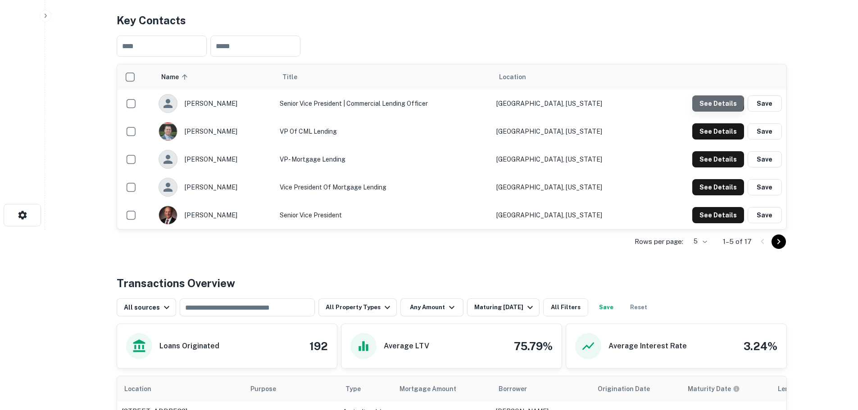
click at [718, 102] on button "See Details" at bounding box center [718, 103] width 52 height 16
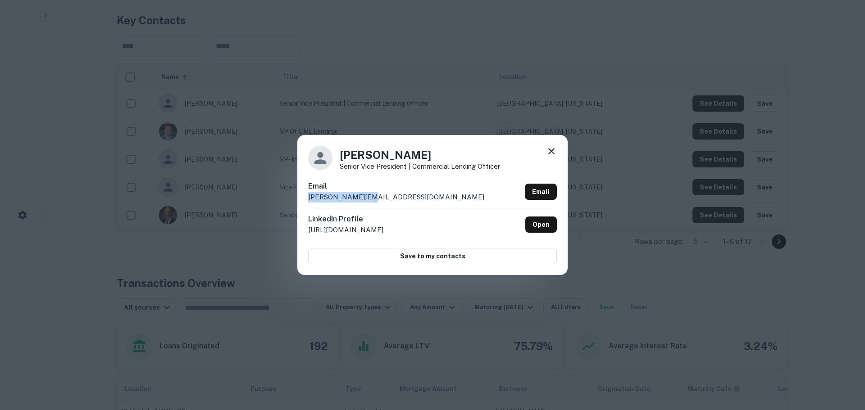
drag, startPoint x: 351, startPoint y: 199, endPoint x: 308, endPoint y: 195, distance: 43.4
click at [287, 197] on div "Aaron Newquist Senior Vice President | Commercial Lending Officer Email aaronn@…" at bounding box center [432, 205] width 865 height 410
copy p "aaronn@amnat.com"
click at [551, 152] on icon at bounding box center [551, 151] width 11 height 11
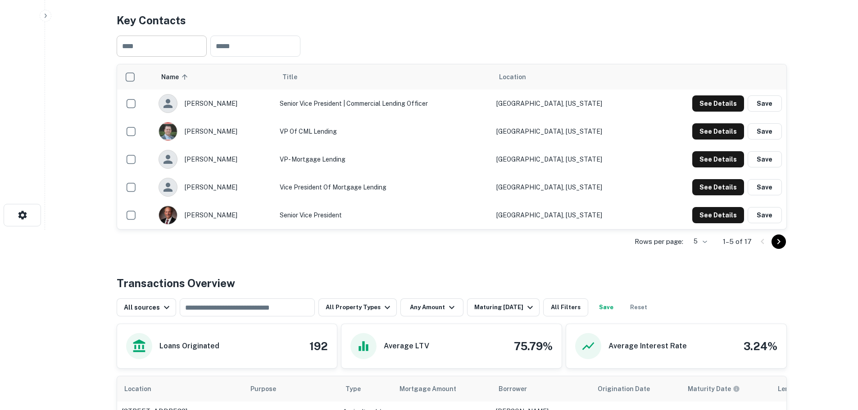
click at [181, 46] on input "text" at bounding box center [162, 46] width 90 height 21
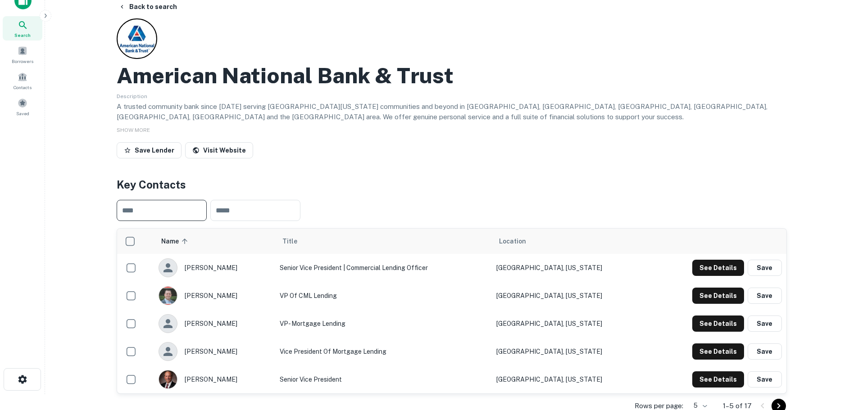
scroll to position [0, 0]
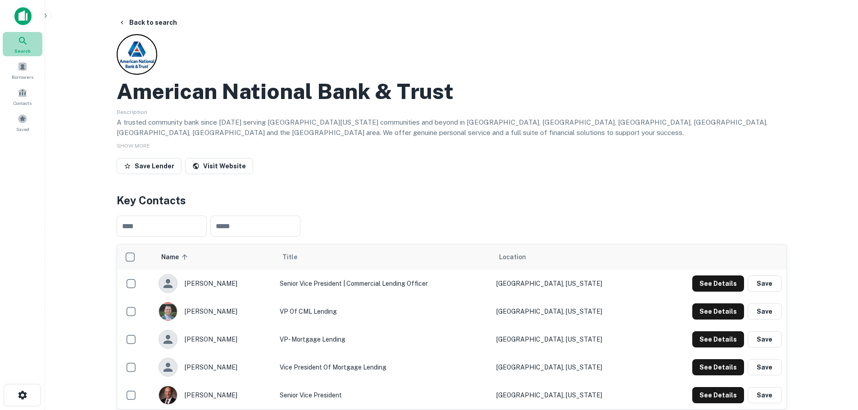
click at [22, 40] on icon at bounding box center [23, 41] width 11 height 11
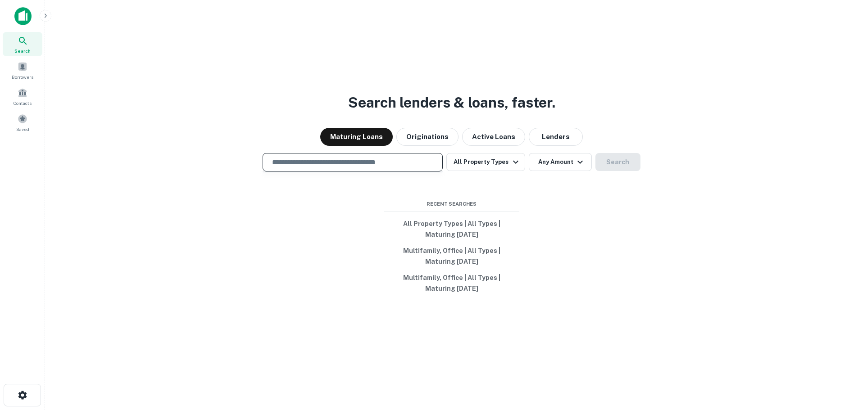
click at [303, 161] on input "text" at bounding box center [353, 162] width 172 height 10
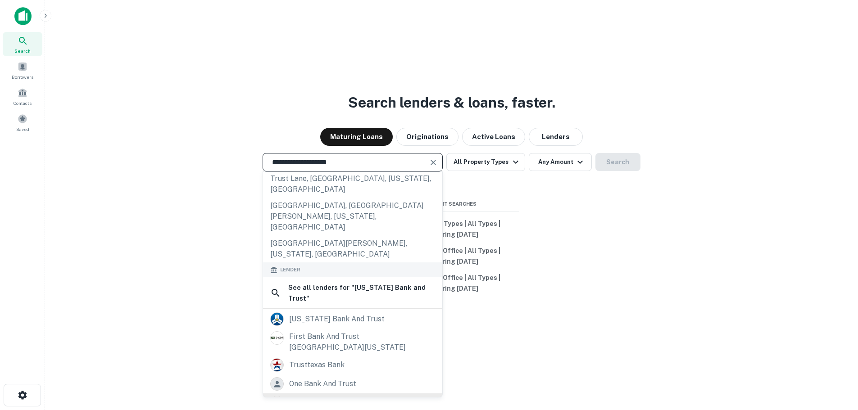
scroll to position [45, 0]
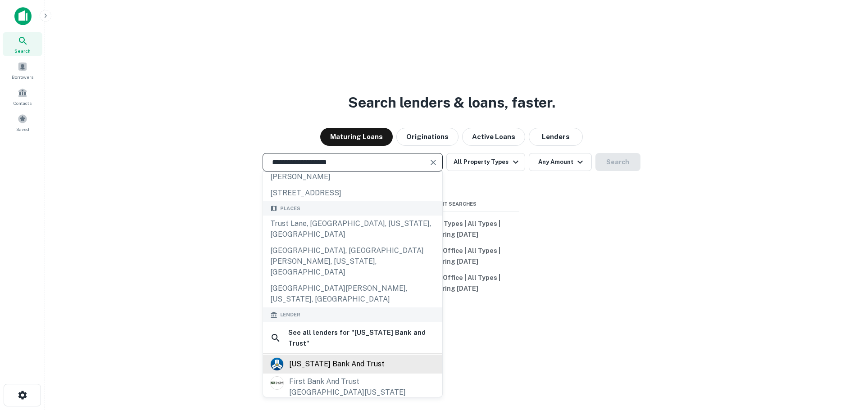
type input "**********"
click at [316, 358] on div "[US_STATE] bank and trust" at bounding box center [336, 365] width 95 height 14
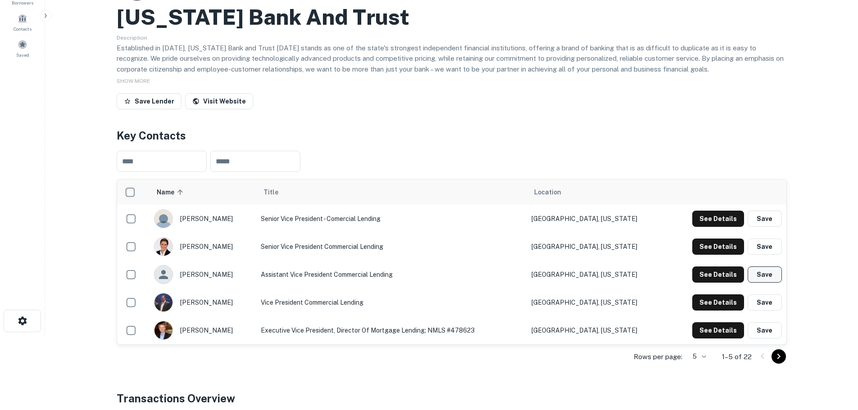
scroll to position [90, 0]
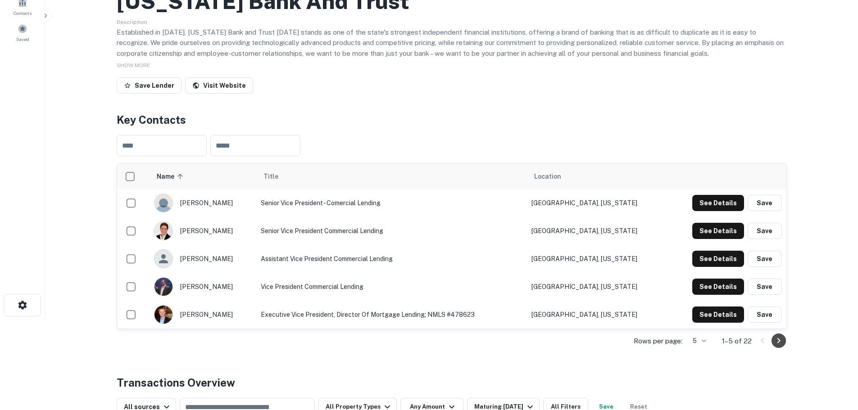
click at [777, 339] on icon "Go to next page" at bounding box center [778, 341] width 11 height 11
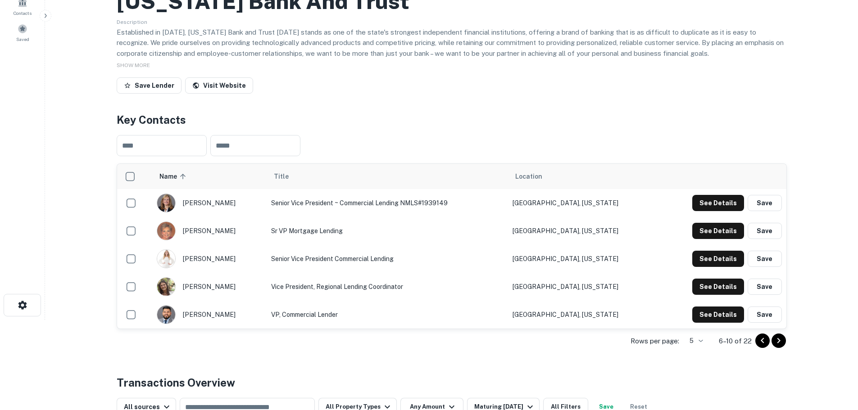
click at [200, 258] on div "[PERSON_NAME]" at bounding box center [209, 259] width 105 height 19
click at [721, 254] on button "See Details" at bounding box center [718, 259] width 52 height 16
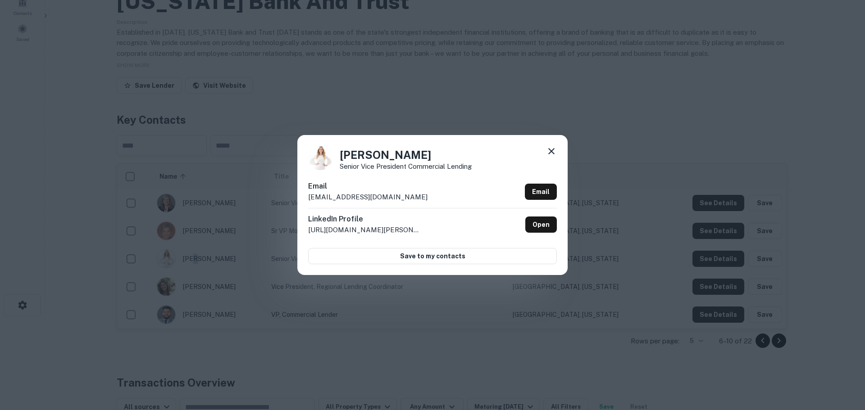
drag, startPoint x: 414, startPoint y: 200, endPoint x: 356, endPoint y: 196, distance: 57.7
click at [294, 200] on div "[PERSON_NAME] Senior Vice President Commercial Lending Email [EMAIL_ADDRESS][DO…" at bounding box center [432, 205] width 865 height 410
copy p "[EMAIL_ADDRESS][DOMAIN_NAME]"
drag, startPoint x: 553, startPoint y: 151, endPoint x: 536, endPoint y: 164, distance: 21.5
click at [552, 151] on icon at bounding box center [551, 151] width 11 height 11
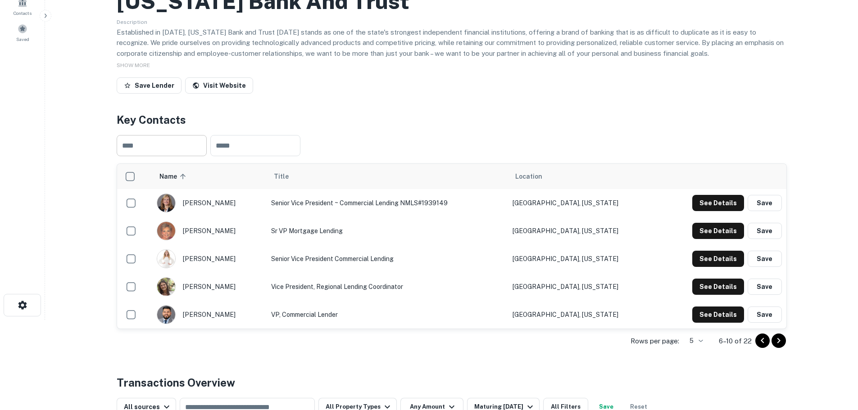
click at [161, 143] on input "text" at bounding box center [162, 145] width 90 height 21
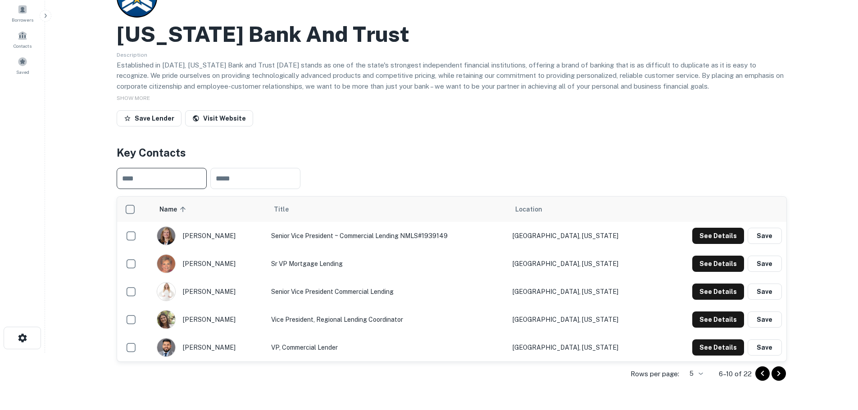
scroll to position [0, 0]
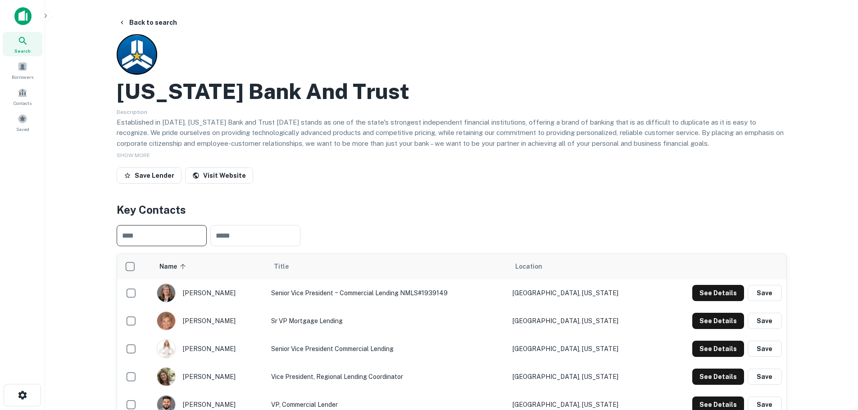
click at [23, 39] on icon at bounding box center [23, 41] width 11 height 11
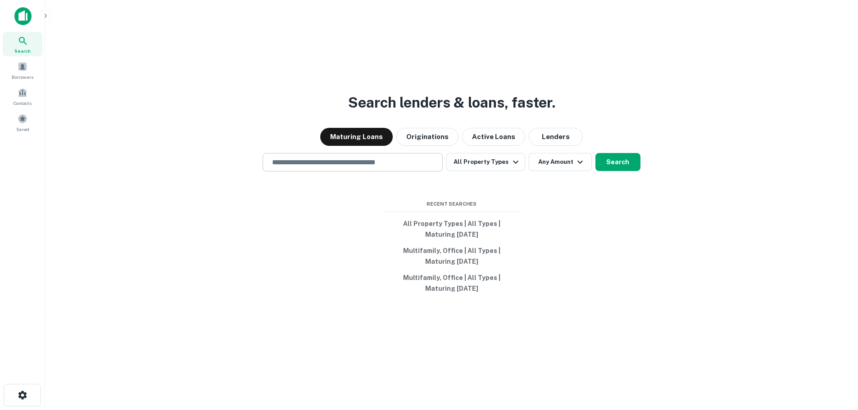
drag, startPoint x: 0, startPoint y: 0, endPoint x: 325, endPoint y: 159, distance: 362.2
click at [325, 159] on input "text" at bounding box center [353, 162] width 172 height 10
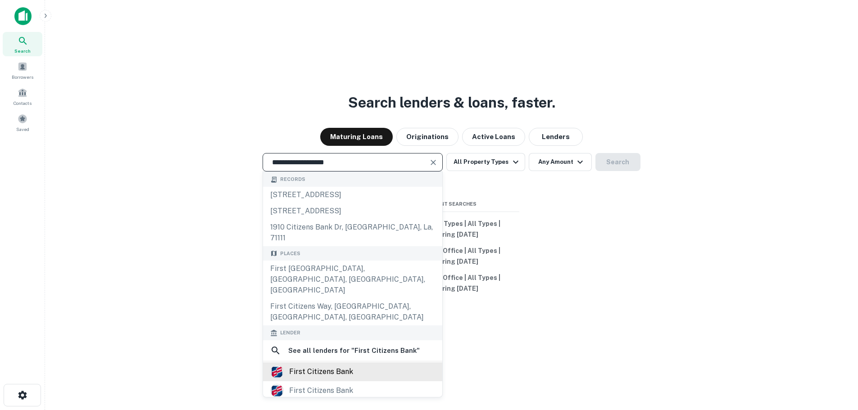
type input "**********"
click at [349, 365] on div "first citizens bank" at bounding box center [321, 372] width 64 height 14
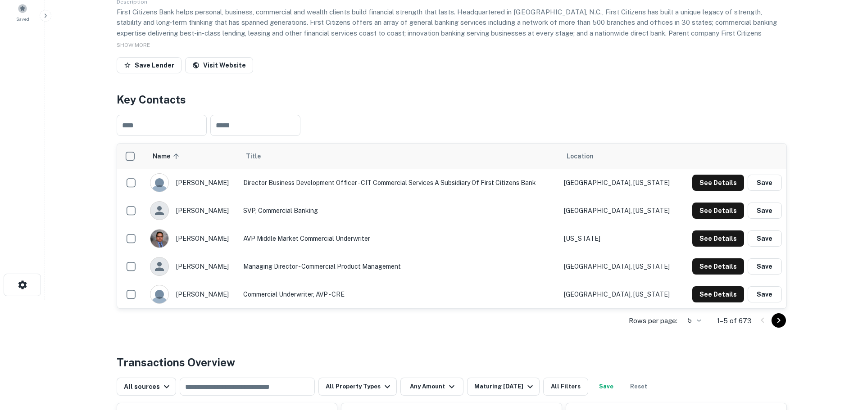
scroll to position [135, 0]
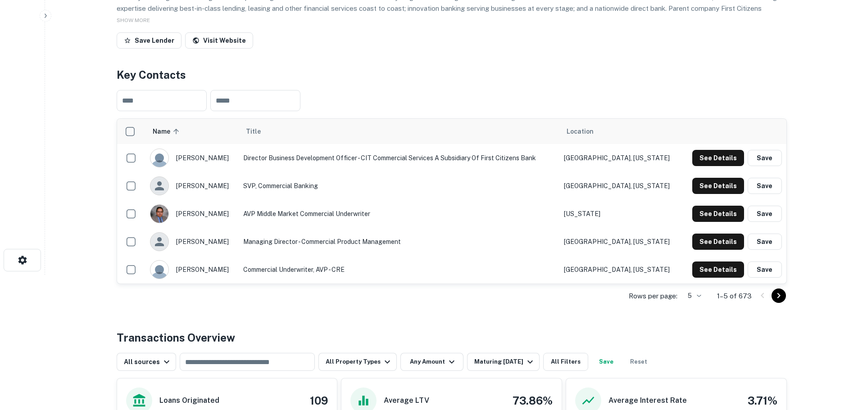
click at [781, 296] on icon "Go to next page" at bounding box center [778, 296] width 11 height 11
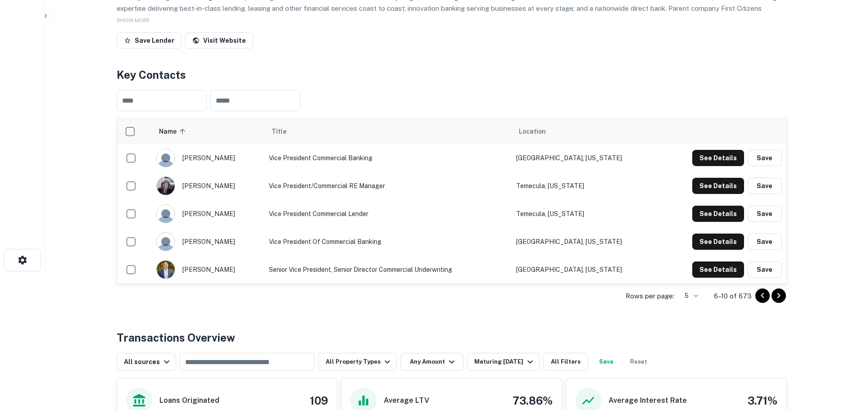
click at [782, 299] on icon "Go to next page" at bounding box center [778, 296] width 11 height 11
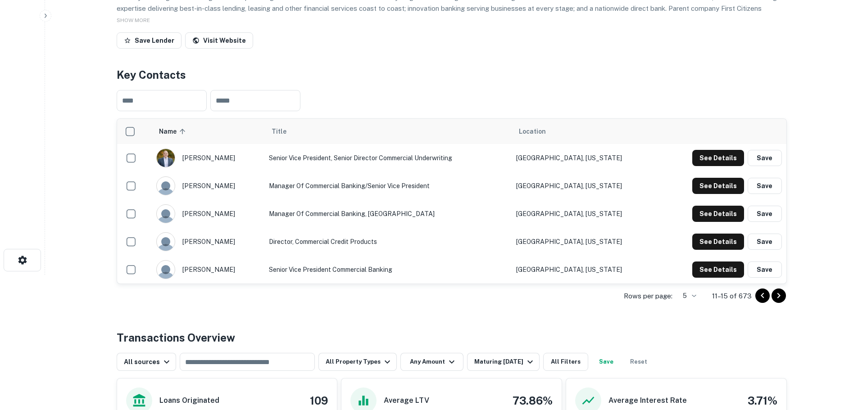
click at [778, 295] on icon "Go to next page" at bounding box center [778, 295] width 3 height 5
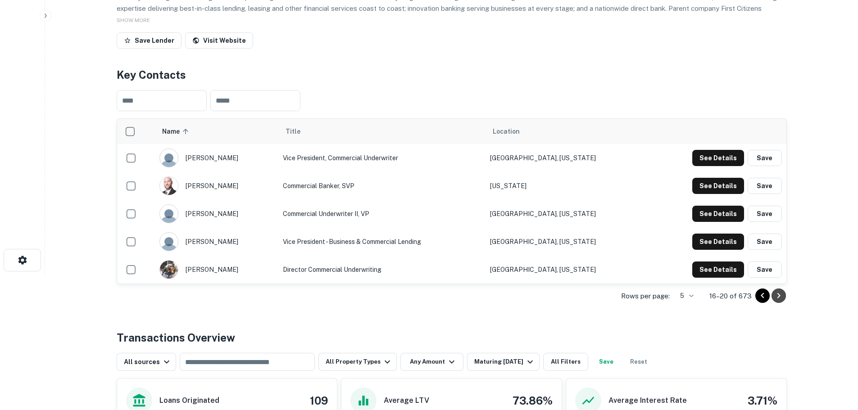
click at [777, 295] on icon "Go to next page" at bounding box center [778, 296] width 11 height 11
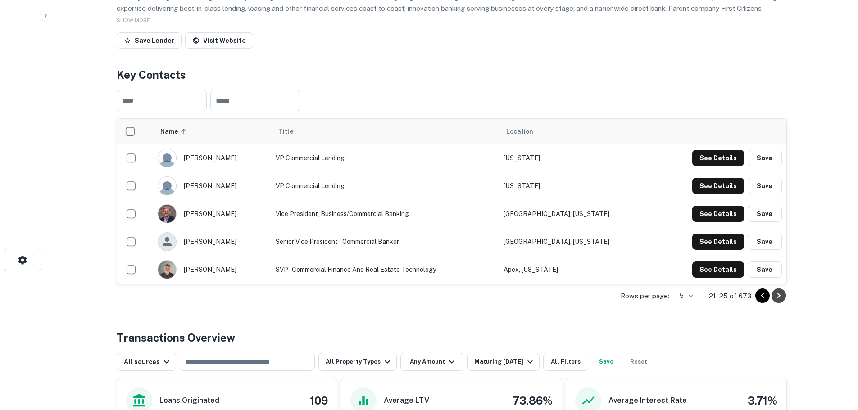
click at [780, 297] on icon "Go to next page" at bounding box center [778, 296] width 11 height 11
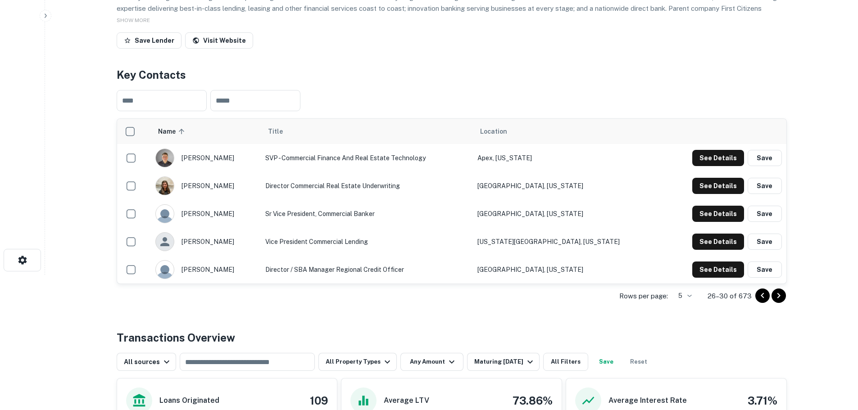
click at [783, 298] on icon "Go to next page" at bounding box center [778, 296] width 11 height 11
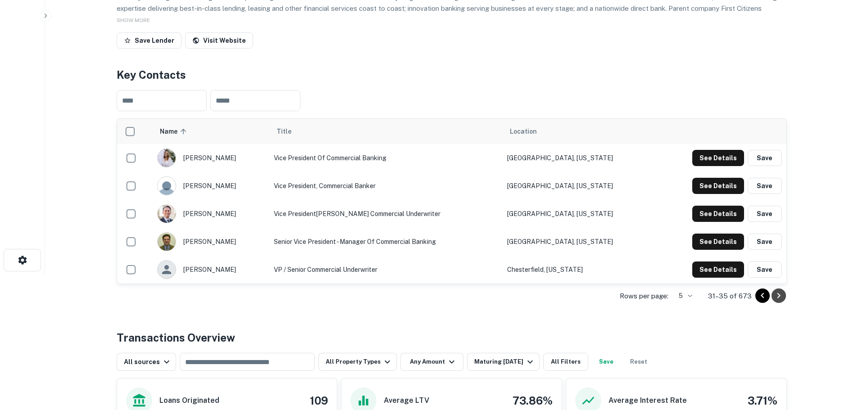
click at [779, 294] on icon "Go to next page" at bounding box center [778, 296] width 11 height 11
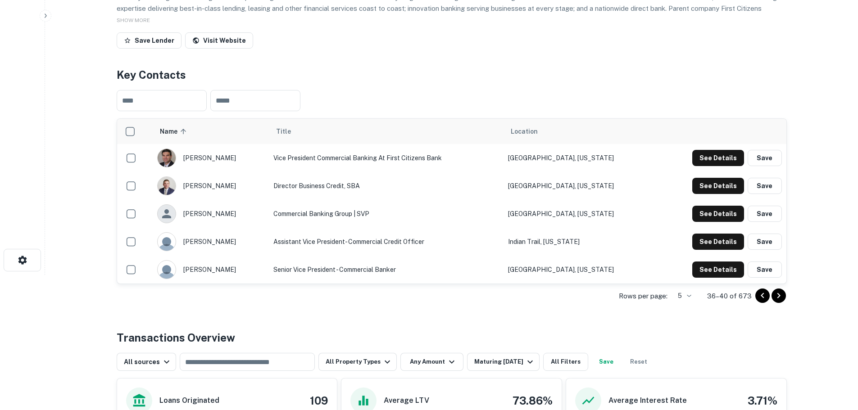
click at [785, 295] on button "Go to next page" at bounding box center [779, 296] width 14 height 14
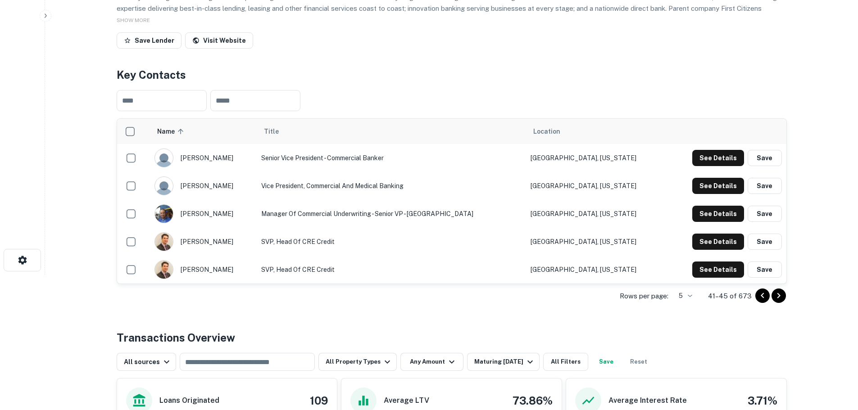
click at [776, 300] on icon "Go to next page" at bounding box center [778, 296] width 11 height 11
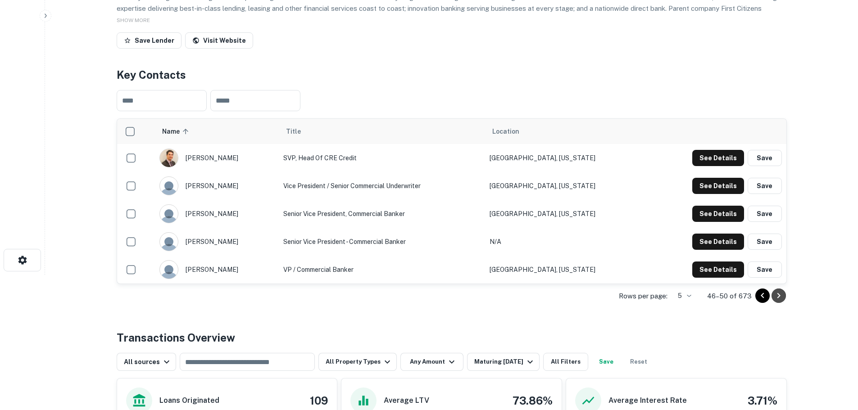
click at [777, 293] on icon "Go to next page" at bounding box center [778, 296] width 11 height 11
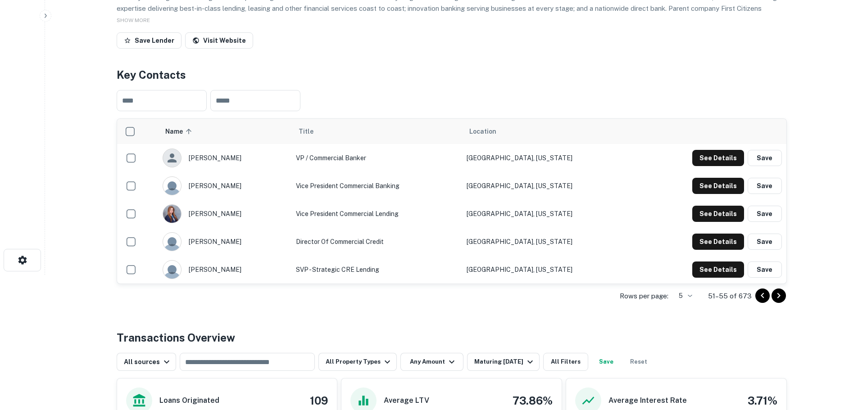
click at [778, 297] on icon "Go to next page" at bounding box center [778, 295] width 3 height 5
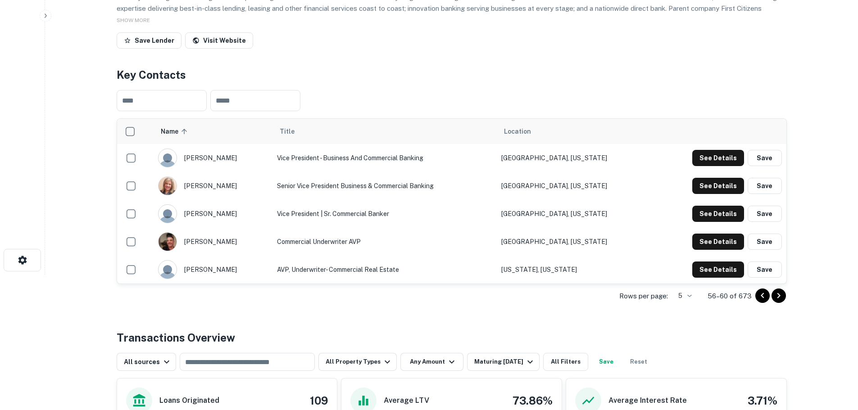
click at [780, 294] on icon "Go to next page" at bounding box center [778, 296] width 11 height 11
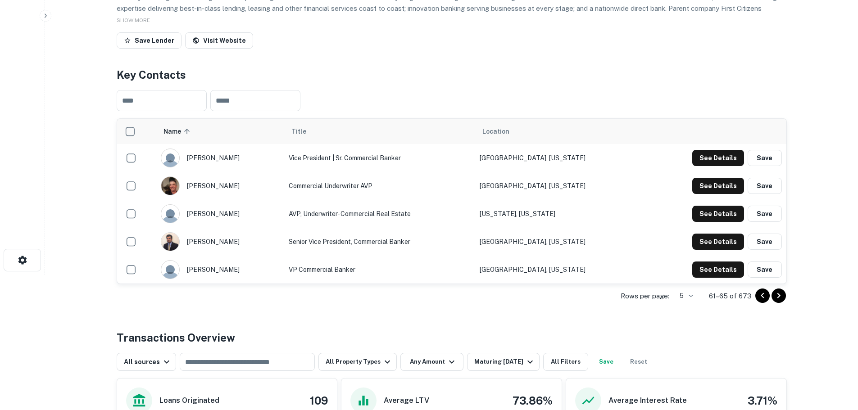
click at [777, 295] on icon "Go to next page" at bounding box center [778, 296] width 11 height 11
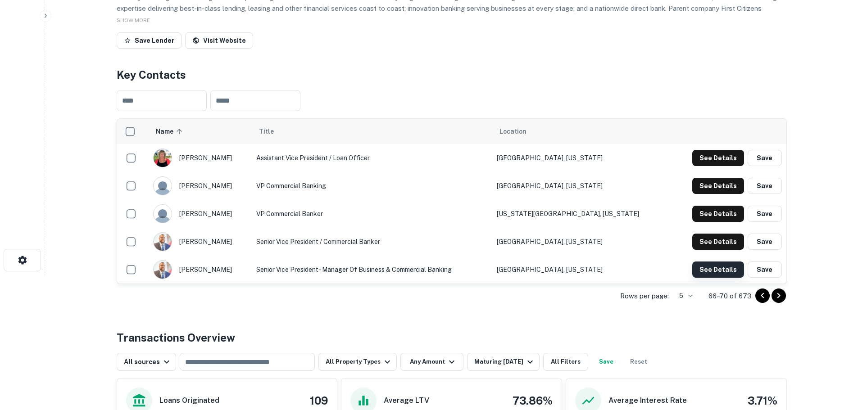
click at [724, 269] on button "See Details" at bounding box center [718, 270] width 52 height 16
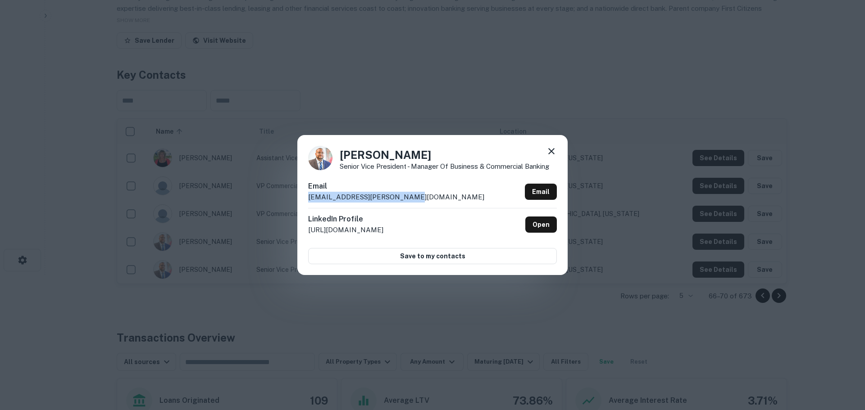
drag, startPoint x: 398, startPoint y: 199, endPoint x: 329, endPoint y: 200, distance: 69.4
click at [295, 200] on div "[PERSON_NAME] Senior Vice President - Manager of Business & Commercial Banking …" at bounding box center [432, 205] width 865 height 410
copy p "[EMAIL_ADDRESS][PERSON_NAME][DOMAIN_NAME]"
click at [547, 149] on icon at bounding box center [551, 151] width 11 height 11
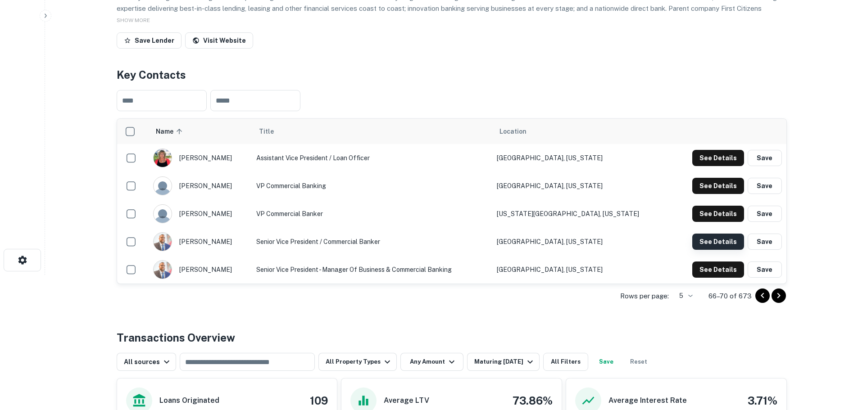
click at [723, 246] on button "See Details" at bounding box center [718, 242] width 52 height 16
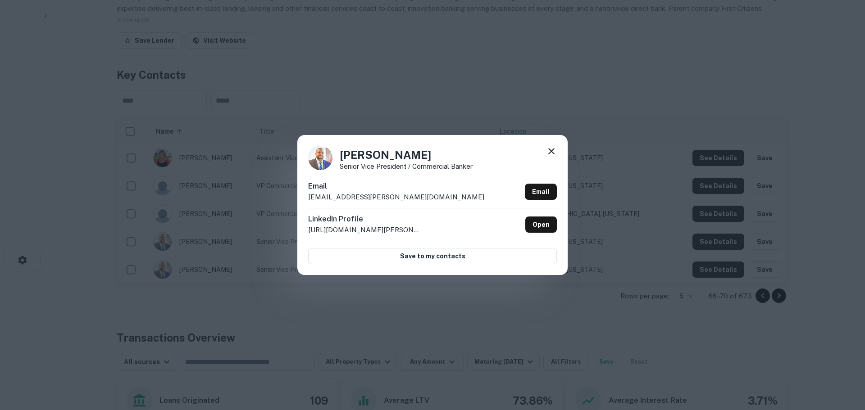
click at [551, 153] on icon at bounding box center [551, 151] width 11 height 11
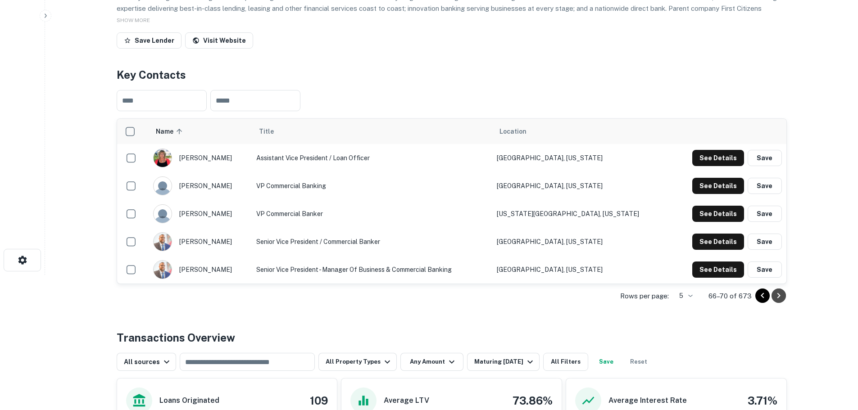
click at [776, 297] on icon "Go to next page" at bounding box center [778, 296] width 11 height 11
